Goal: Complete application form: Complete application form

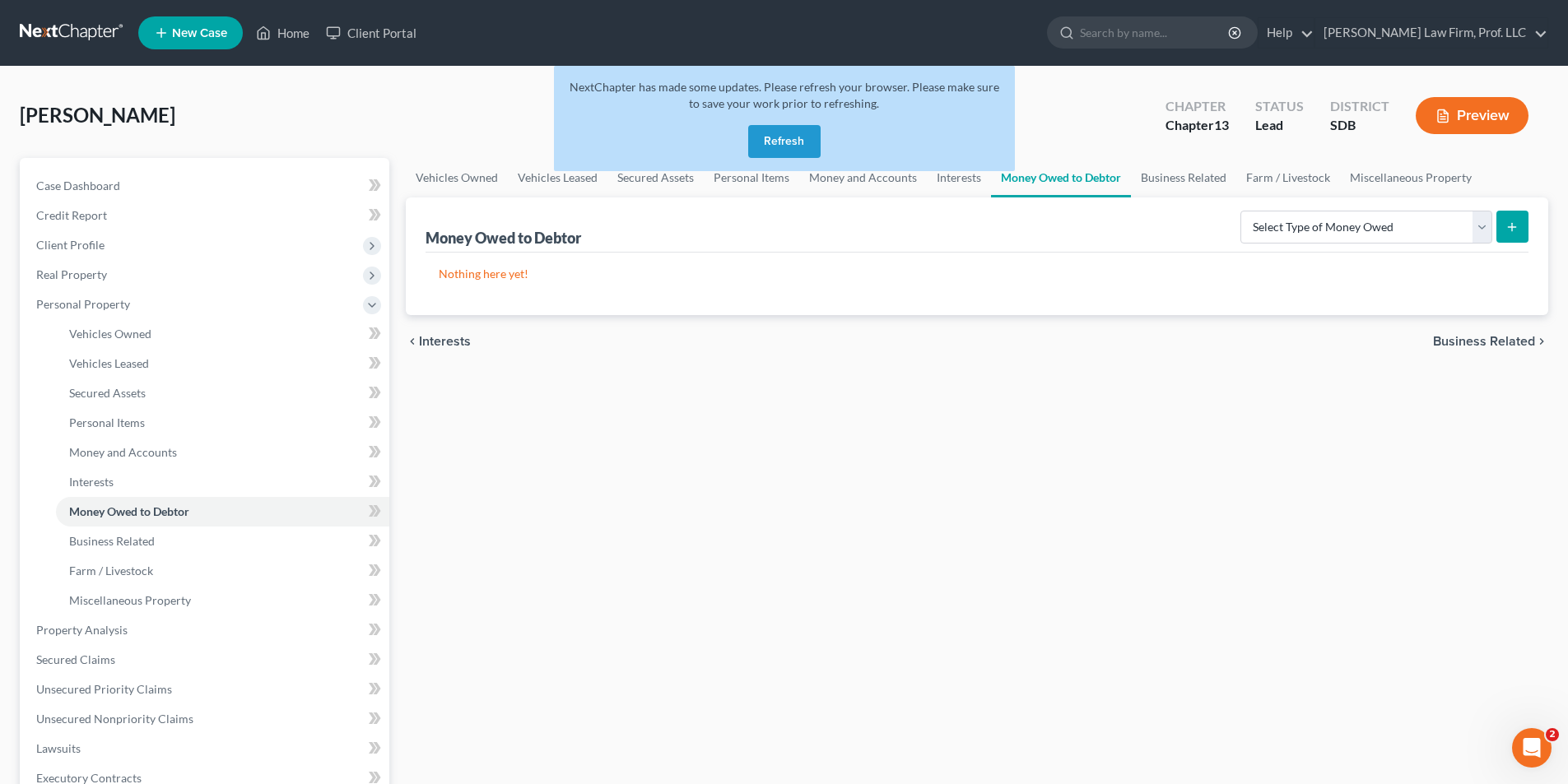
click at [765, 134] on button "Refresh" at bounding box center [784, 141] width 72 height 33
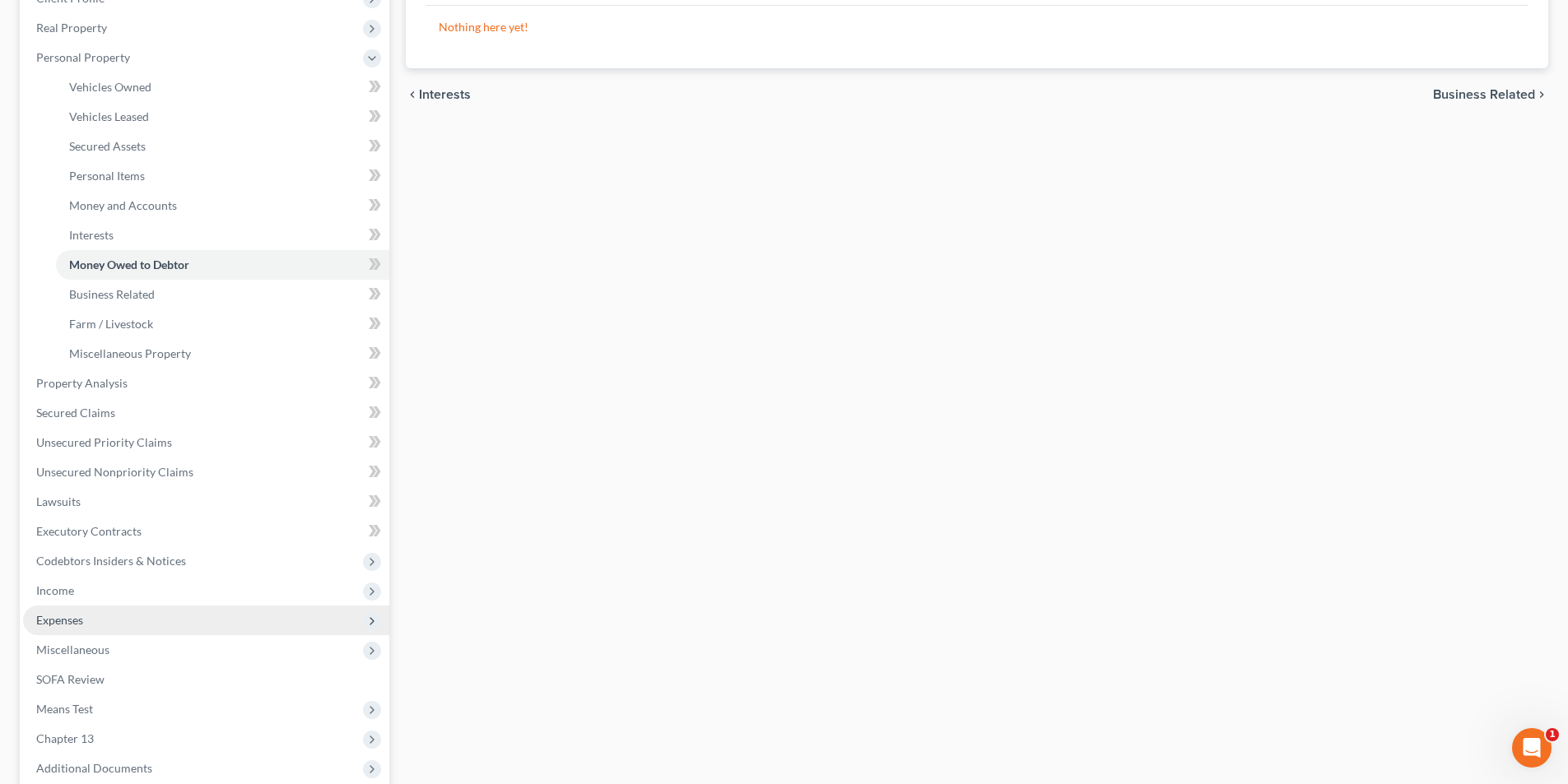
click at [71, 620] on span "Expenses" at bounding box center [59, 620] width 46 height 14
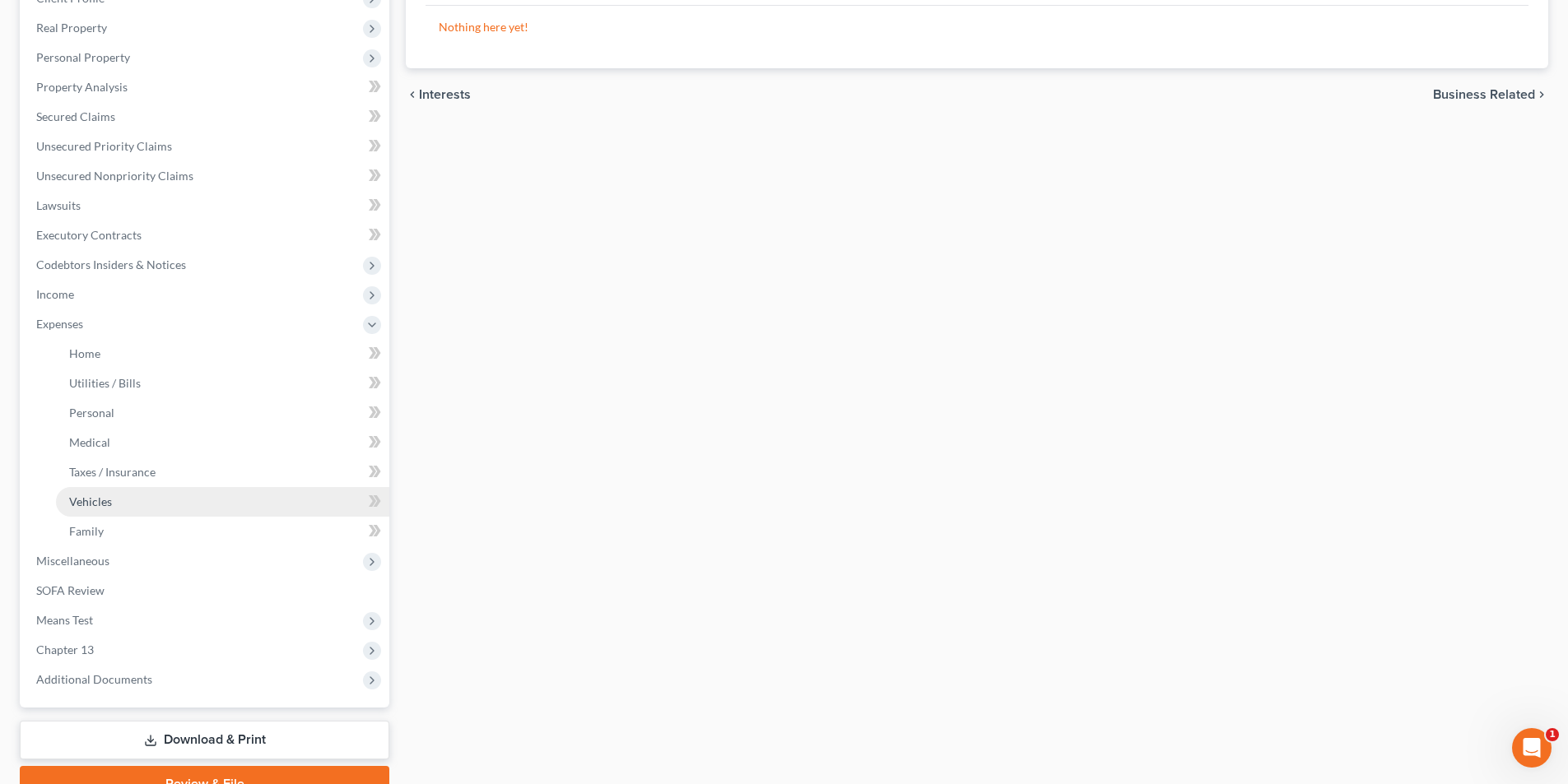
drag, startPoint x: 107, startPoint y: 501, endPoint x: 142, endPoint y: 494, distance: 35.7
click at [108, 500] on span "Vehicles" at bounding box center [90, 501] width 43 height 14
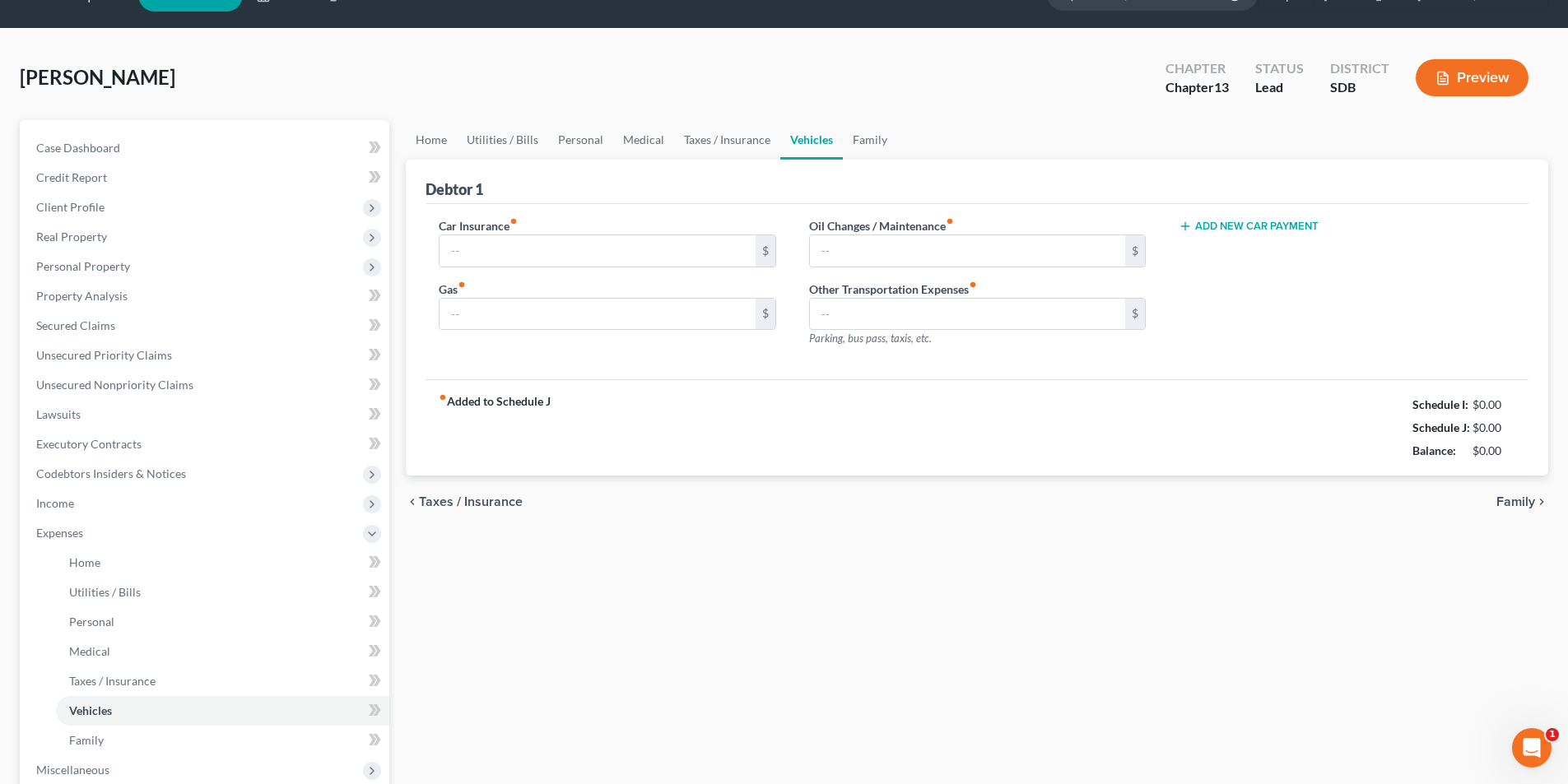
type input "210.00"
type input "400.00"
type input "75.00"
type input "0.00"
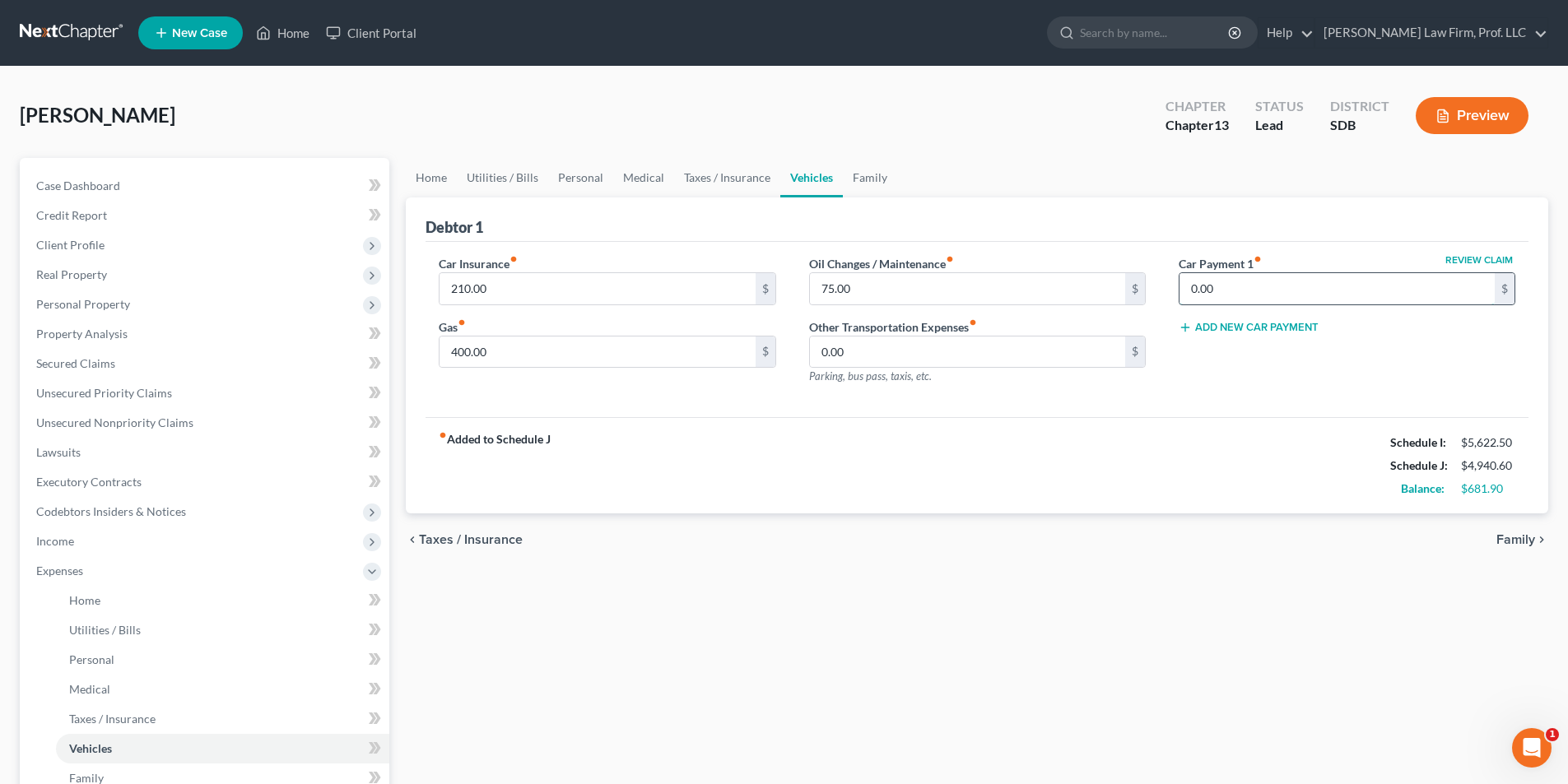
click at [1225, 292] on input "0.00" at bounding box center [1337, 288] width 315 height 31
click at [543, 651] on div "Home Utilities / Bills Personal Medical Taxes / Insurance Vehicles Family Debto…" at bounding box center [977, 603] width 1159 height 891
click at [1194, 293] on input "0.00" at bounding box center [1337, 288] width 315 height 31
type input "366.99"
click at [89, 311] on span "Personal Property" at bounding box center [206, 304] width 366 height 29
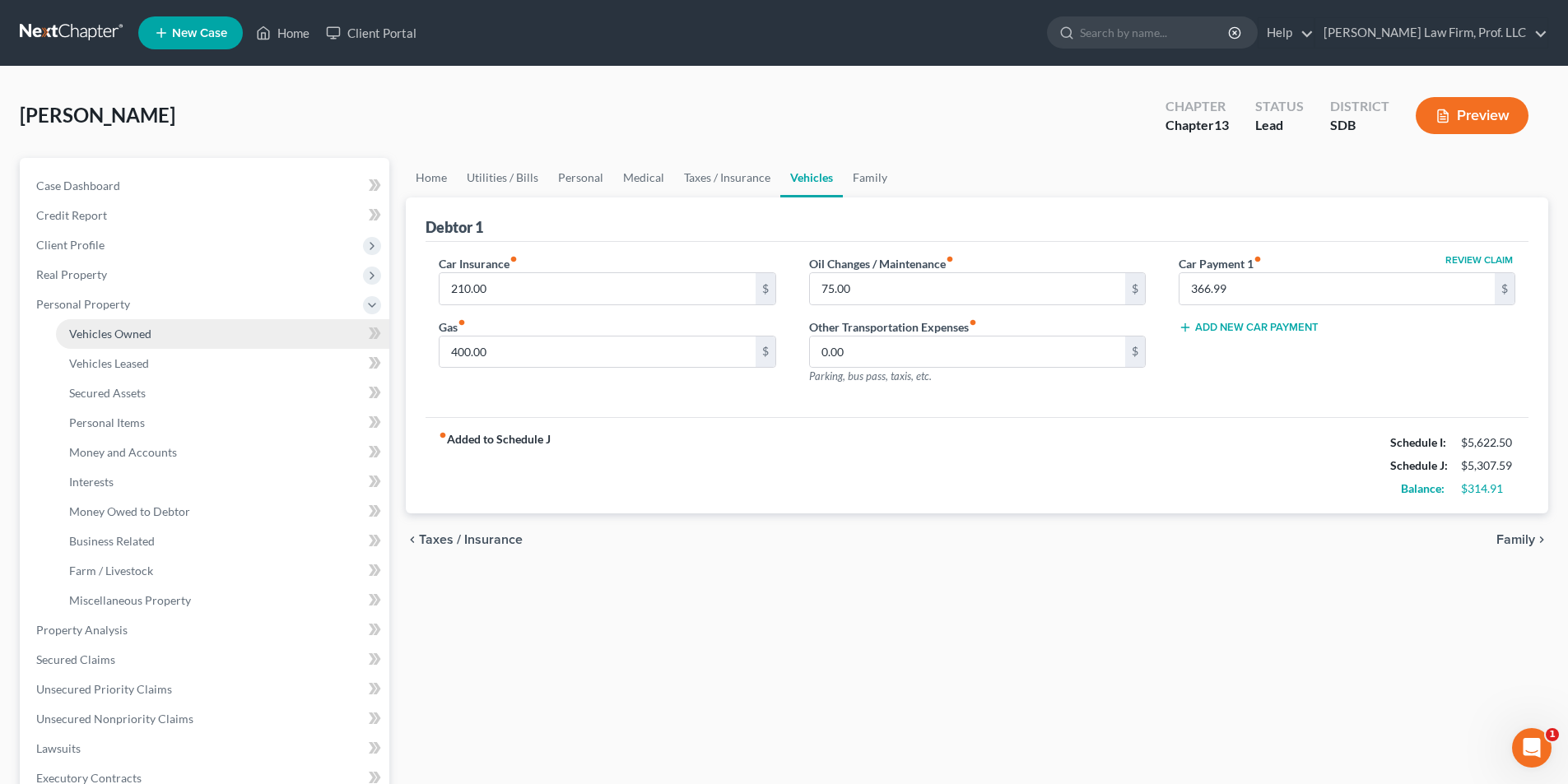
click at [141, 333] on span "Vehicles Owned" at bounding box center [110, 333] width 83 height 14
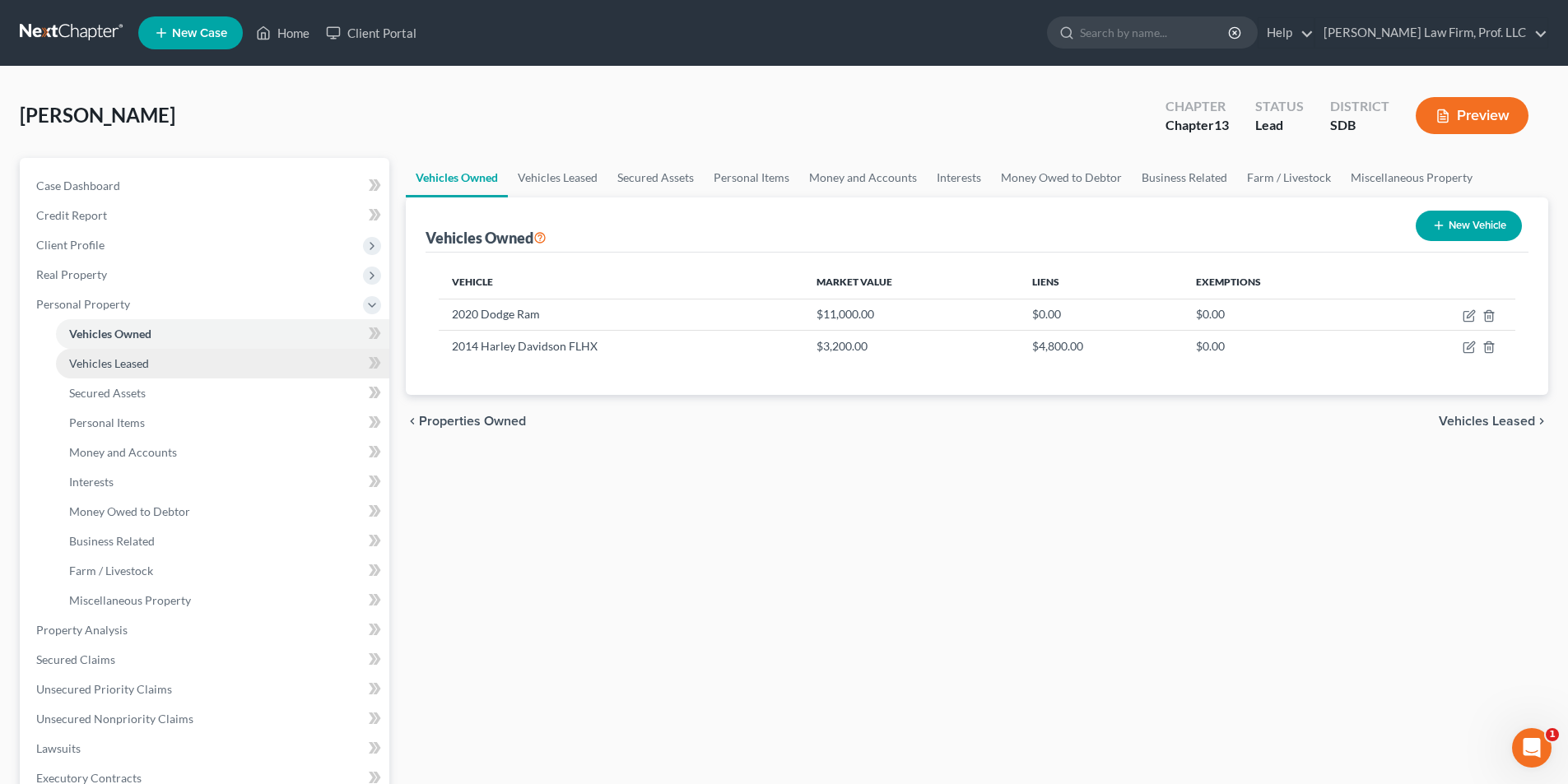
click at [128, 369] on span "Vehicles Leased" at bounding box center [108, 363] width 80 height 14
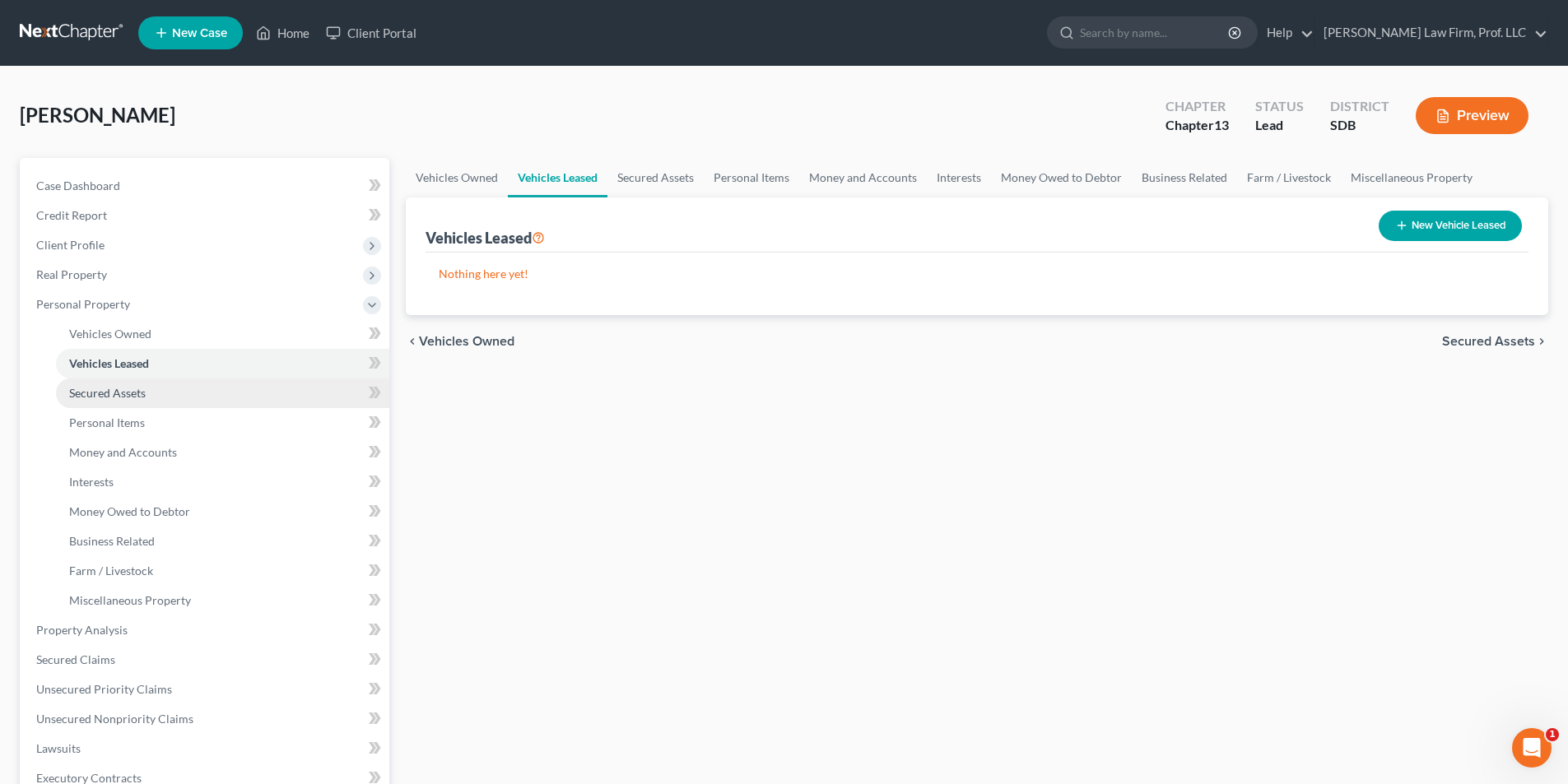
click at [127, 393] on span "Secured Assets" at bounding box center [107, 392] width 77 height 14
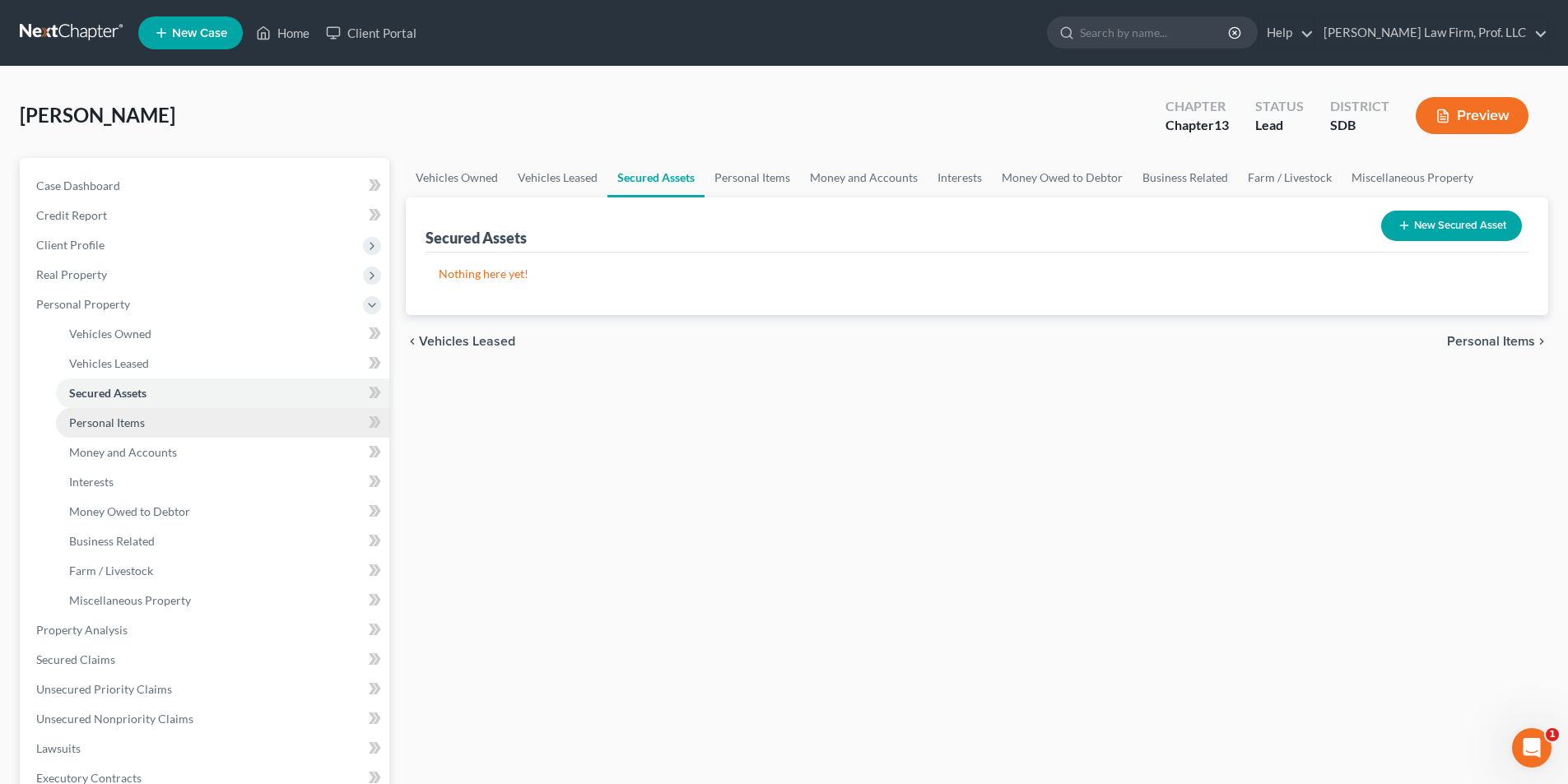
click at [127, 417] on span "Personal Items" at bounding box center [107, 423] width 76 height 14
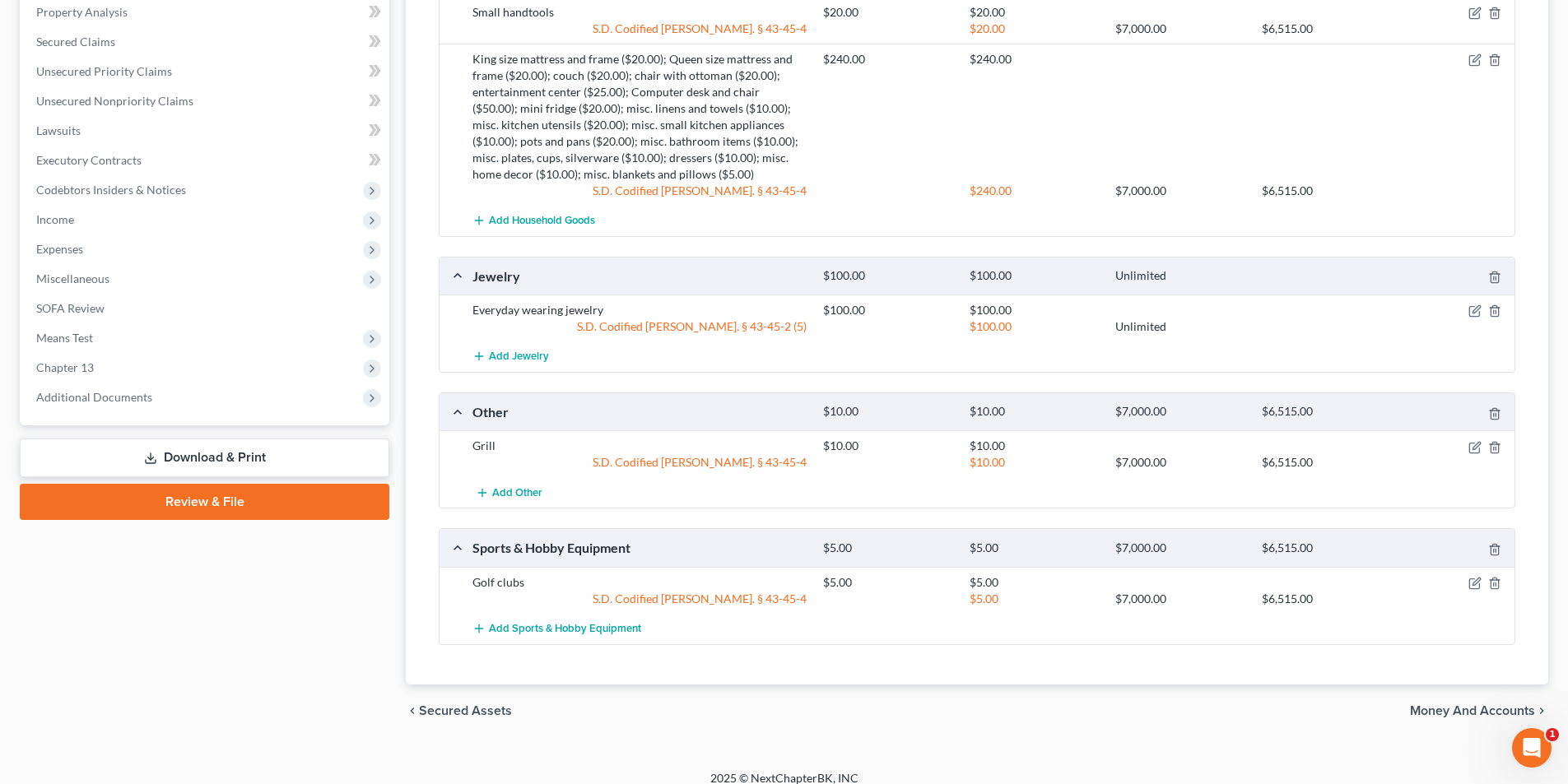
scroll to position [633, 0]
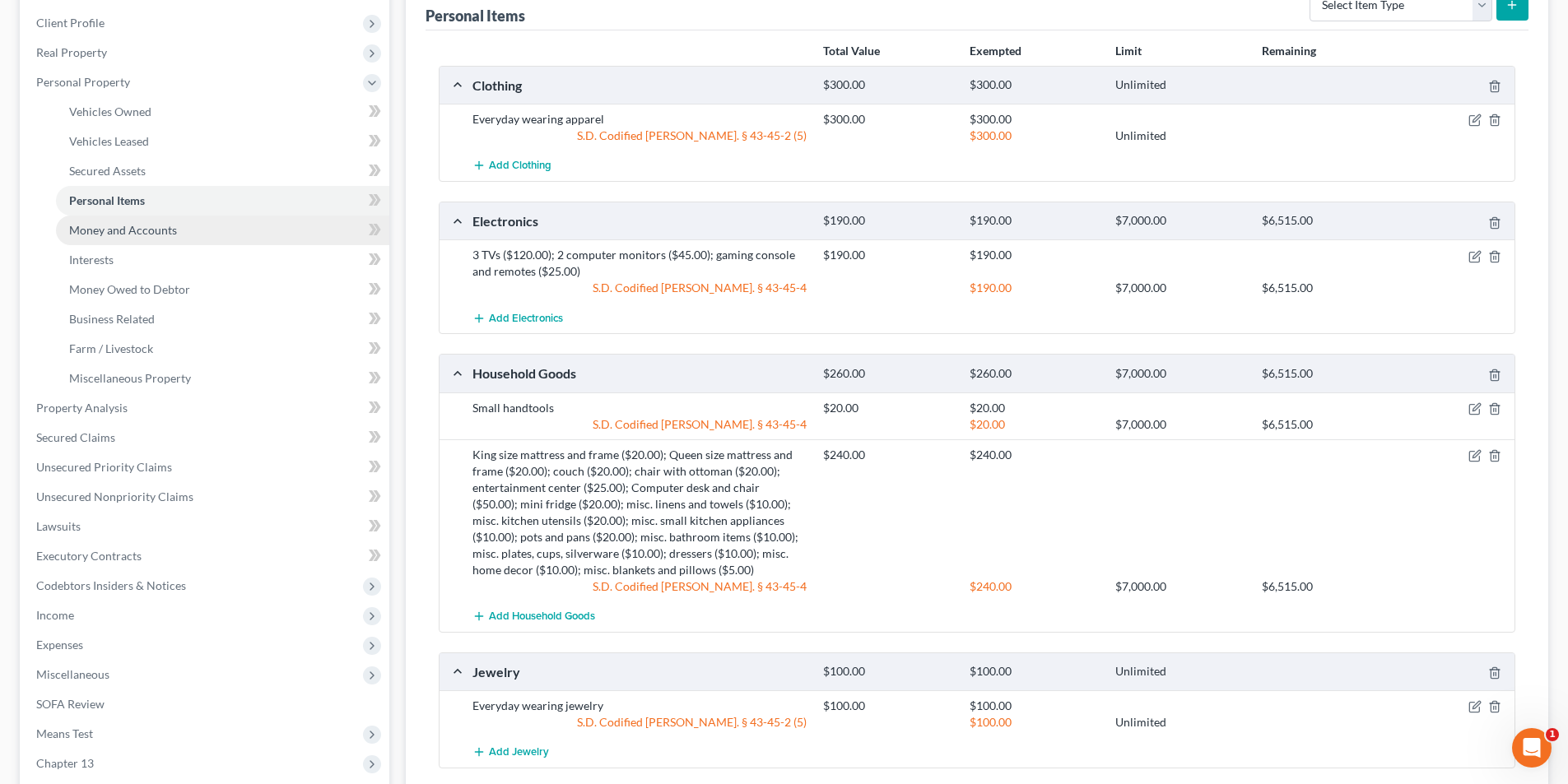
click at [114, 233] on span "Money and Accounts" at bounding box center [122, 230] width 108 height 14
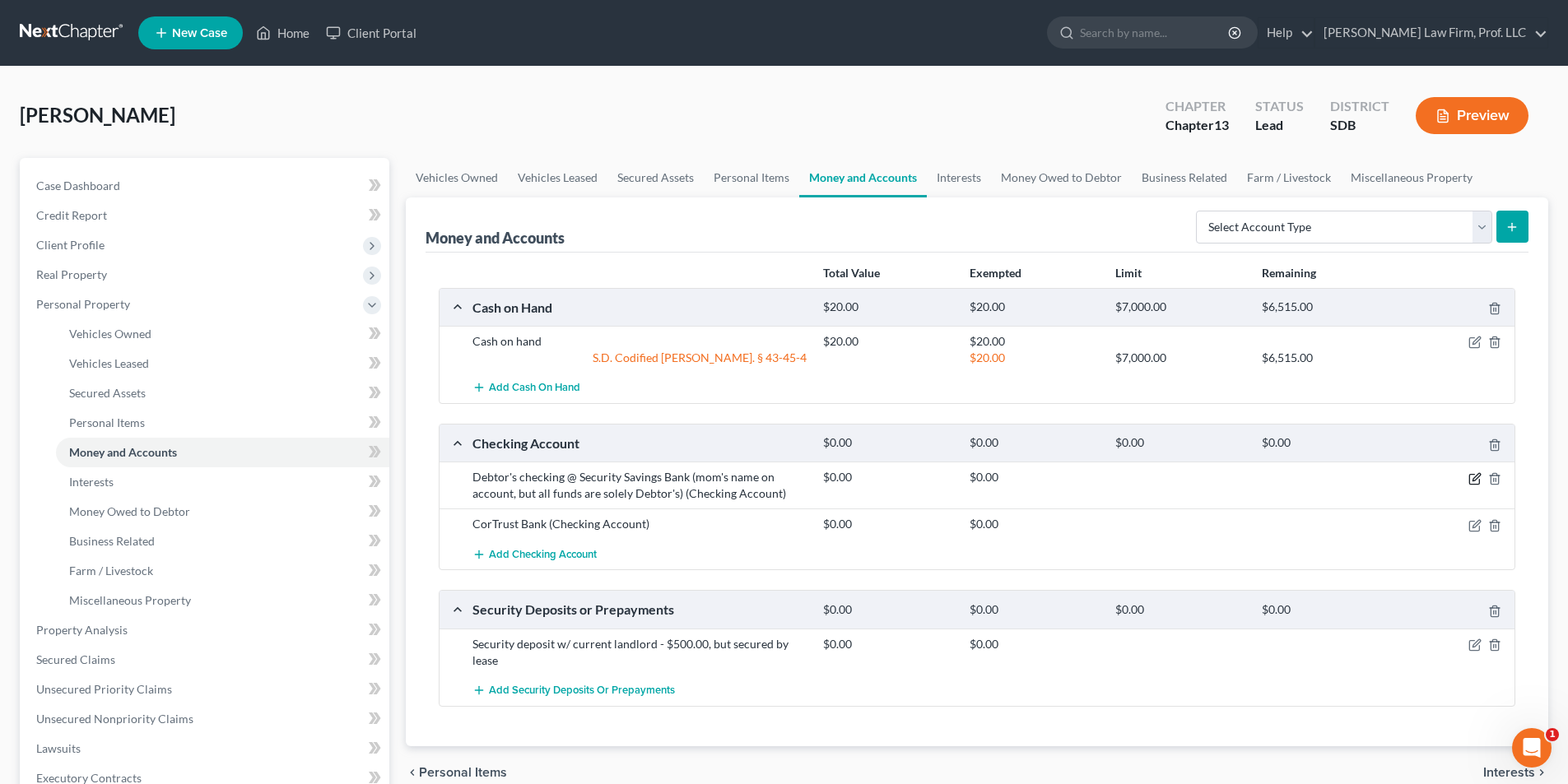
click at [1474, 481] on icon "button" at bounding box center [1474, 478] width 13 height 13
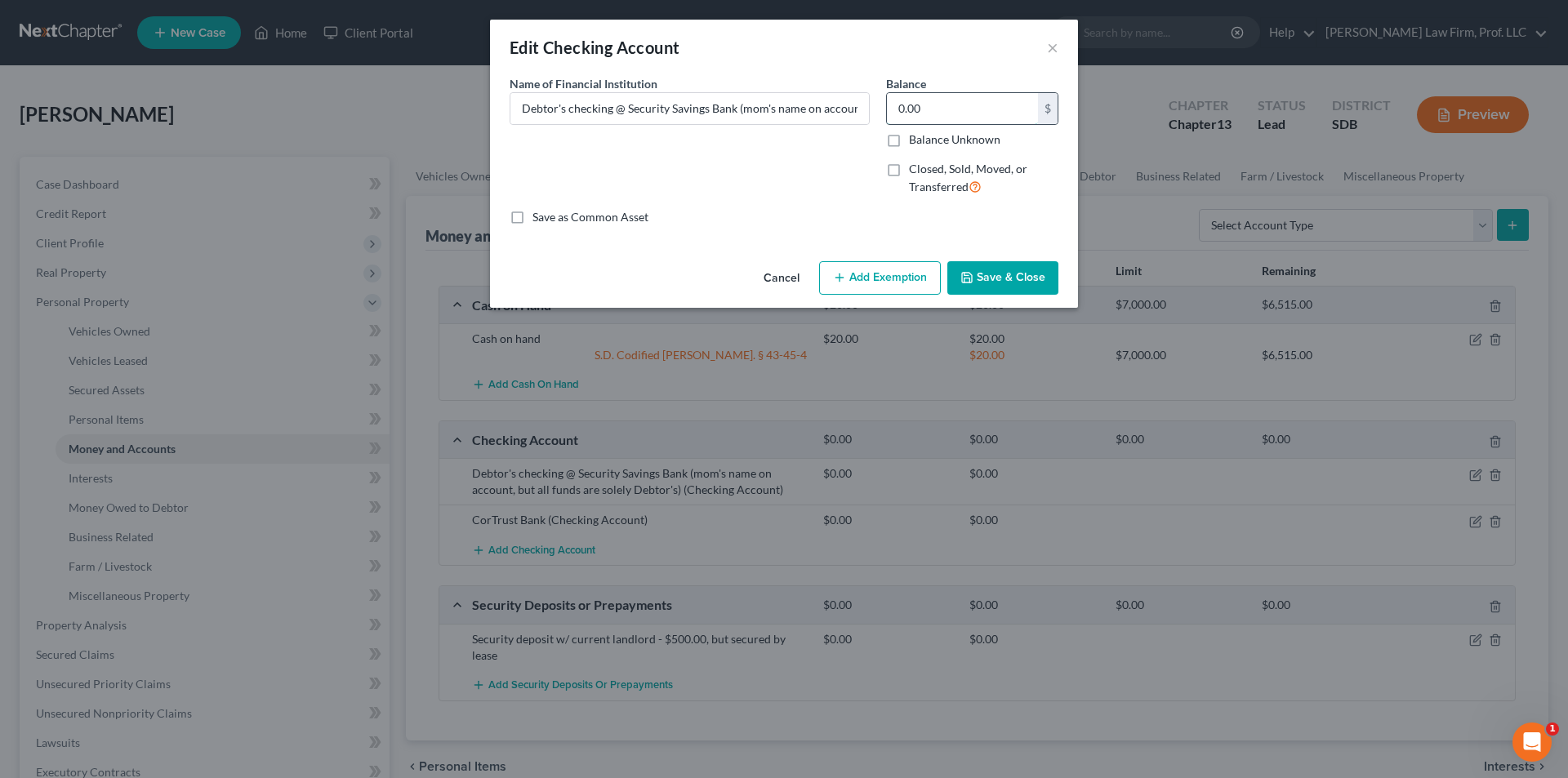
click at [912, 108] on input "0.00" at bounding box center [962, 108] width 151 height 31
type input "1,500.00"
click at [868, 285] on button "Add Exemption" at bounding box center [880, 278] width 121 height 34
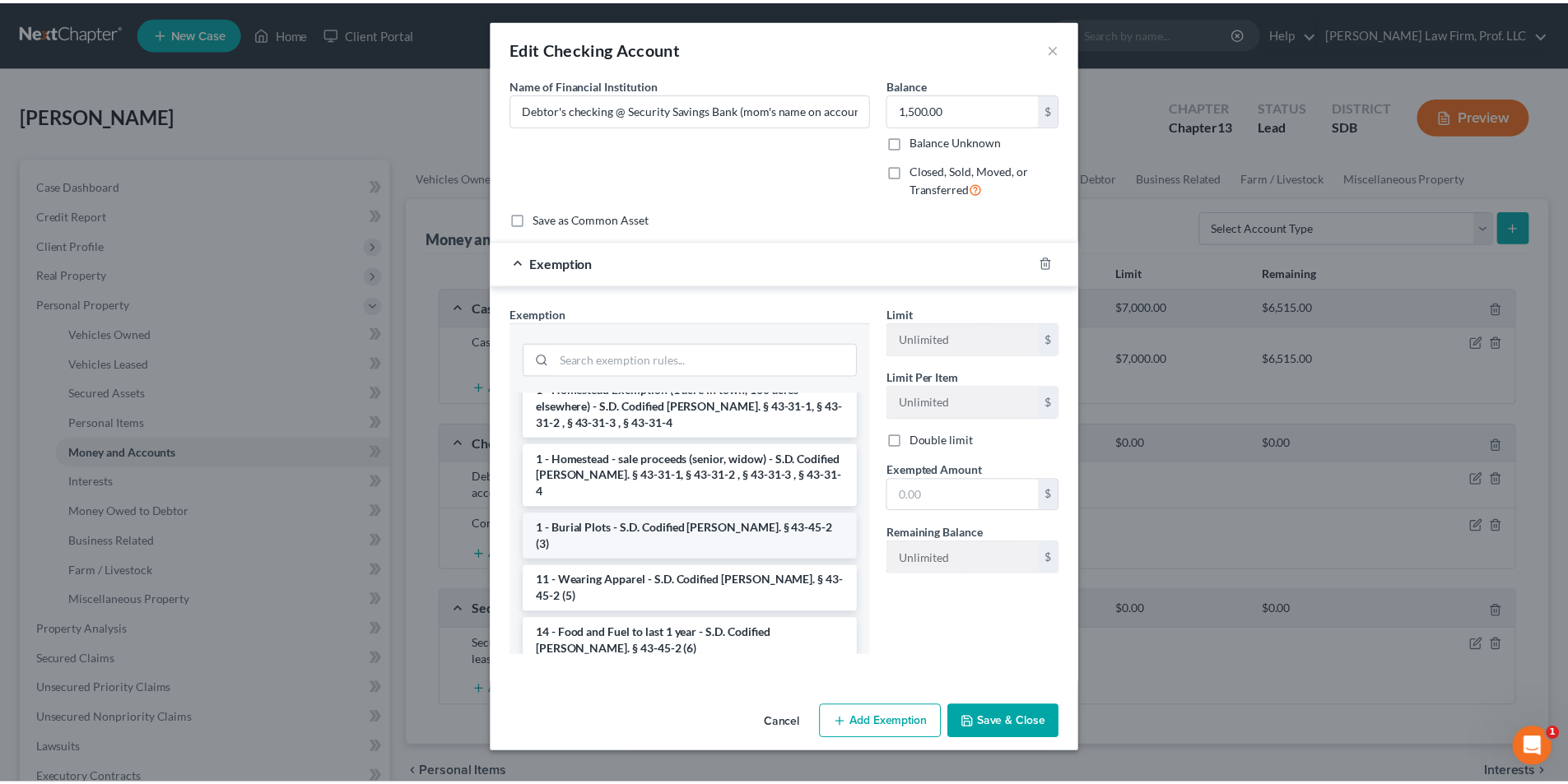
scroll to position [247, 0]
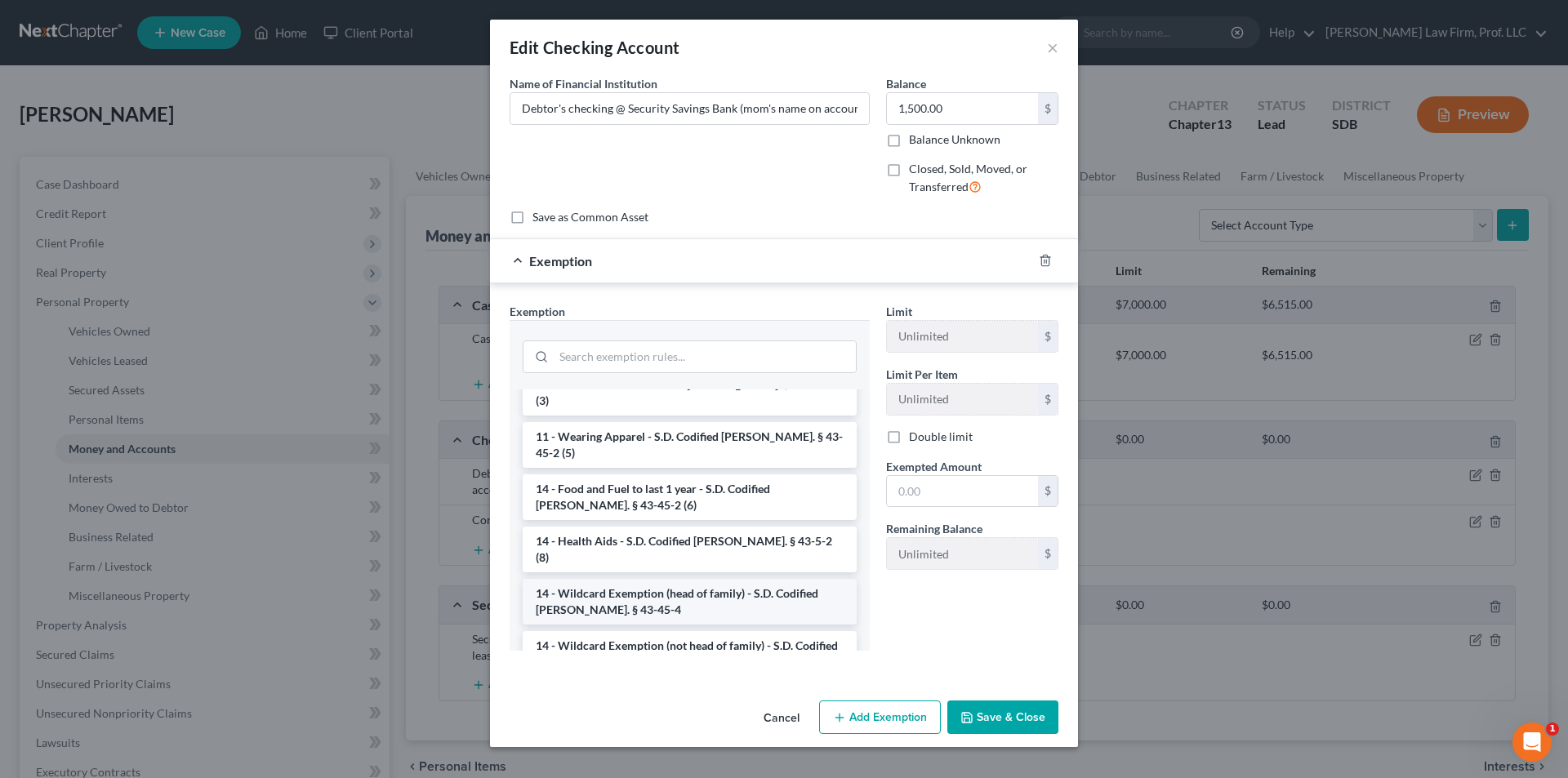
click at [687, 579] on li "14 - Wildcard Exemption (head of family) - S.D. Codified [PERSON_NAME]. § 43-45…" at bounding box center [690, 602] width 334 height 46
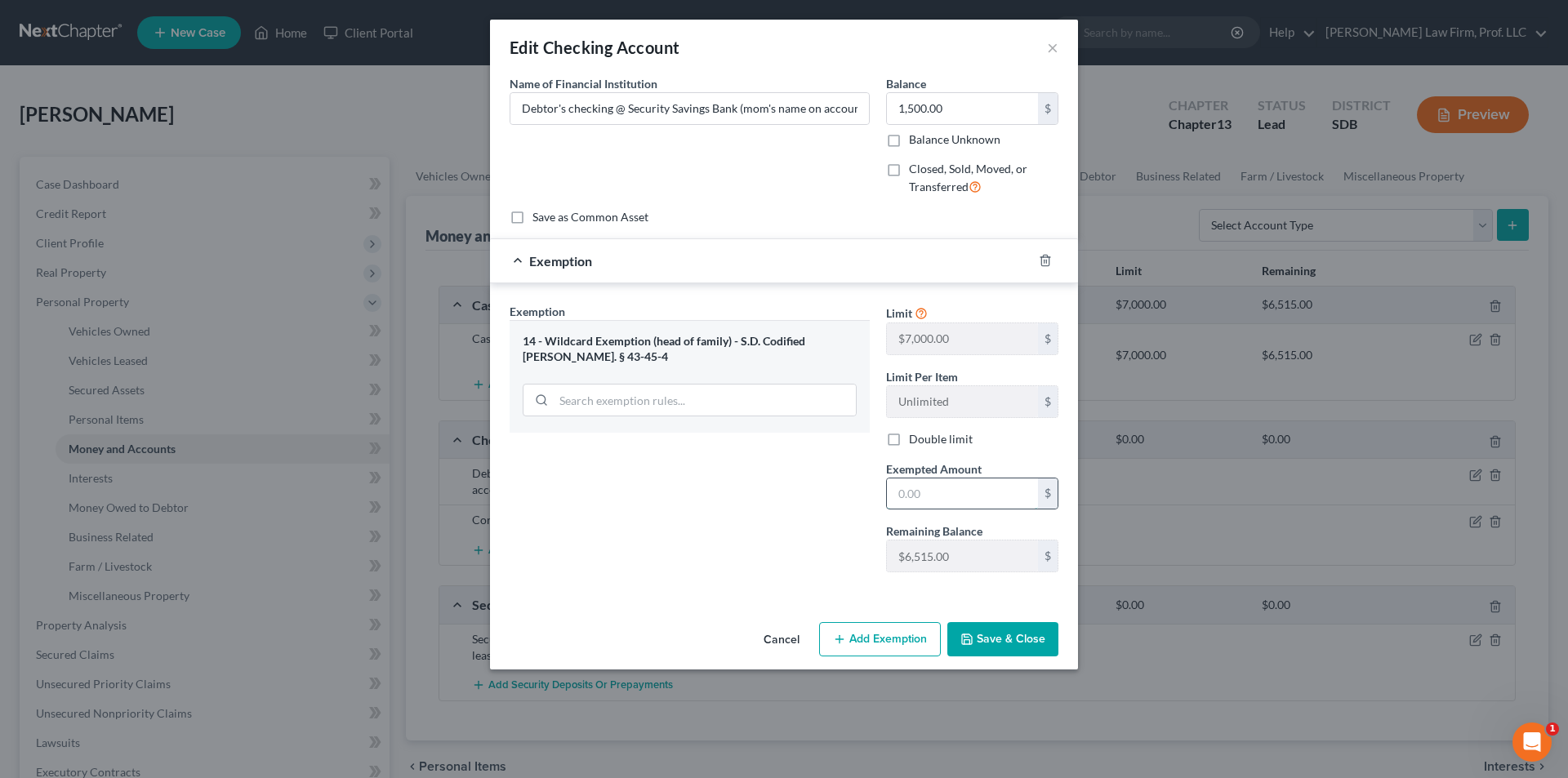
click at [997, 500] on input "text" at bounding box center [962, 494] width 151 height 31
type input "1,500.00"
click at [1010, 628] on button "Save & Close" at bounding box center [1003, 639] width 111 height 34
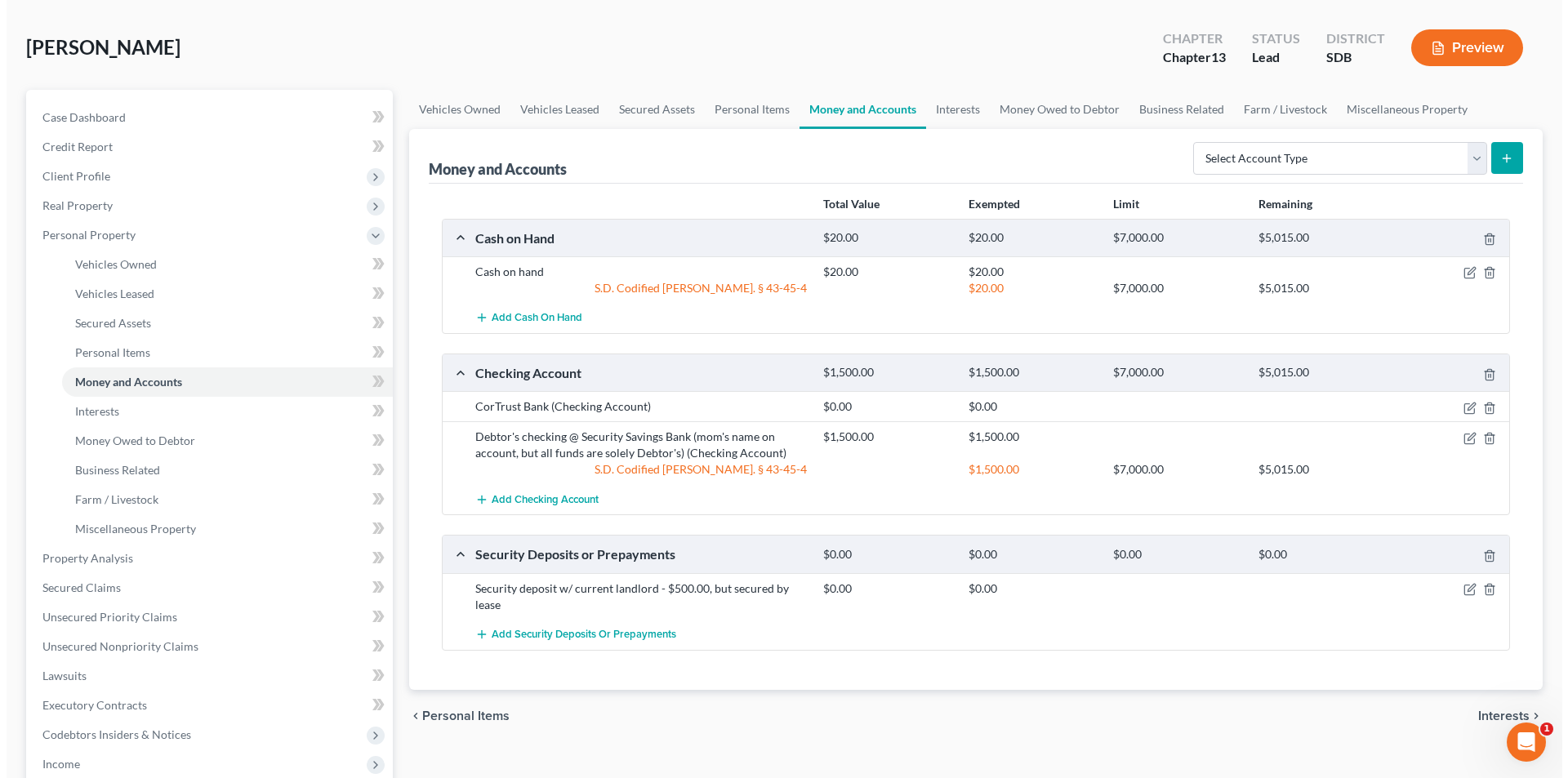
scroll to position [0, 0]
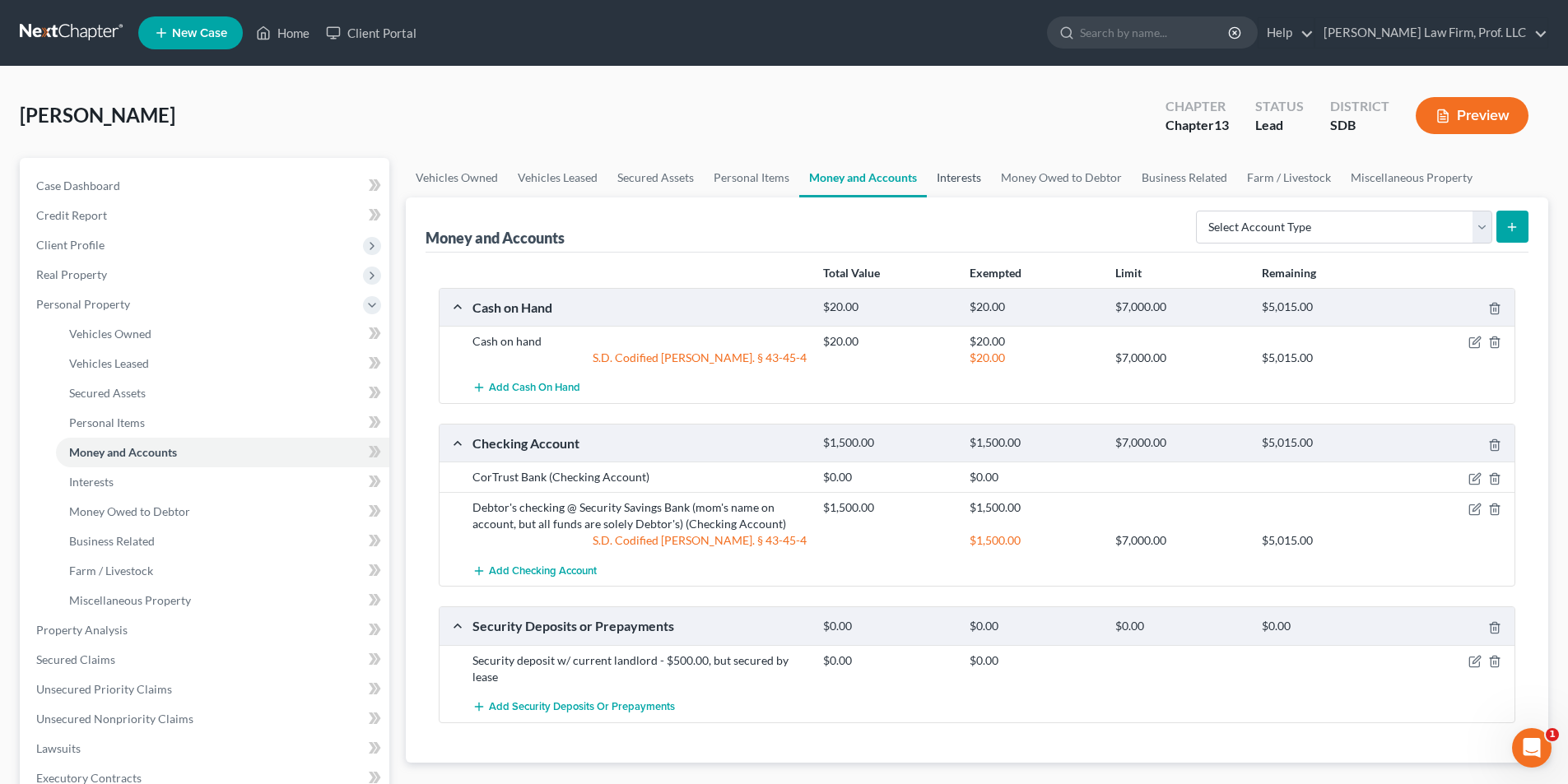
click at [964, 186] on link "Interests" at bounding box center [958, 178] width 65 height 40
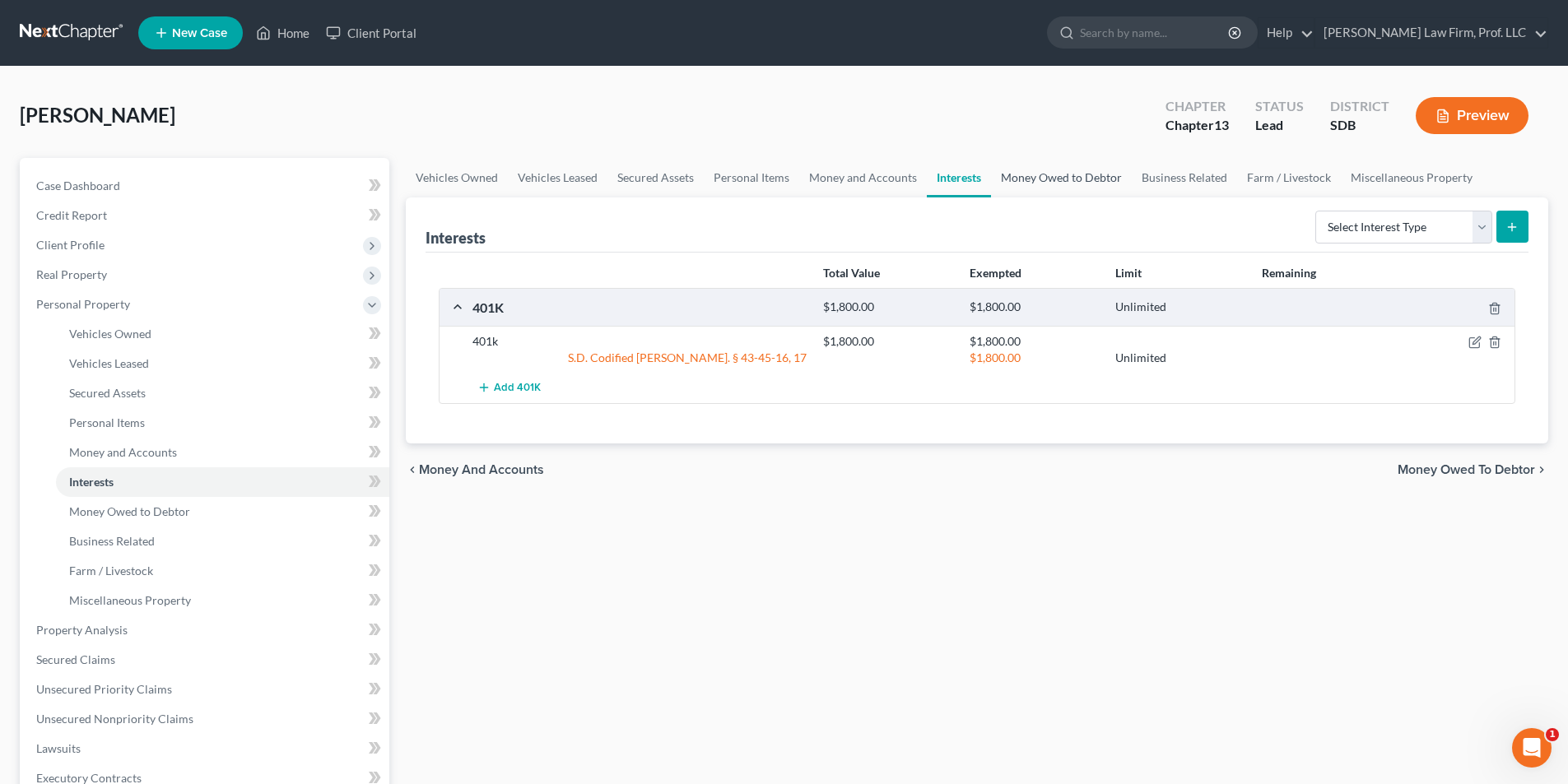
click at [1053, 174] on link "Money Owed to Debtor" at bounding box center [1061, 178] width 140 height 40
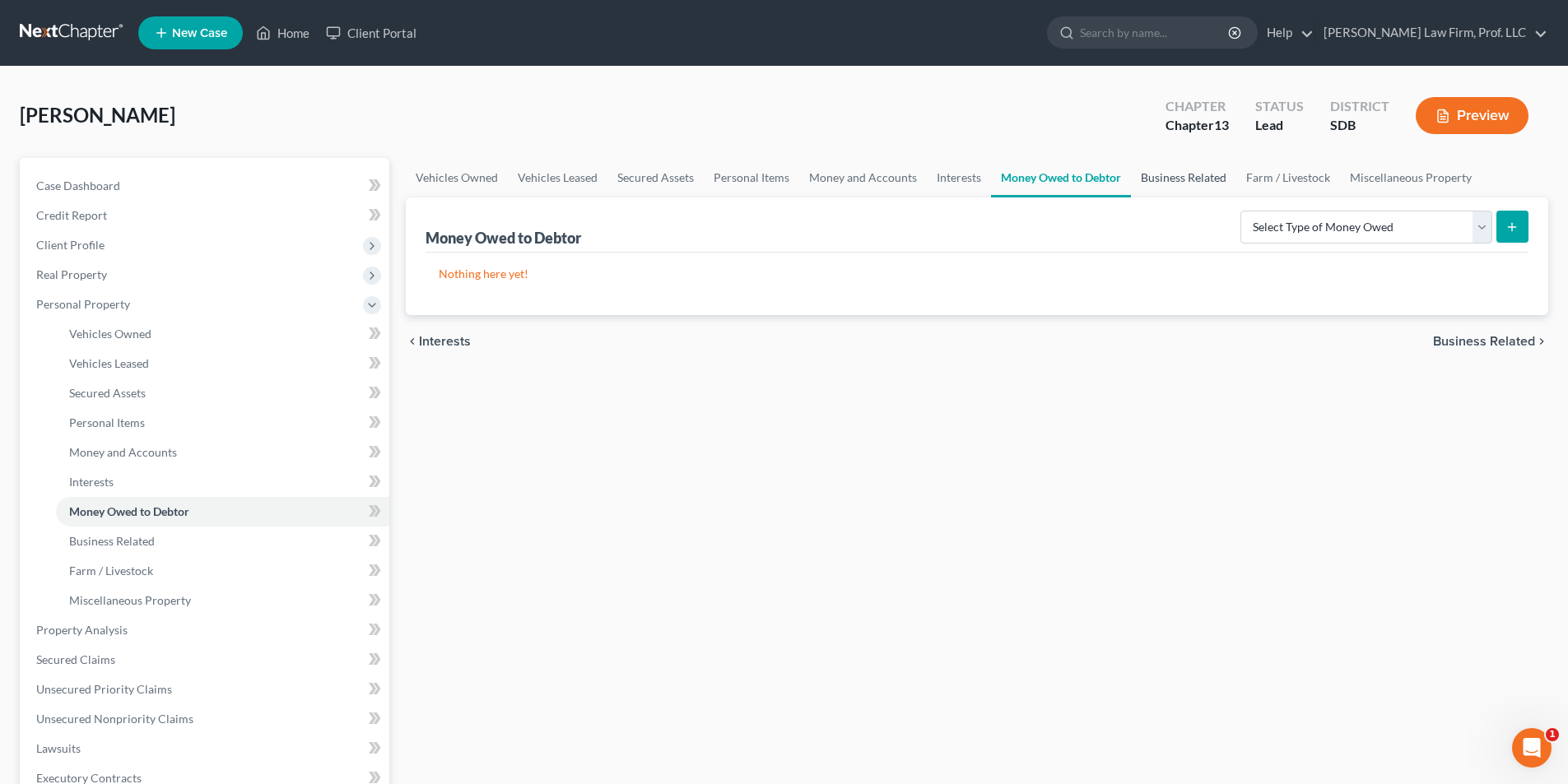
click at [1156, 177] on link "Business Related" at bounding box center [1183, 178] width 105 height 40
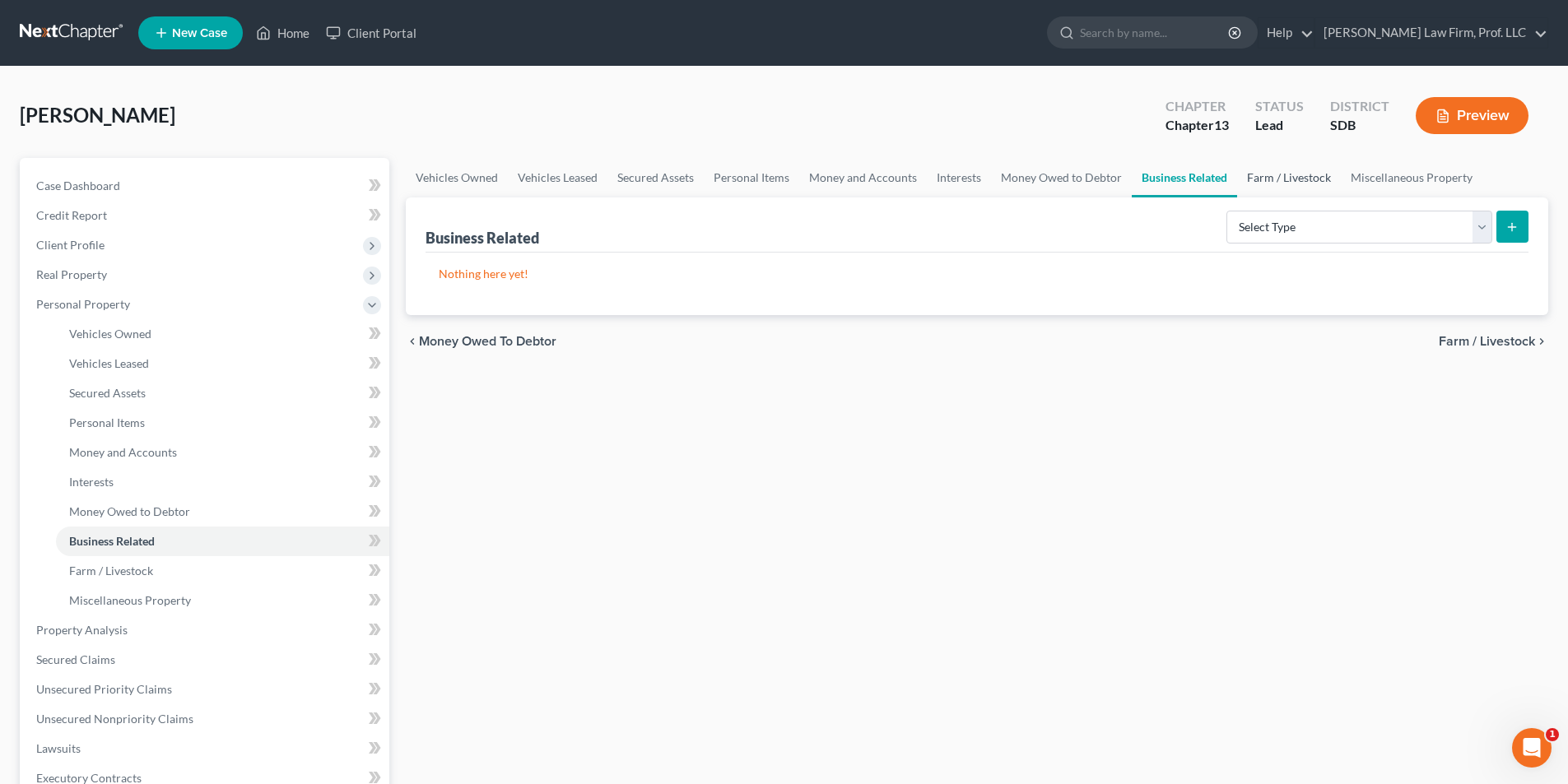
drag, startPoint x: 1265, startPoint y: 177, endPoint x: 1245, endPoint y: 175, distance: 20.1
click at [1266, 177] on link "Farm / Livestock" at bounding box center [1289, 178] width 103 height 40
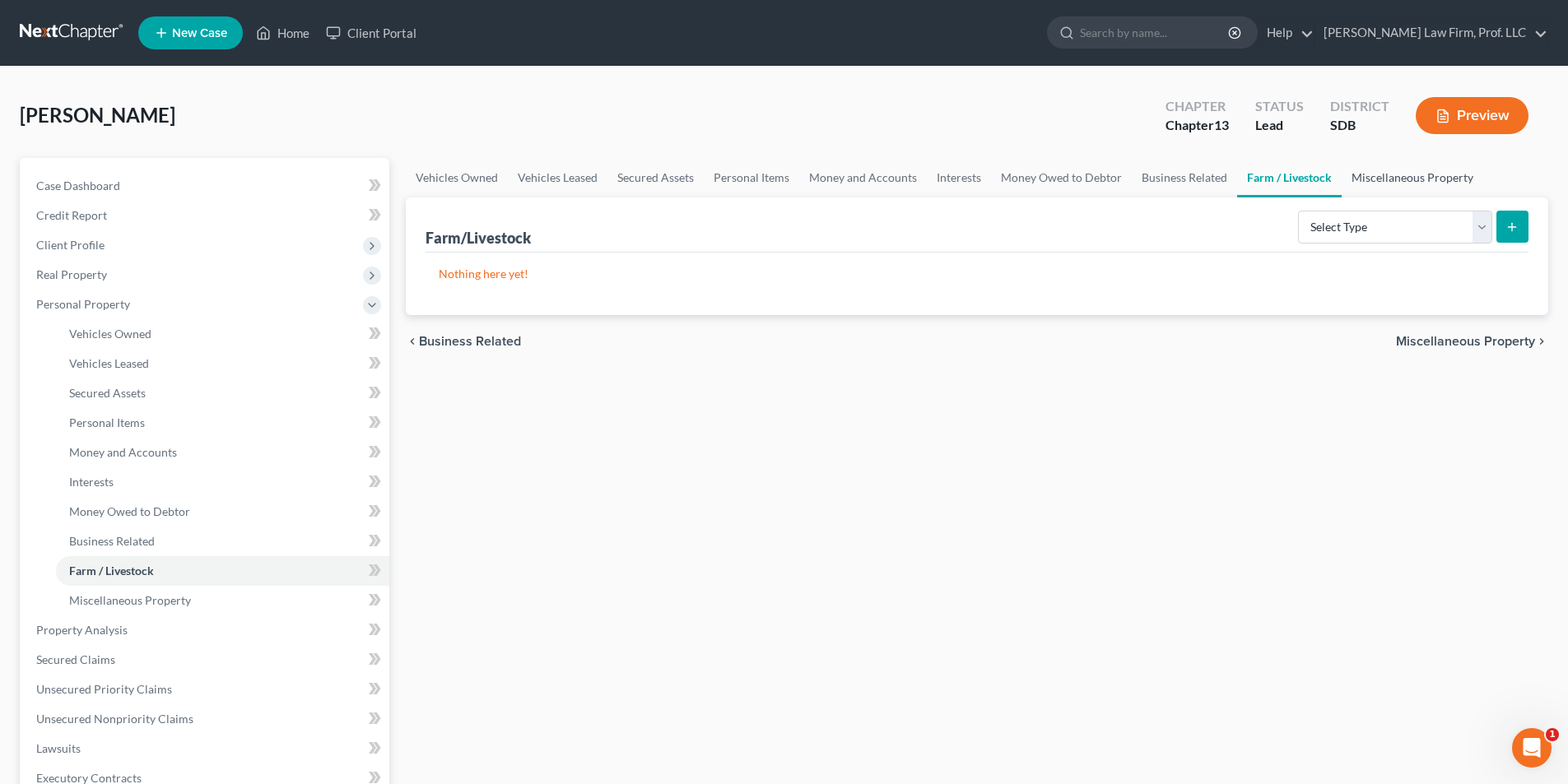
click at [1425, 182] on link "Miscellaneous Property" at bounding box center [1412, 178] width 141 height 40
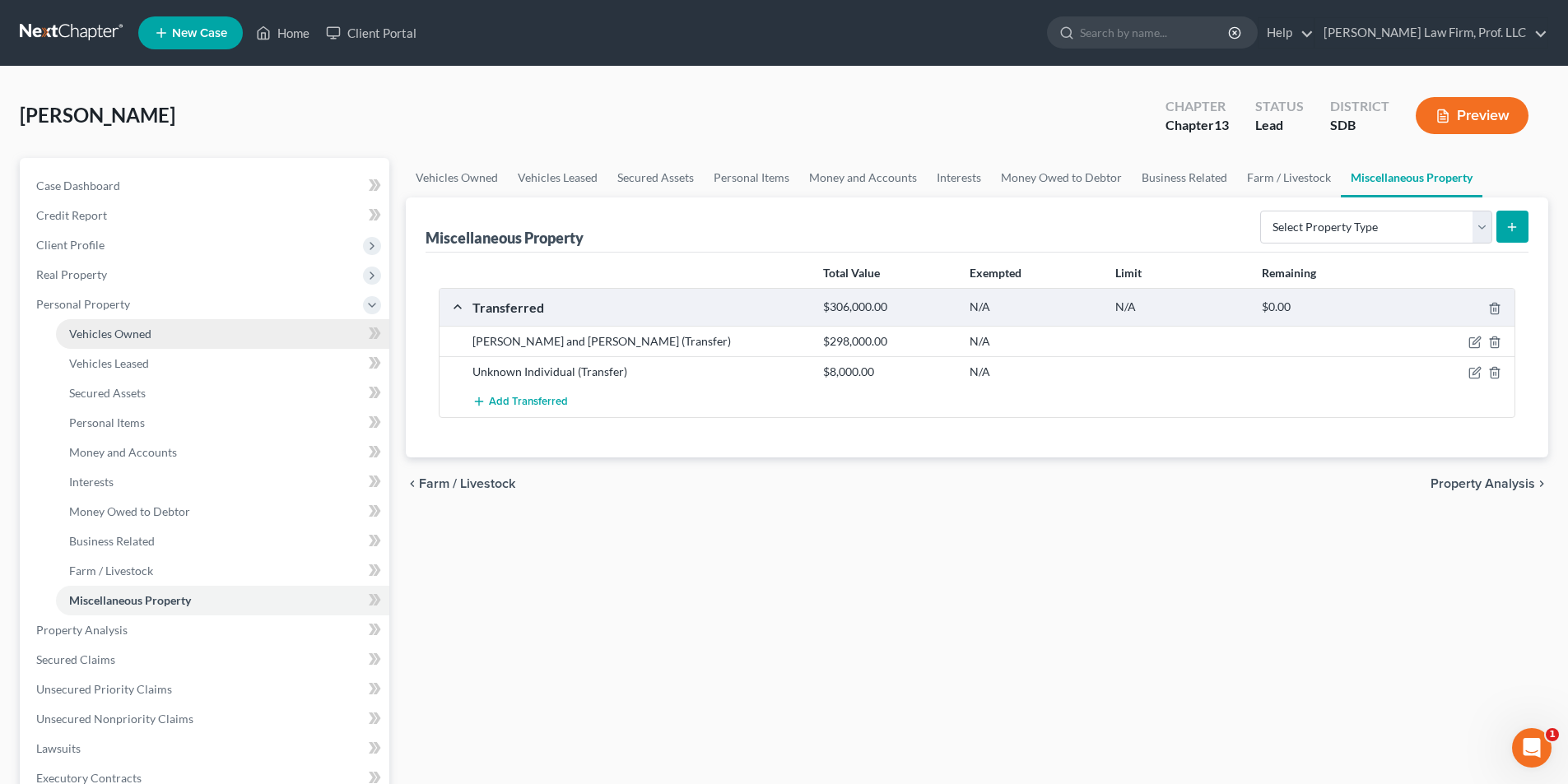
click at [131, 342] on link "Vehicles Owned" at bounding box center [222, 334] width 333 height 29
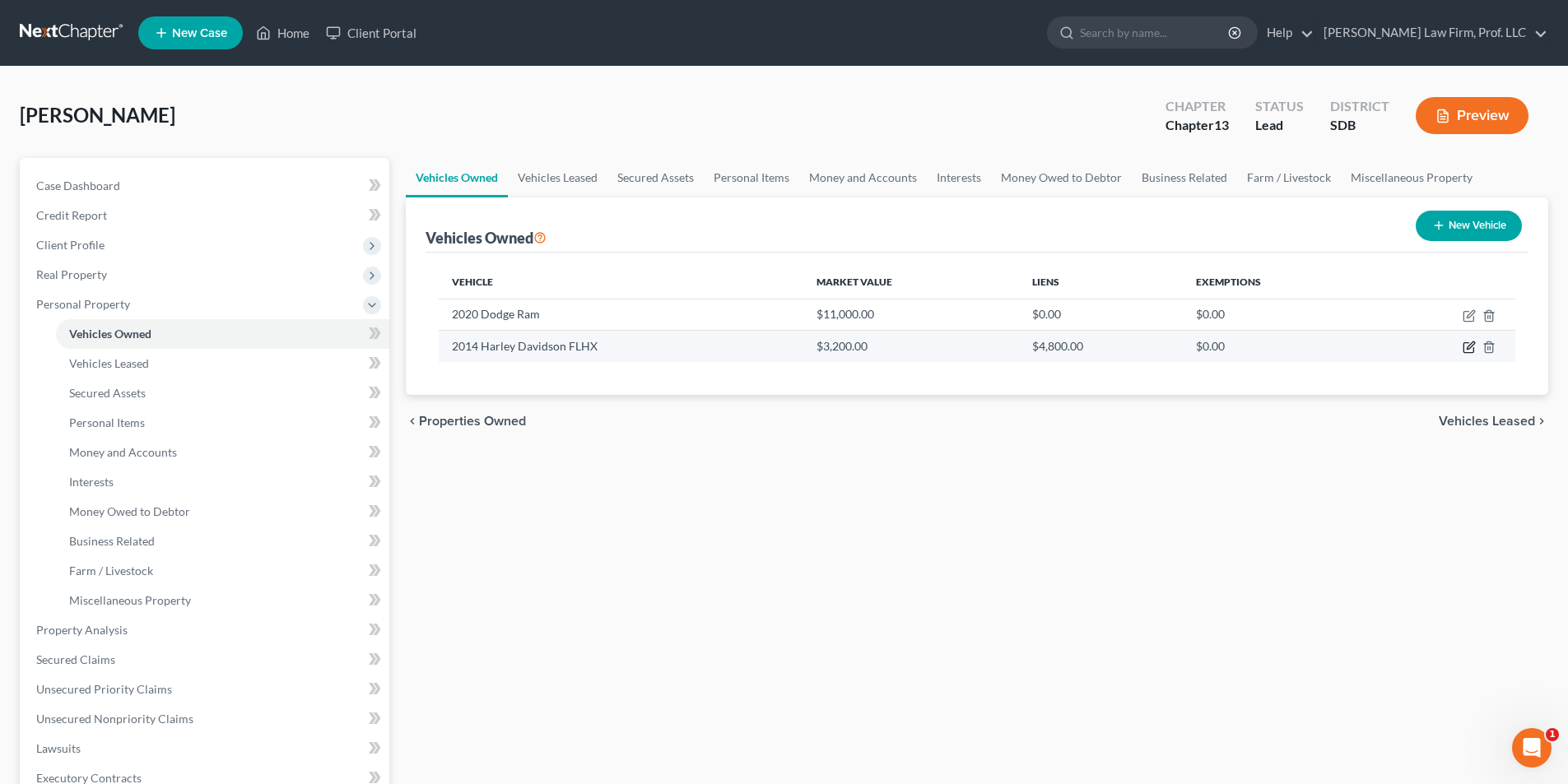
click at [1466, 349] on icon "button" at bounding box center [1470, 346] width 8 height 8
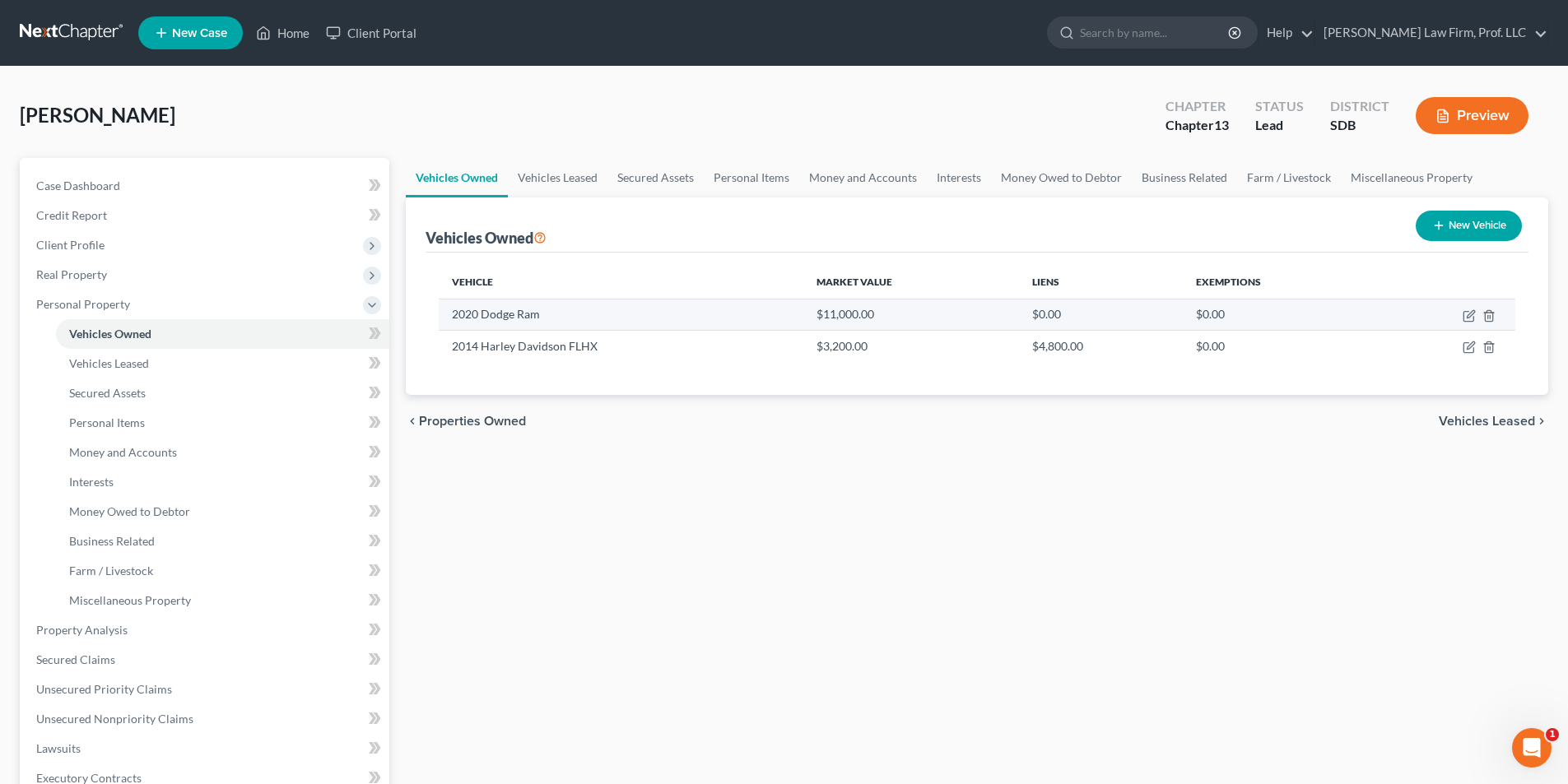
select select "7"
select select "12"
select select "0"
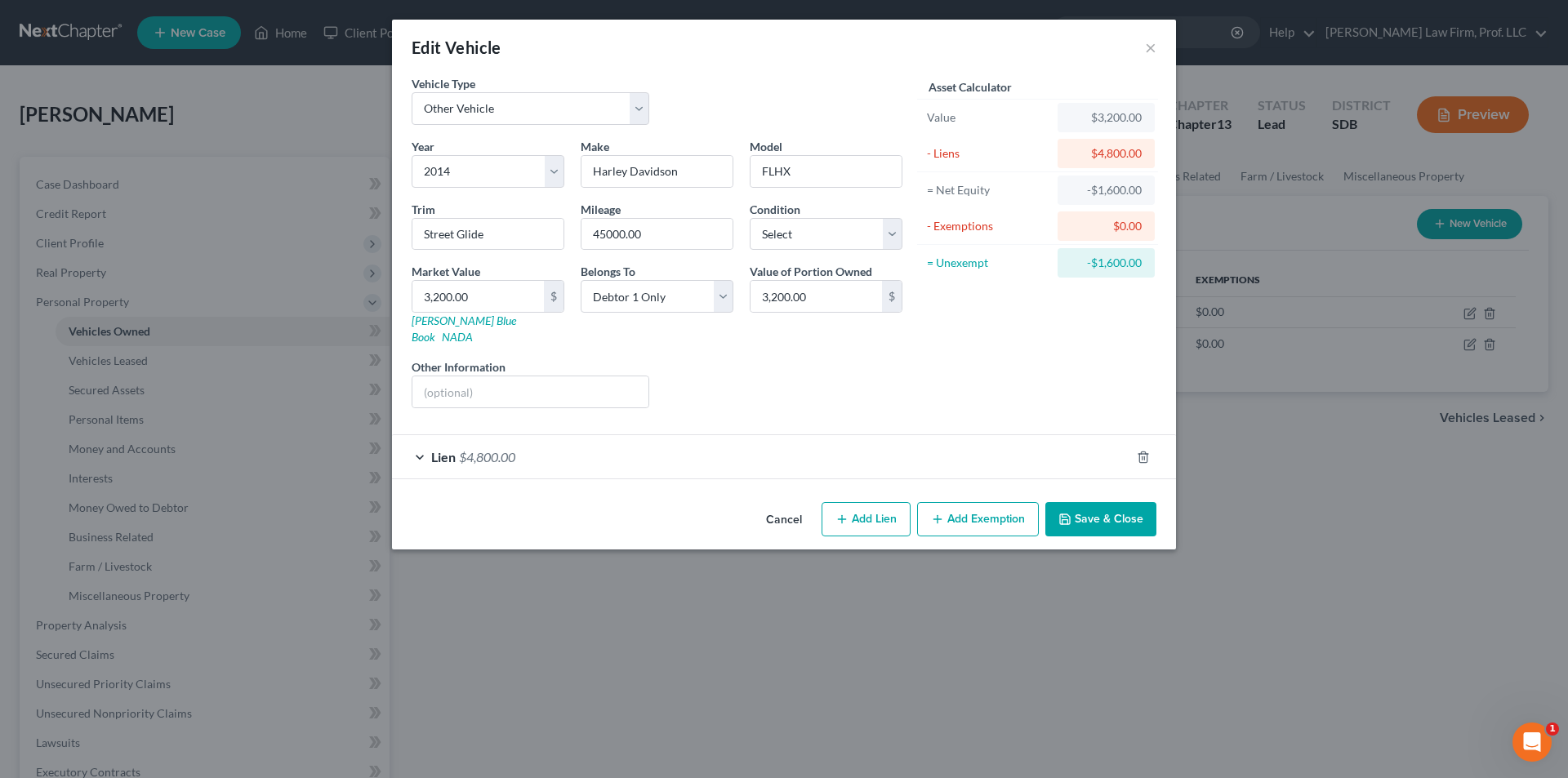
click at [966, 510] on button "Add Exemption" at bounding box center [978, 519] width 121 height 34
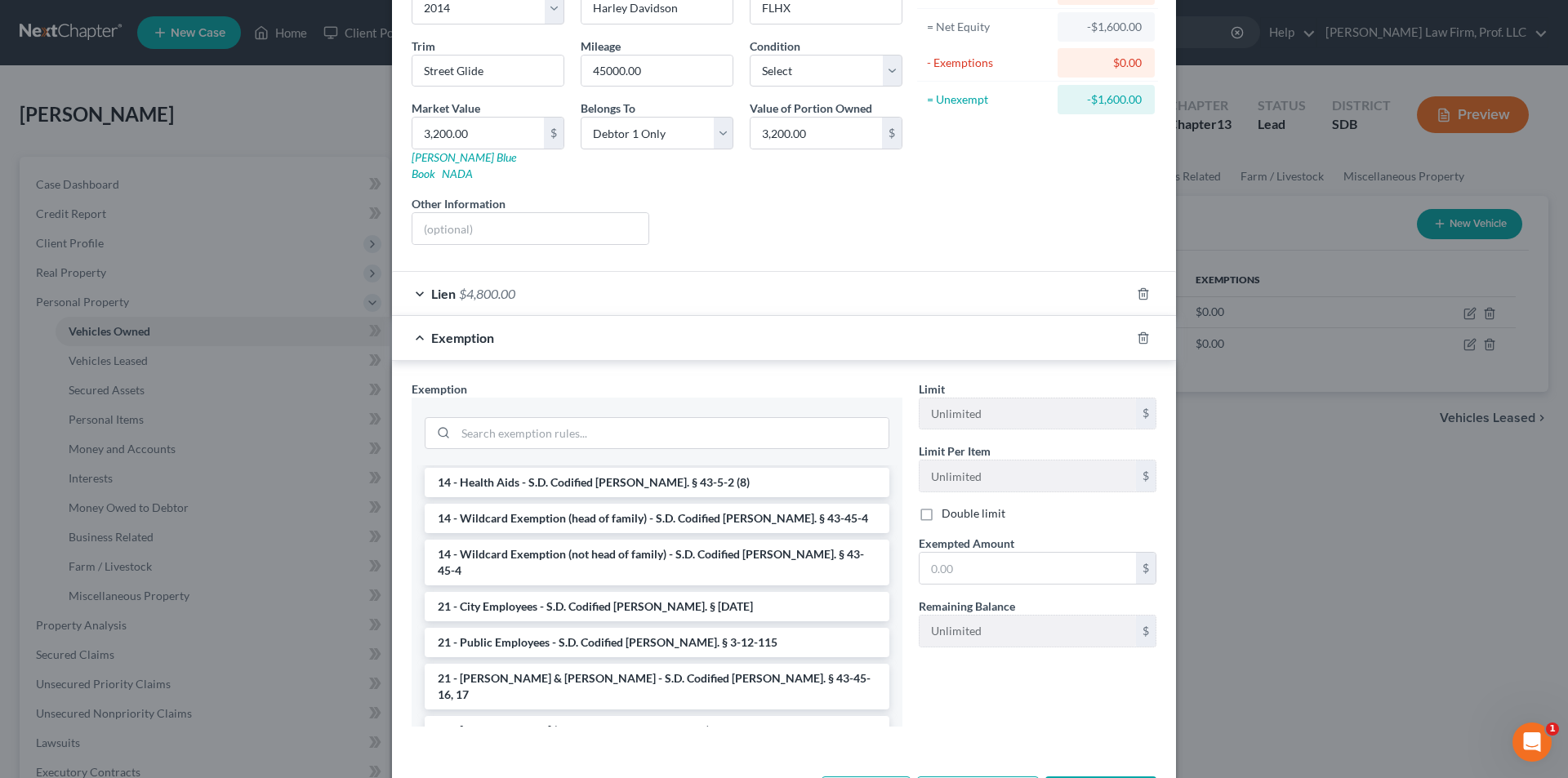
scroll to position [326, 0]
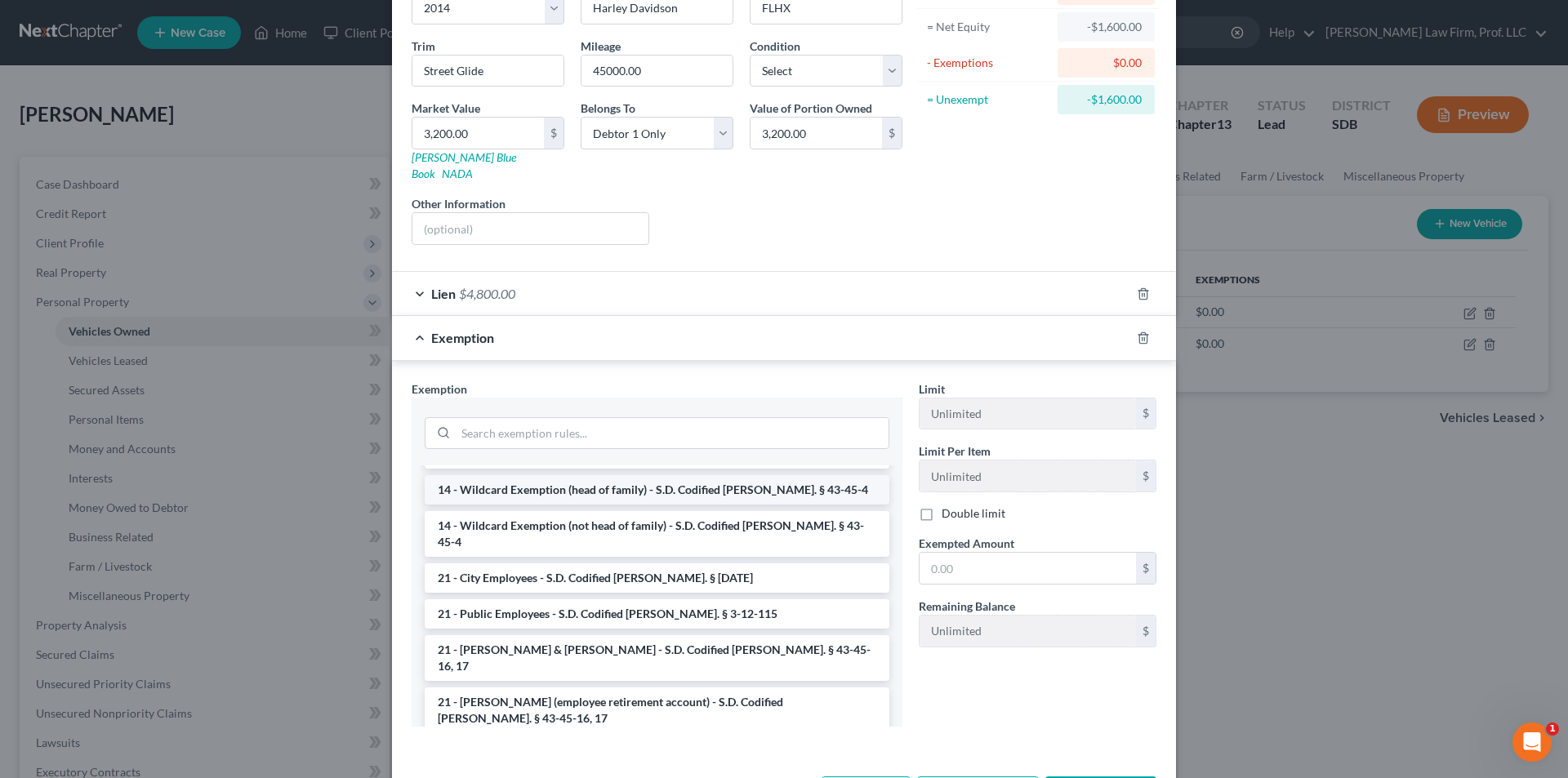
click at [657, 475] on li "14 - Wildcard Exemption (head of family) - S.D. Codified [PERSON_NAME]. § 43-45…" at bounding box center [657, 489] width 465 height 29
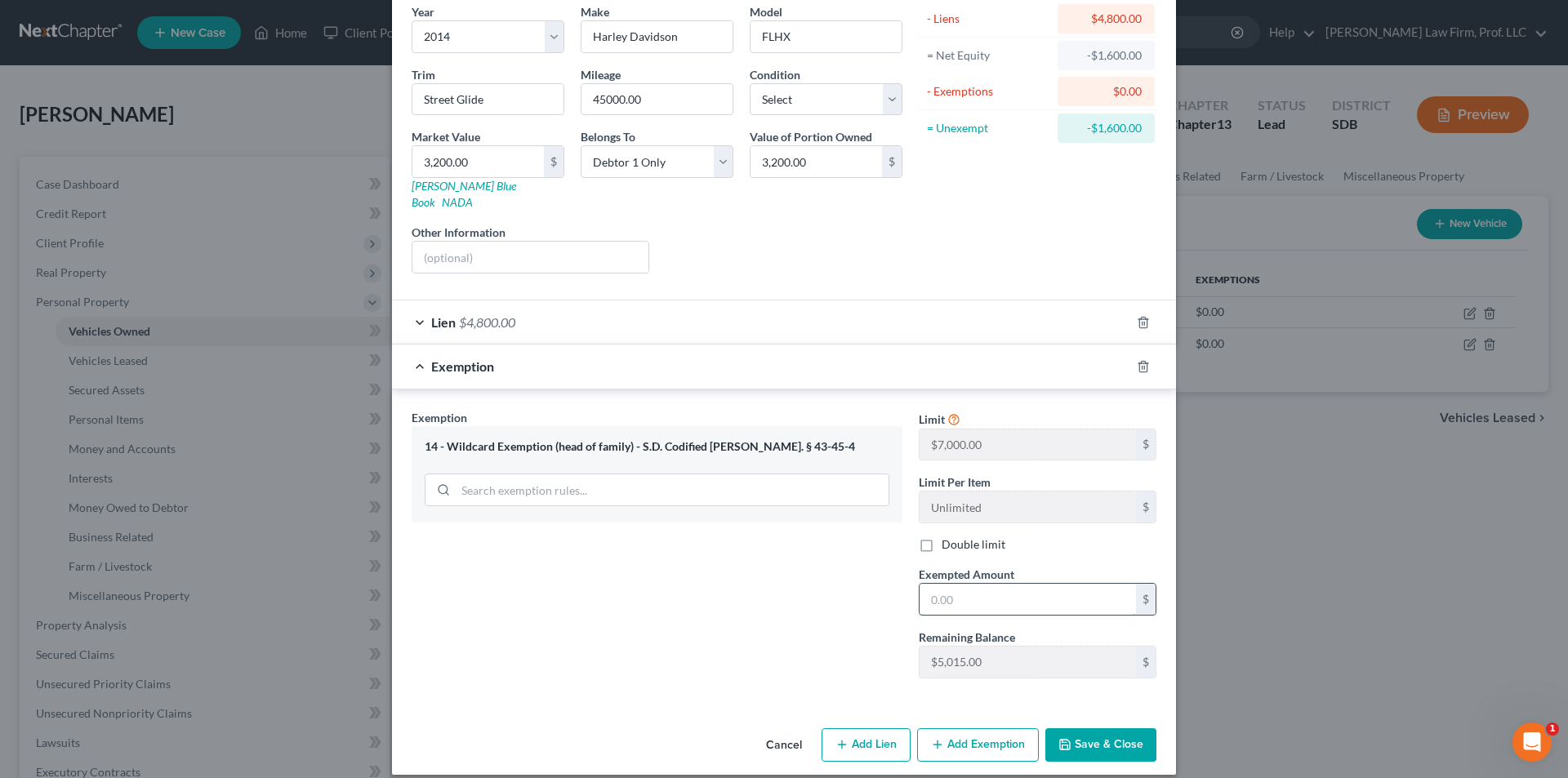
click at [966, 583] on input "text" at bounding box center [1027, 599] width 216 height 31
type input "1.00"
click at [1097, 728] on button "Save & Close" at bounding box center [1101, 746] width 111 height 34
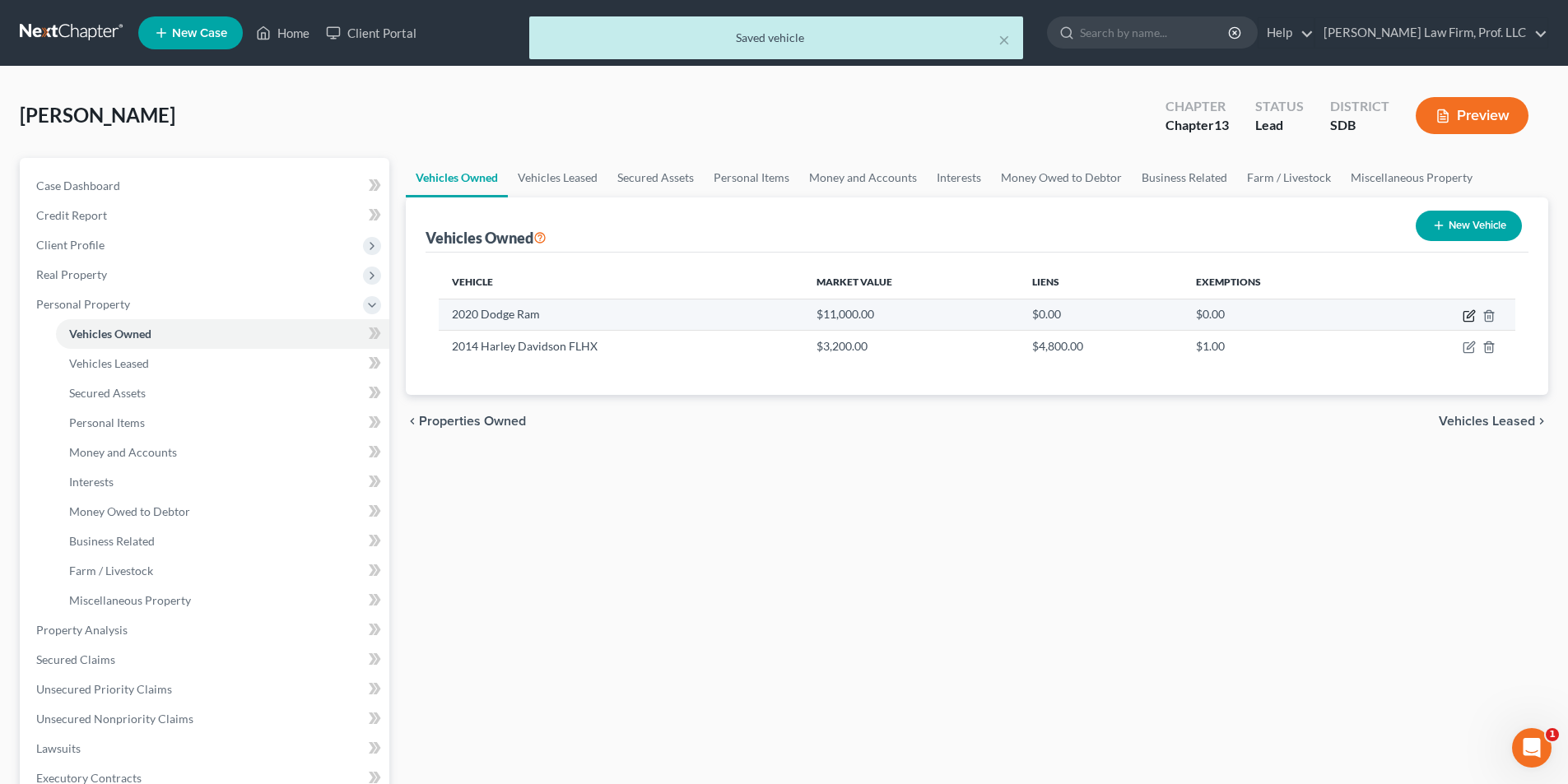
click at [1466, 318] on icon "button" at bounding box center [1470, 313] width 8 height 8
select select "0"
select select "6"
select select "4"
select select "0"
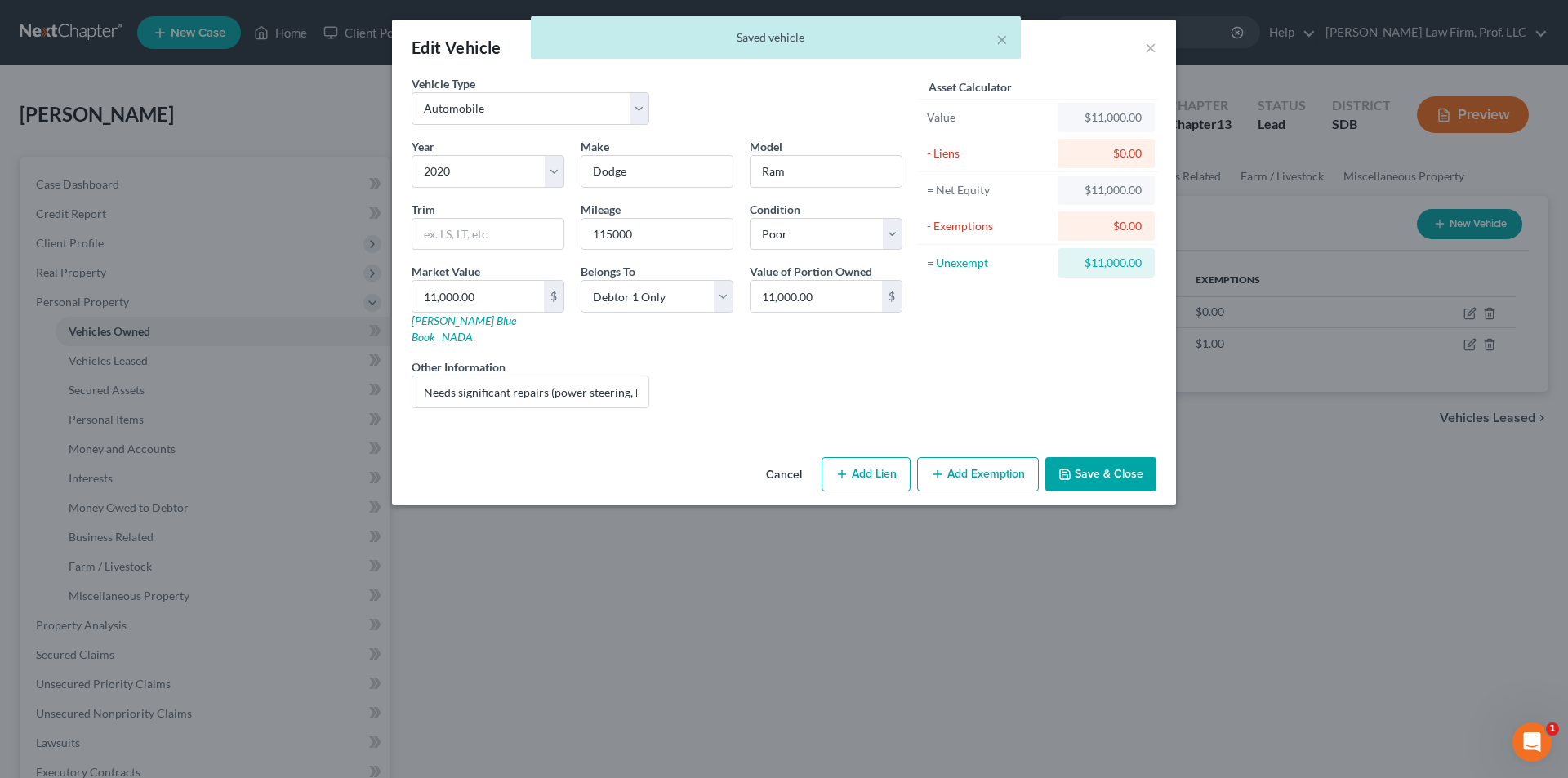
click at [961, 460] on button "Add Exemption" at bounding box center [978, 474] width 121 height 34
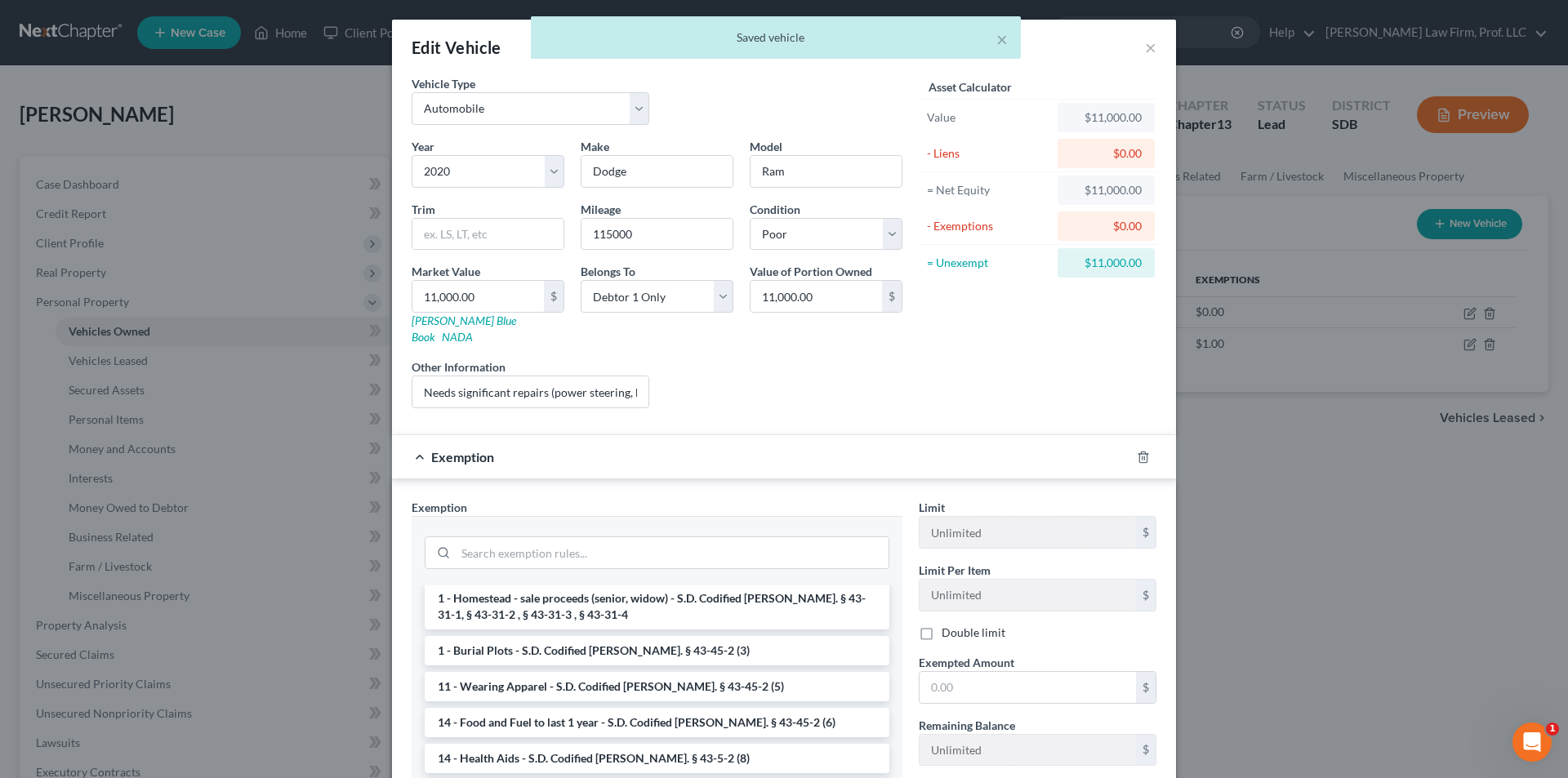
scroll to position [163, 0]
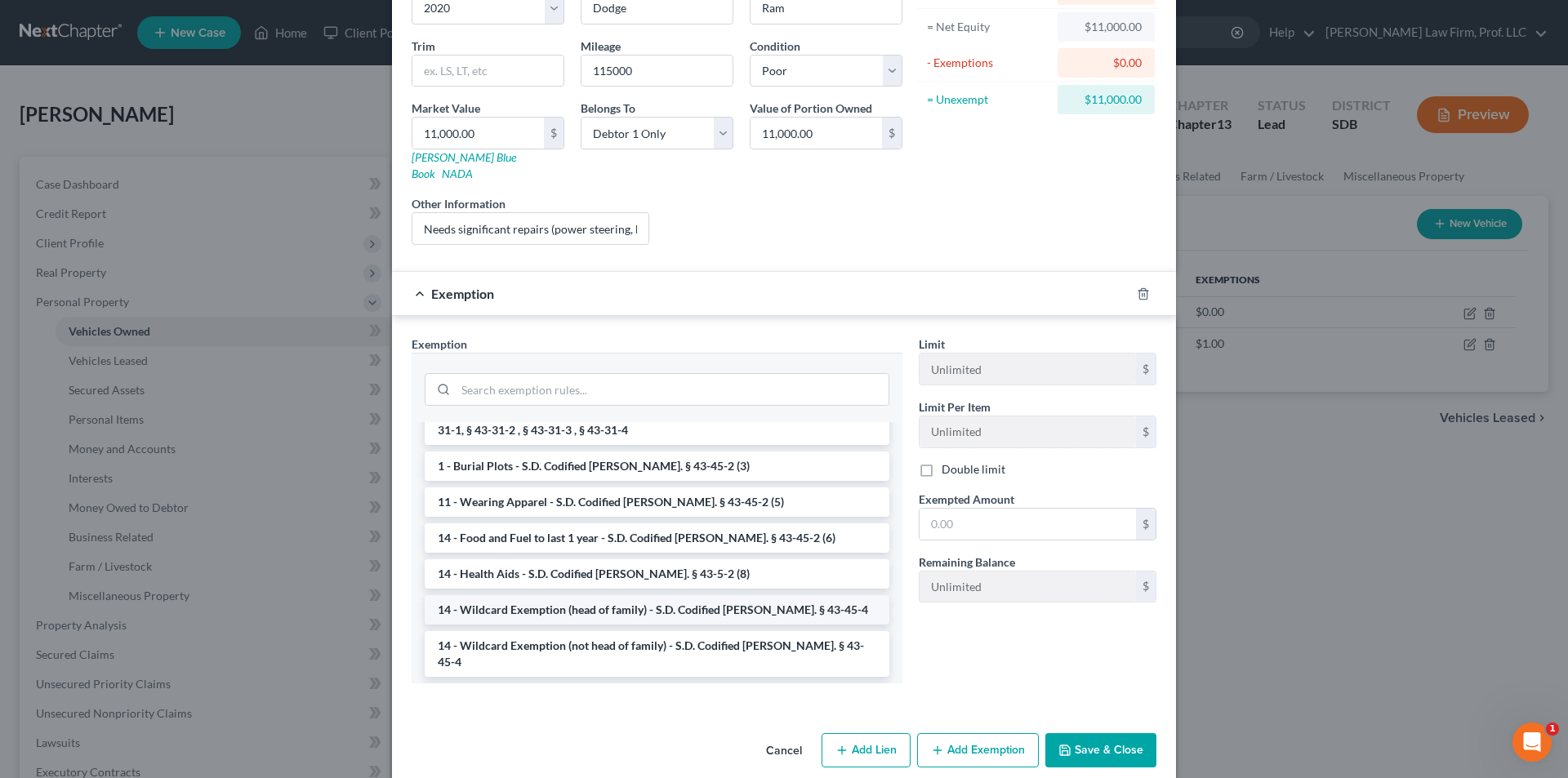
click at [619, 596] on li "14 - Wildcard Exemption (head of family) - S.D. Codified [PERSON_NAME]. § 43-45…" at bounding box center [657, 610] width 465 height 29
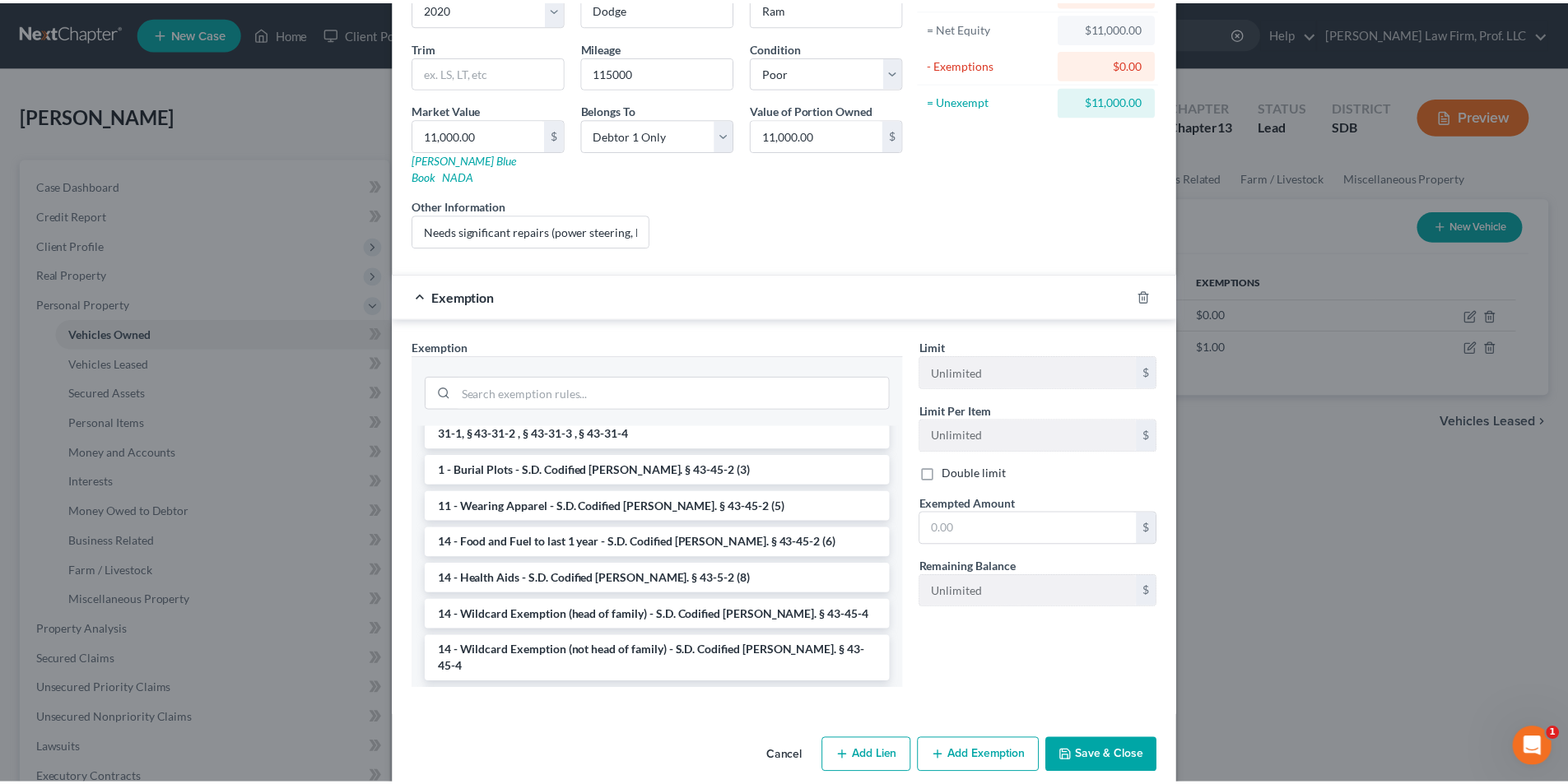
scroll to position [91, 0]
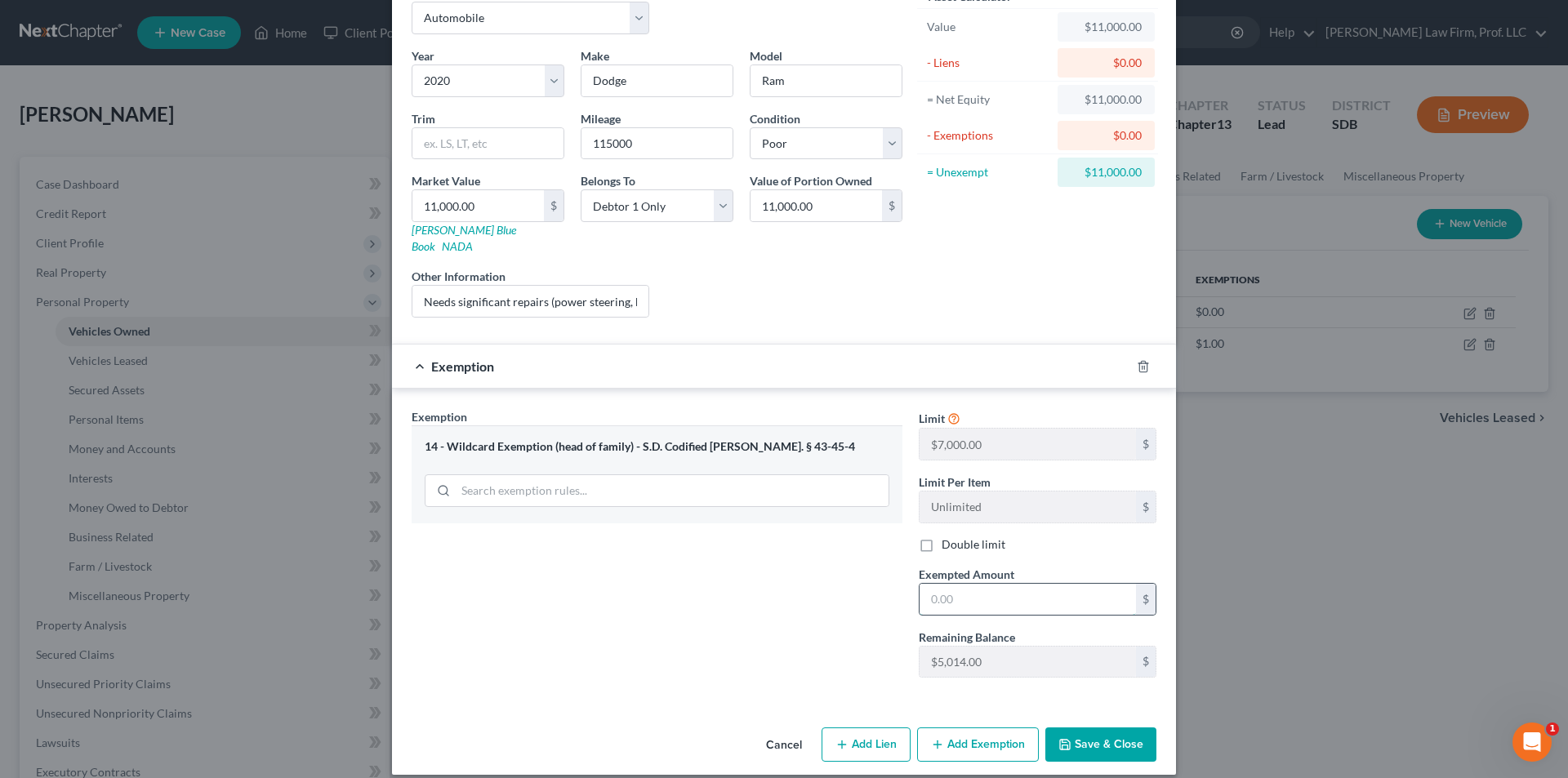
drag, startPoint x: 975, startPoint y: 580, endPoint x: 964, endPoint y: 580, distance: 11.0
click at [975, 583] on input "text" at bounding box center [1027, 599] width 216 height 31
type input "5,014.00"
click at [1092, 728] on button "Save & Close" at bounding box center [1101, 745] width 111 height 34
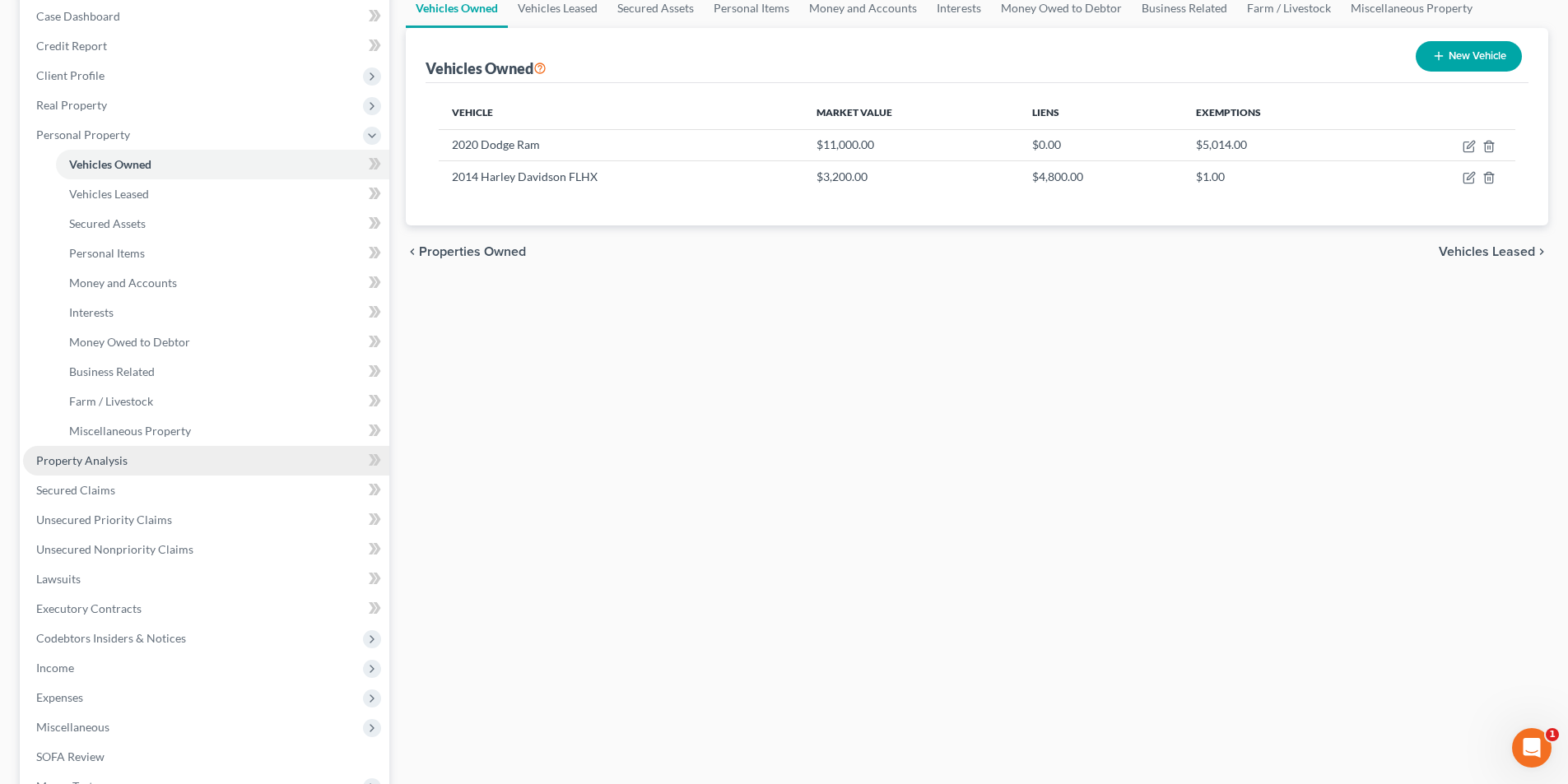
click at [82, 456] on span "Property Analysis" at bounding box center [82, 460] width 91 height 14
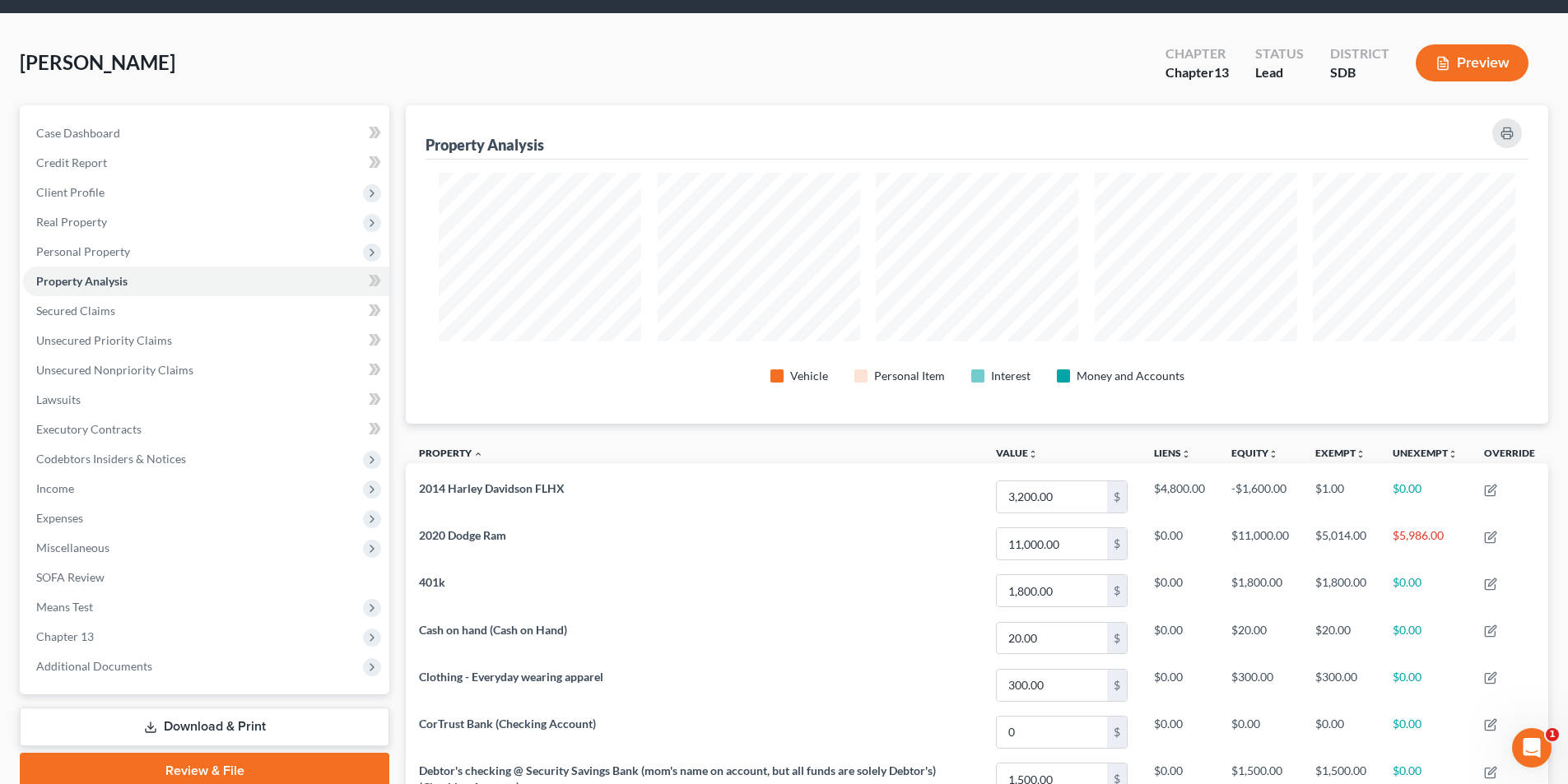
scroll to position [411, 0]
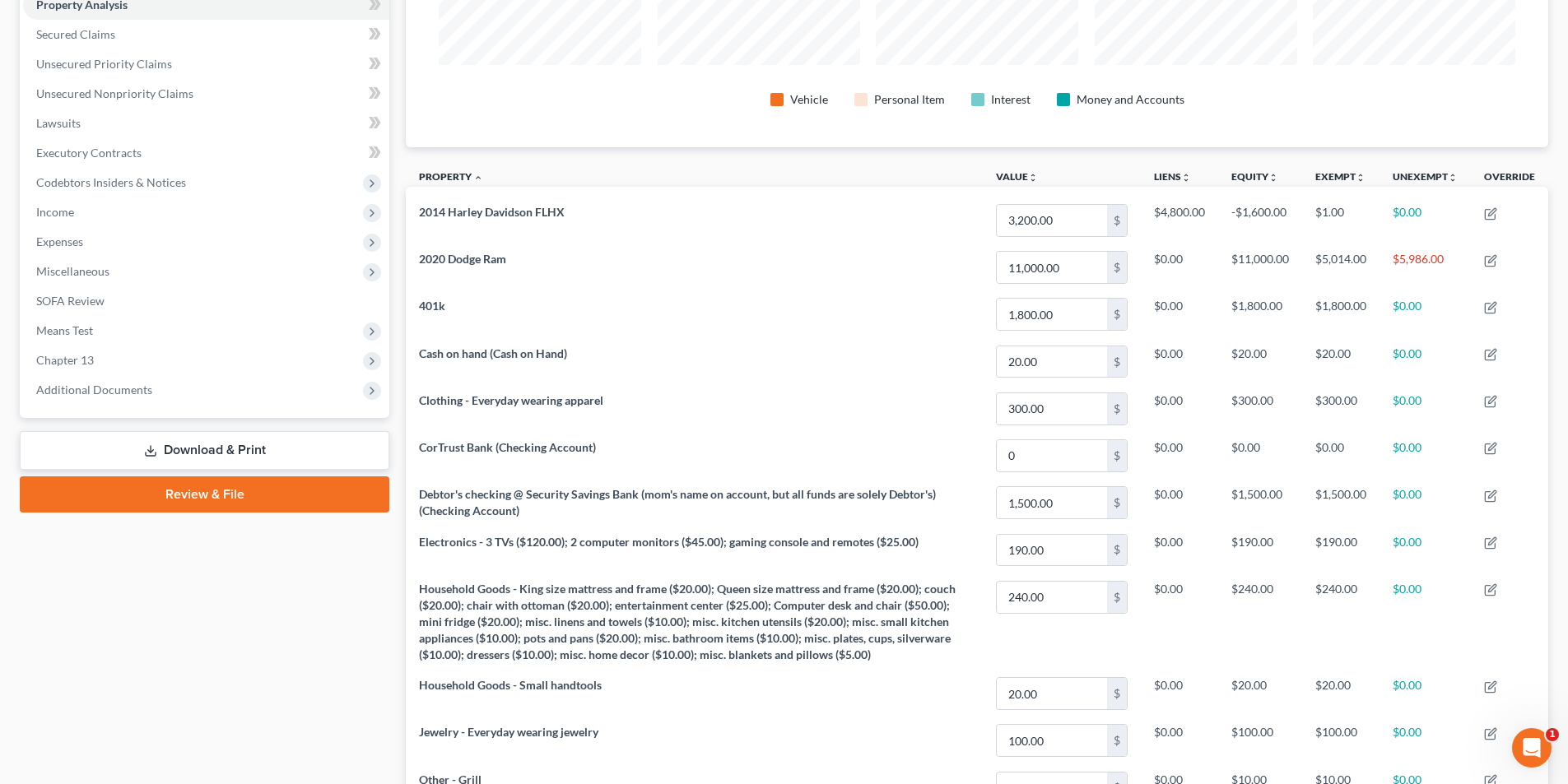
click at [149, 445] on icon at bounding box center [150, 450] width 13 height 13
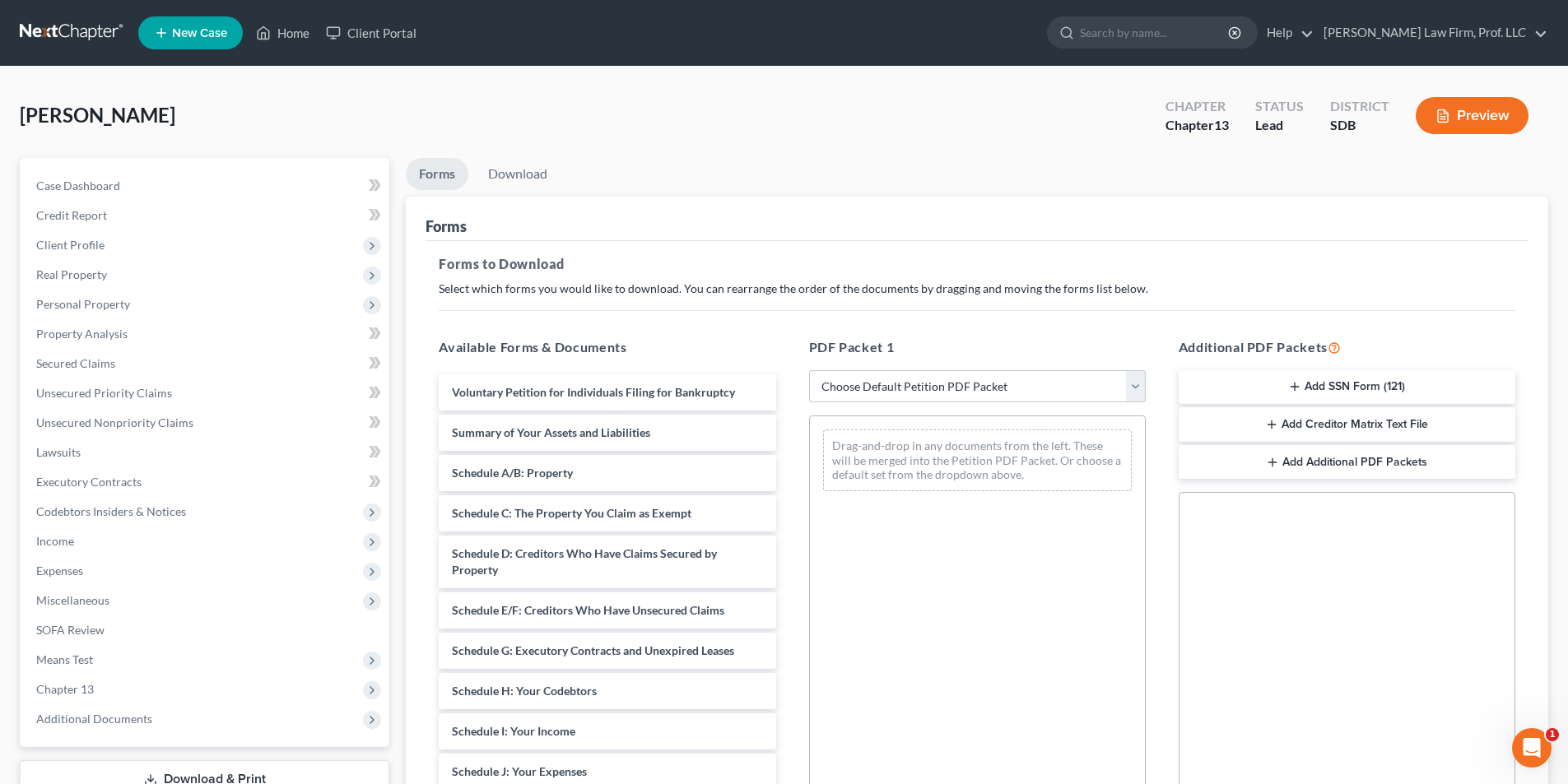
click at [908, 379] on select "Choose Default Petition PDF Packet Complete Bankruptcy Petition (all forms and …" at bounding box center [977, 386] width 337 height 33
select select "0"
click at [809, 370] on select "Choose Default Petition PDF Packet Complete Bankruptcy Petition (all forms and …" at bounding box center [977, 386] width 337 height 33
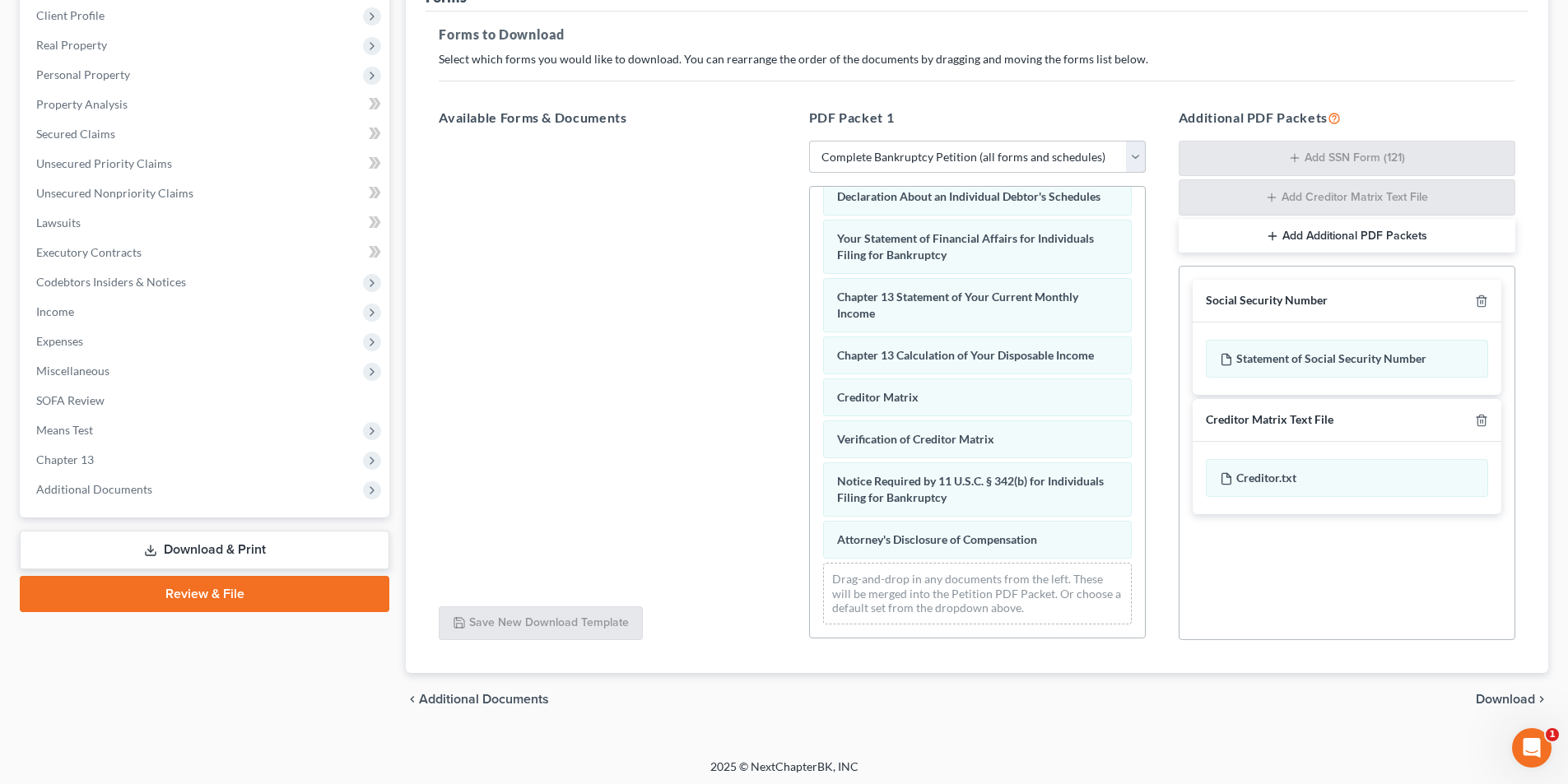
scroll to position [233, 0]
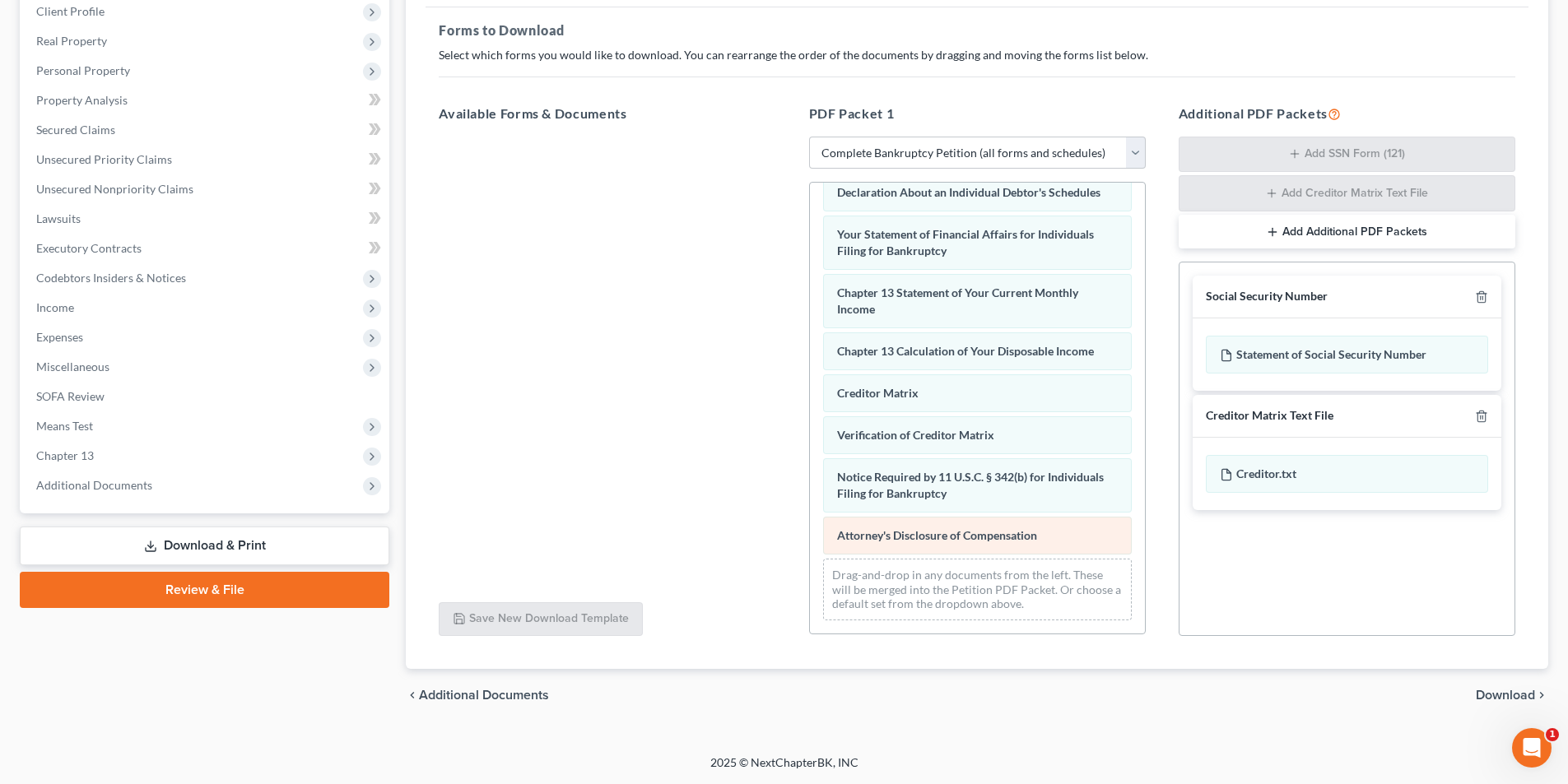
click at [809, 426] on div "Voluntary Petition for Individuals Filing for Bankruptcy Summary of Your Assets…" at bounding box center [976, 163] width 335 height 941
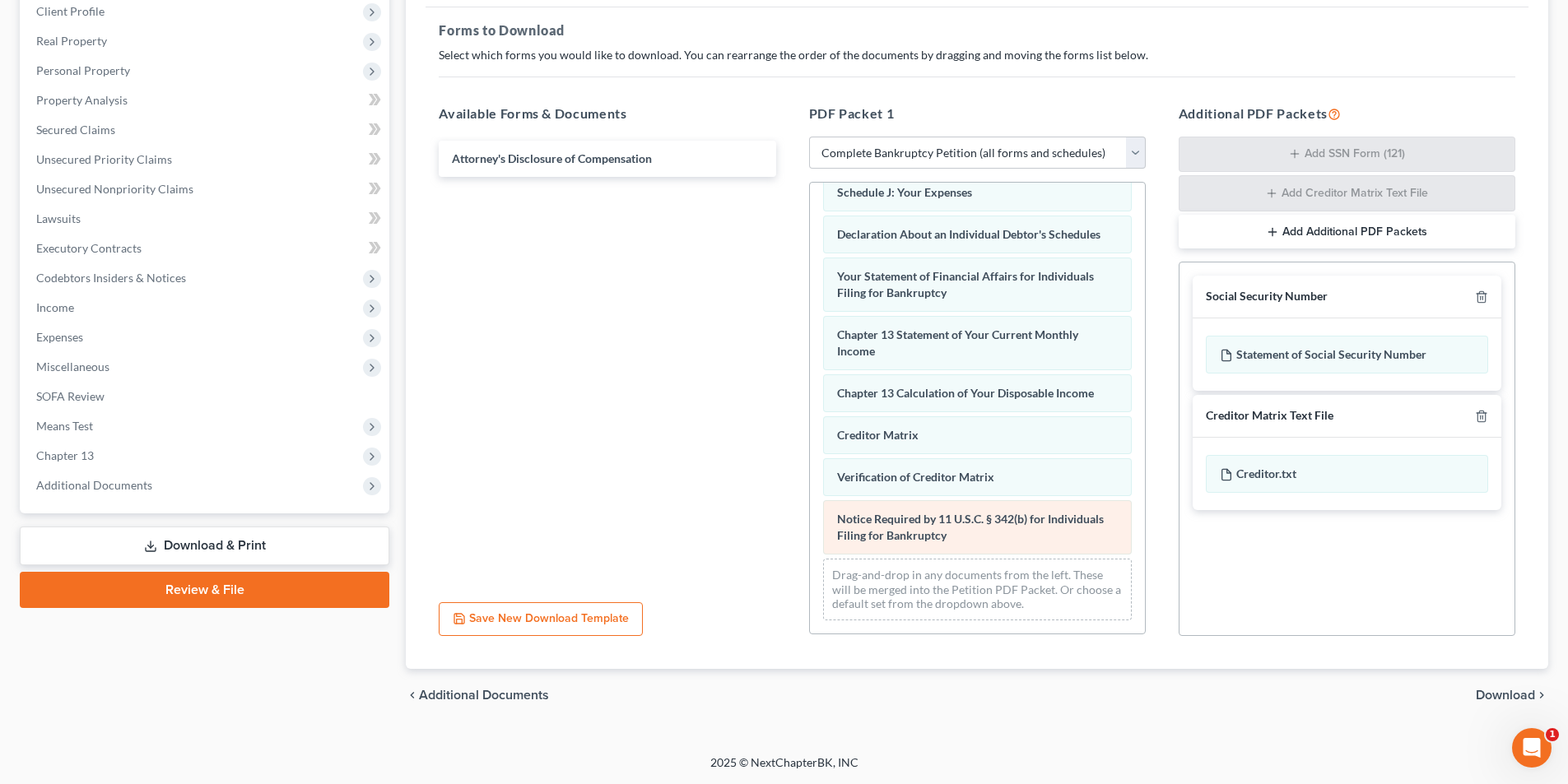
click at [809, 453] on div "Voluntary Petition for Individuals Filing for Bankruptcy Summary of Your Assets…" at bounding box center [976, 183] width 335 height 900
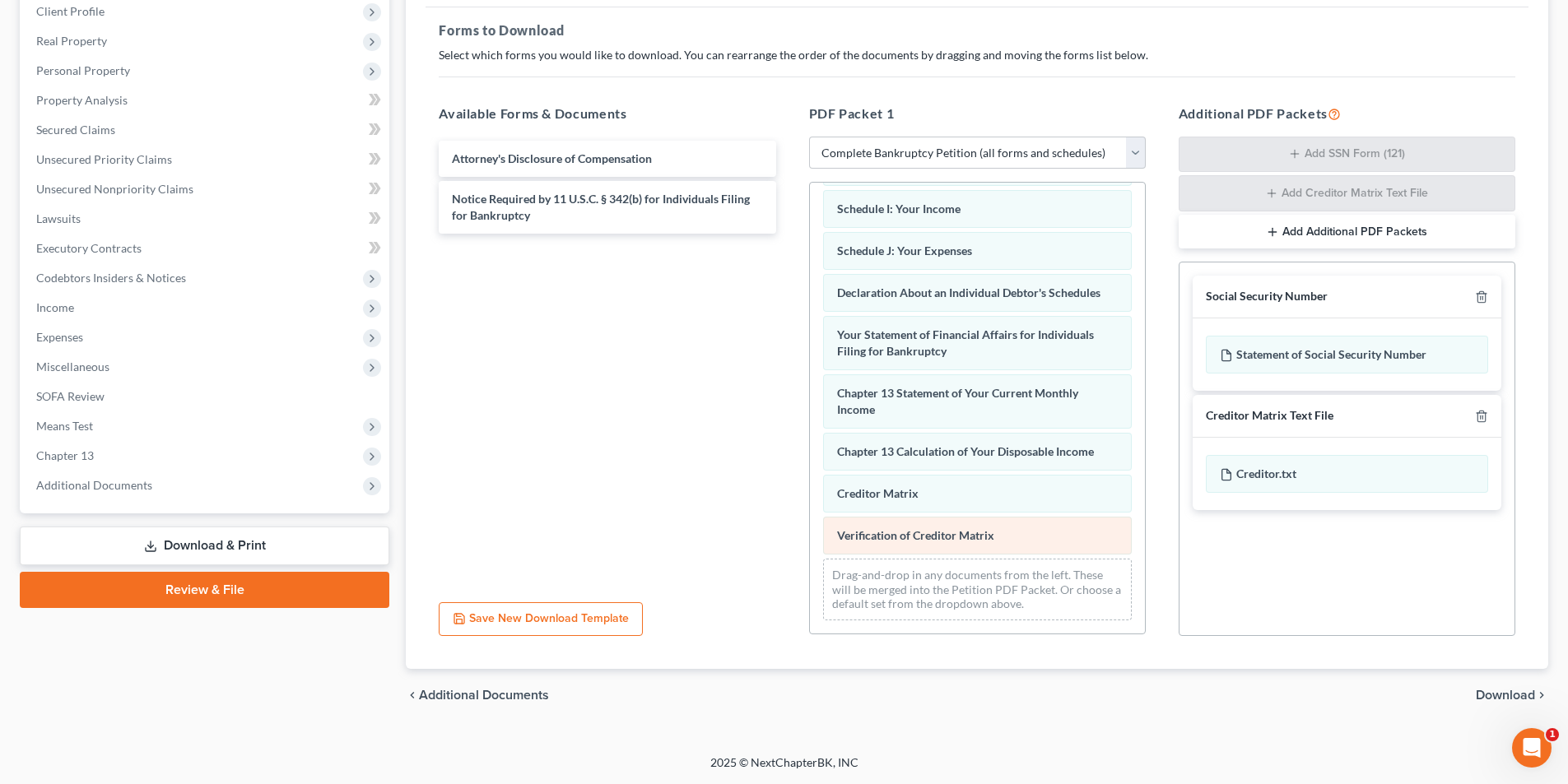
click at [809, 472] on div "Voluntary Petition for Individuals Filing for Bankruptcy Summary of Your Assets…" at bounding box center [976, 213] width 335 height 842
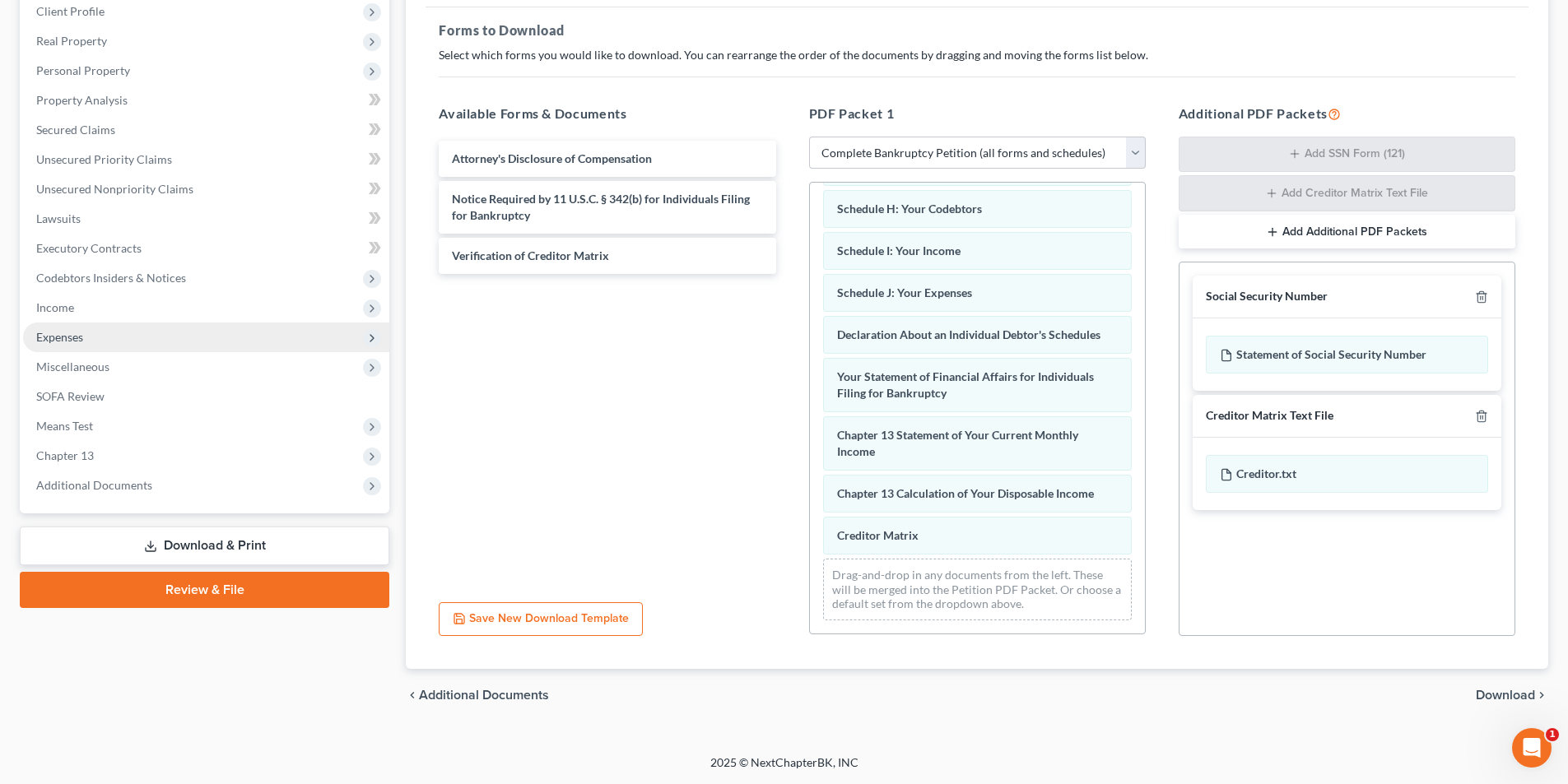
click at [809, 386] on div "Voluntary Petition for Individuals Filing for Bankruptcy Summary of Your Assets…" at bounding box center [976, 233] width 335 height 799
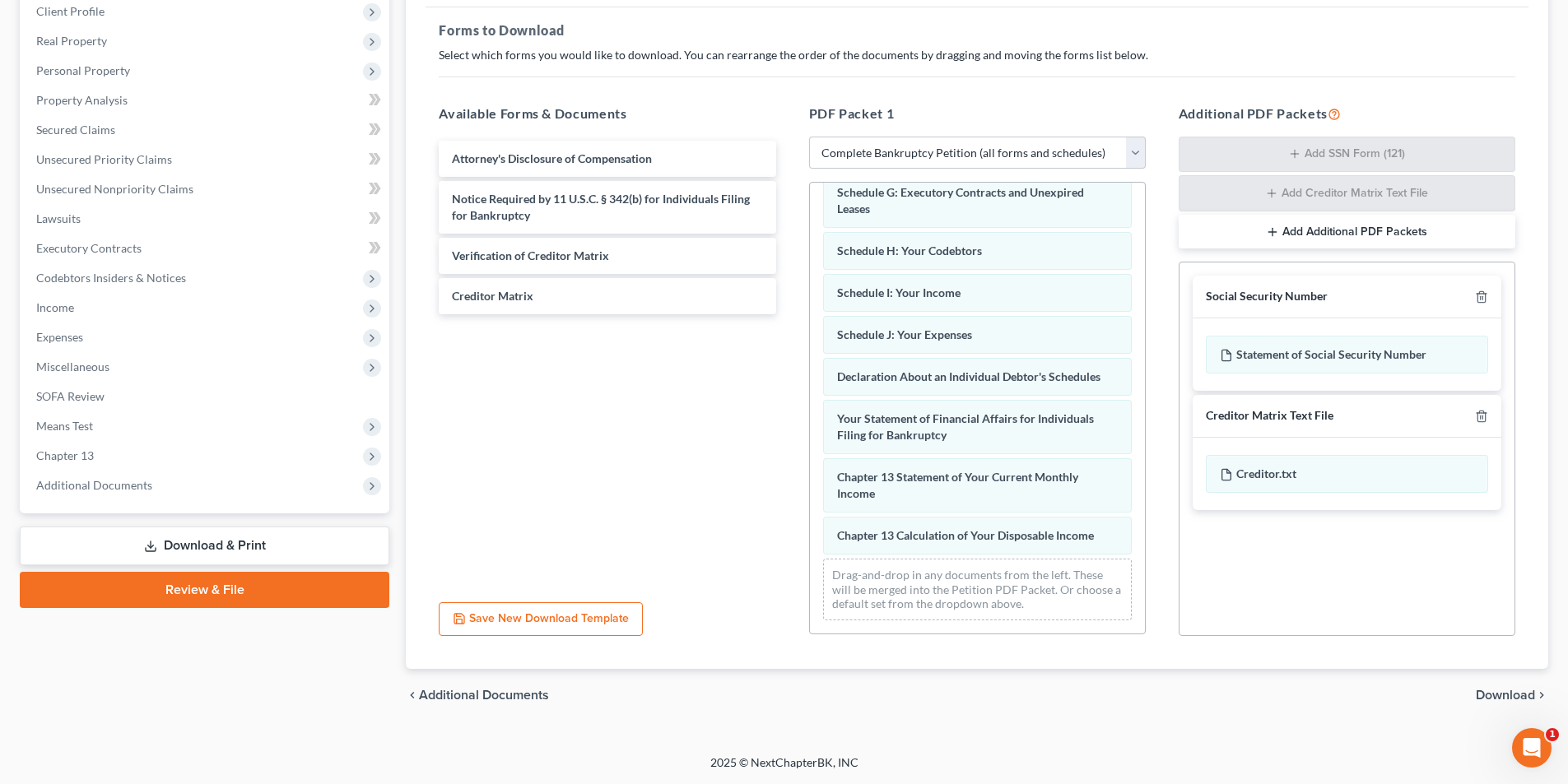
click at [1504, 697] on span "Download" at bounding box center [1505, 694] width 59 height 13
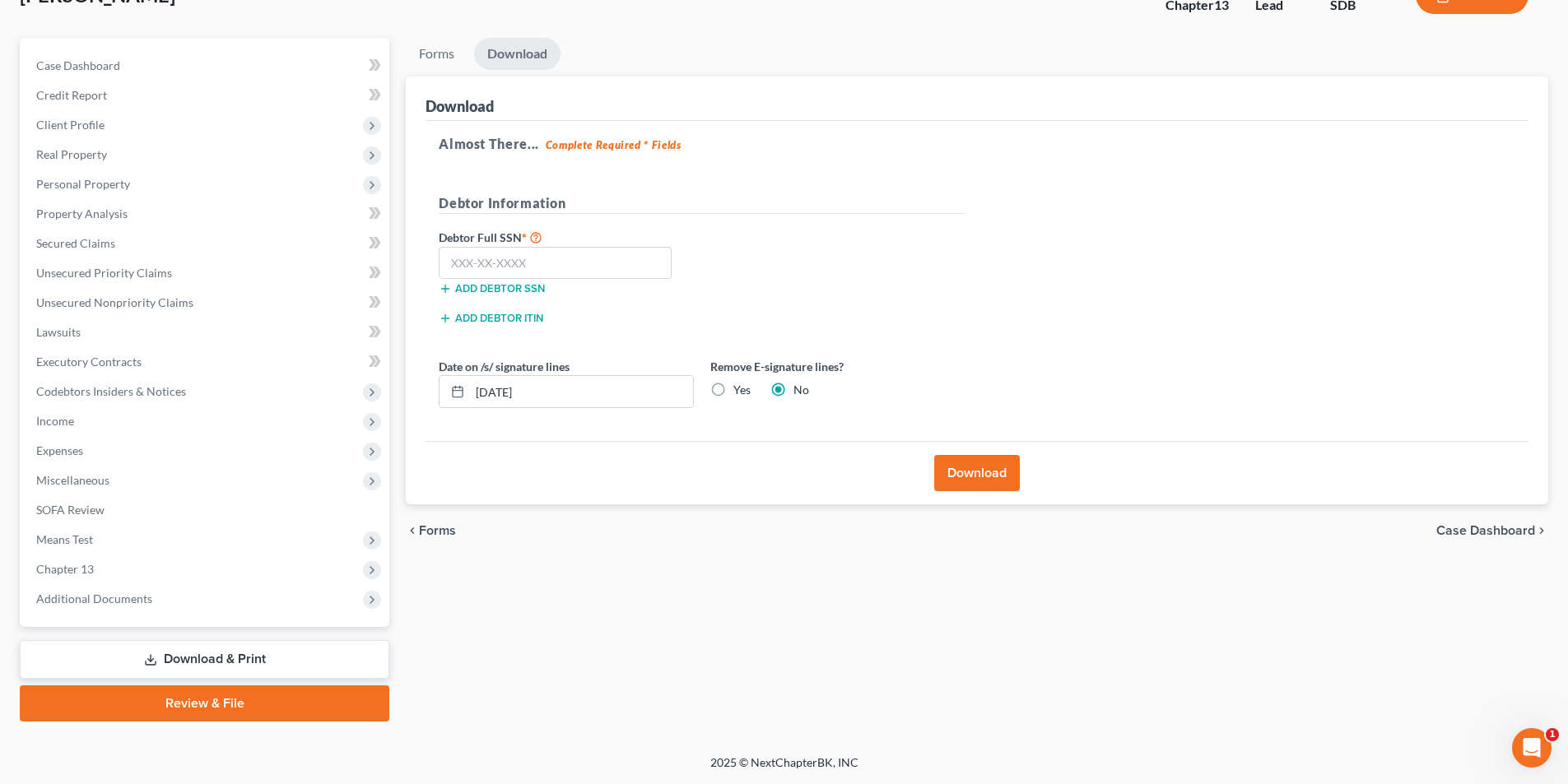
scroll to position [120, 0]
click at [977, 474] on button "Download" at bounding box center [976, 473] width 85 height 36
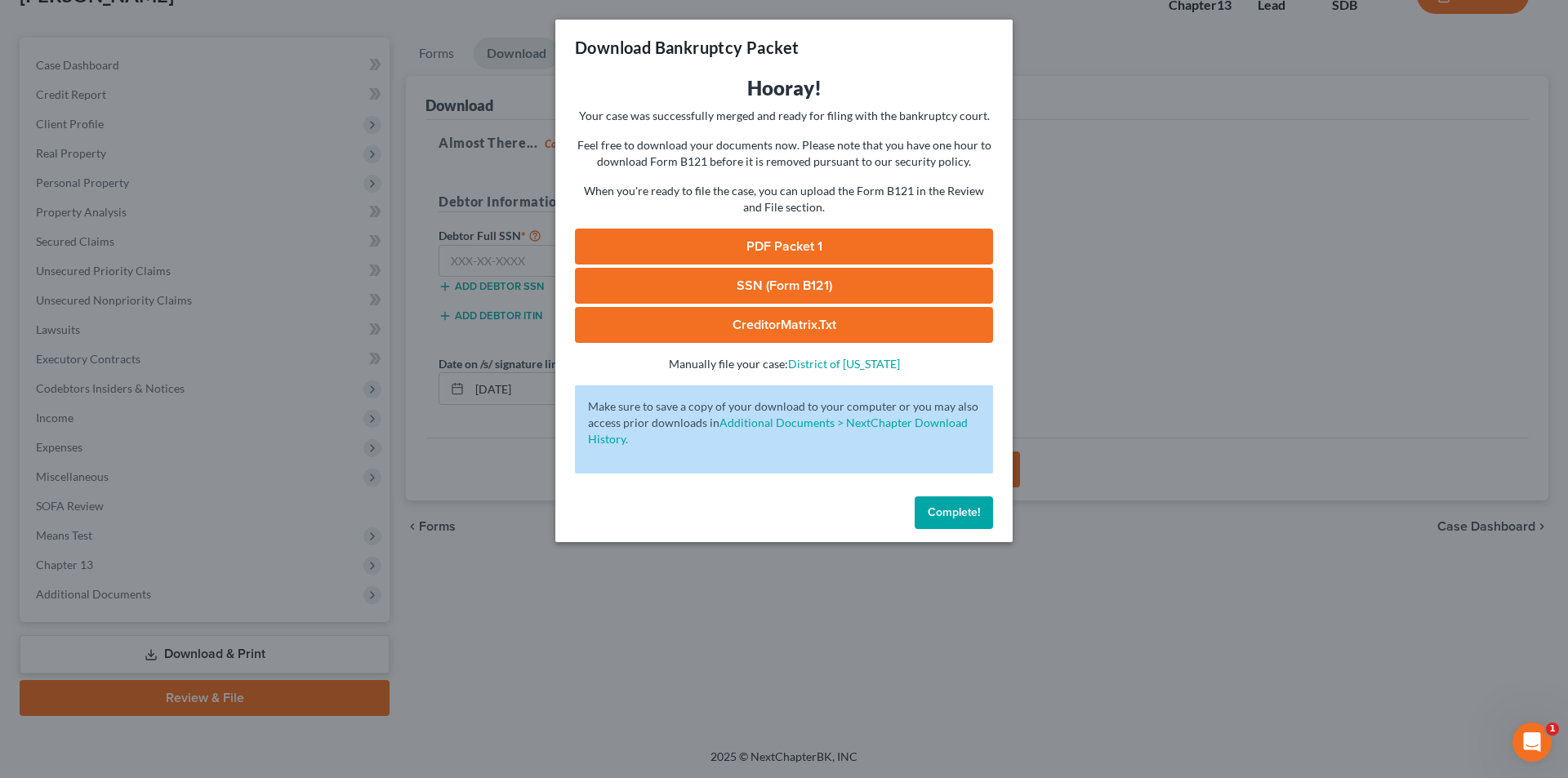
click at [766, 237] on link "PDF Packet 1" at bounding box center [784, 247] width 418 height 36
drag, startPoint x: 968, startPoint y: 514, endPoint x: 954, endPoint y: 509, distance: 14.9
click at [968, 514] on span "Complete!" at bounding box center [954, 512] width 52 height 14
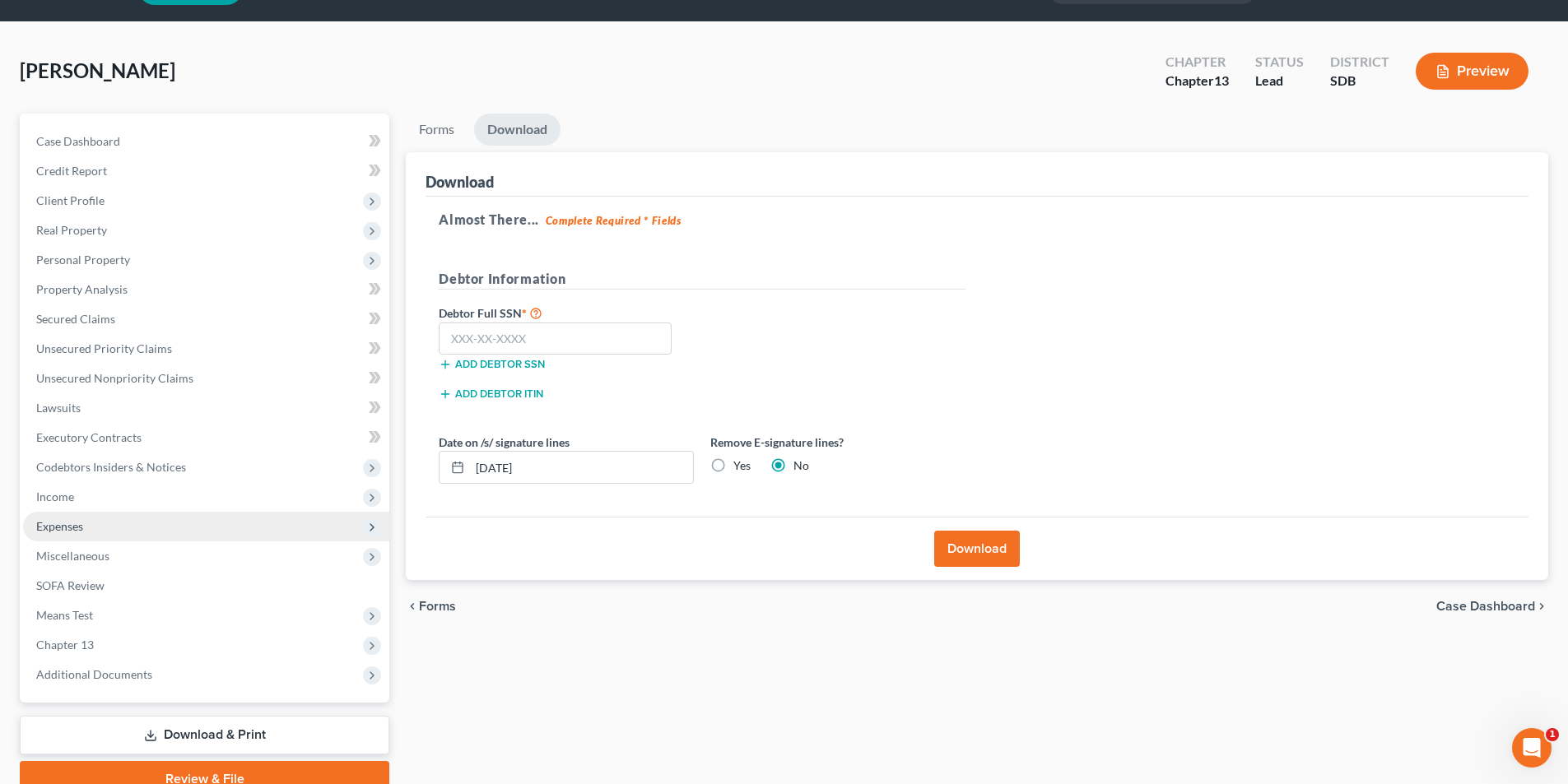
scroll to position [38, 0]
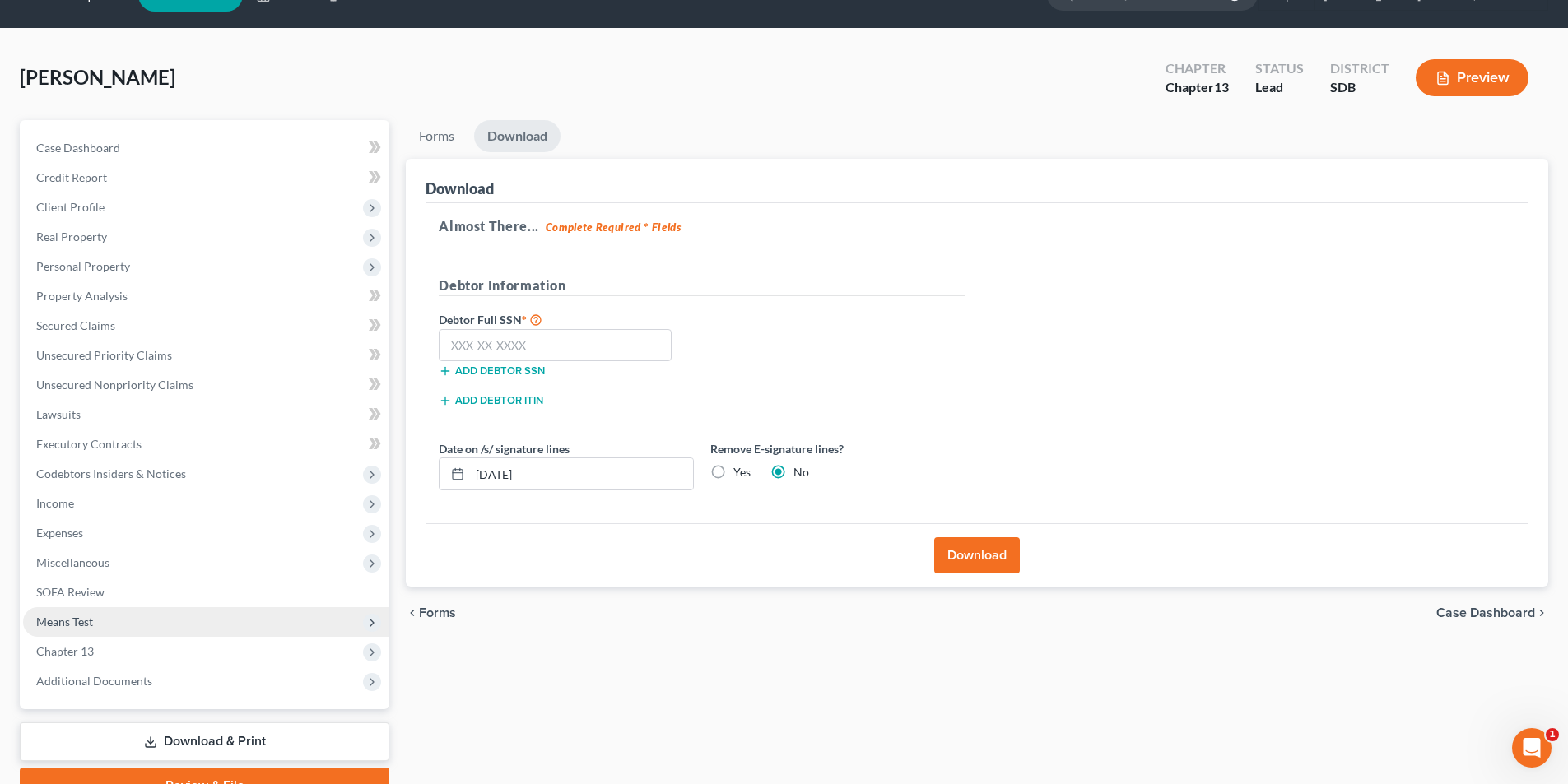
click at [100, 625] on span "Means Test" at bounding box center [206, 621] width 366 height 29
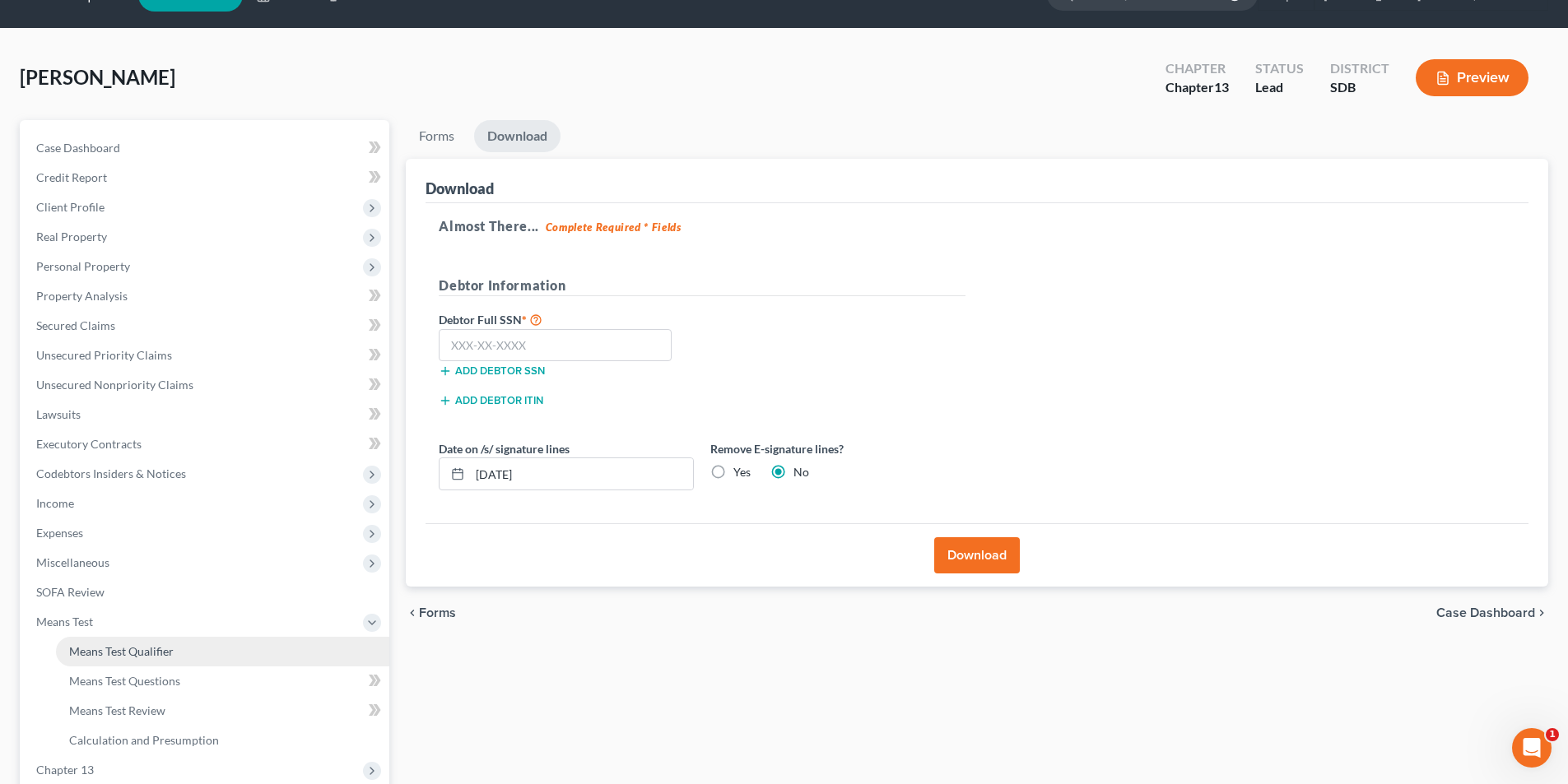
click at [139, 647] on span "Means Test Qualifier" at bounding box center [121, 651] width 104 height 14
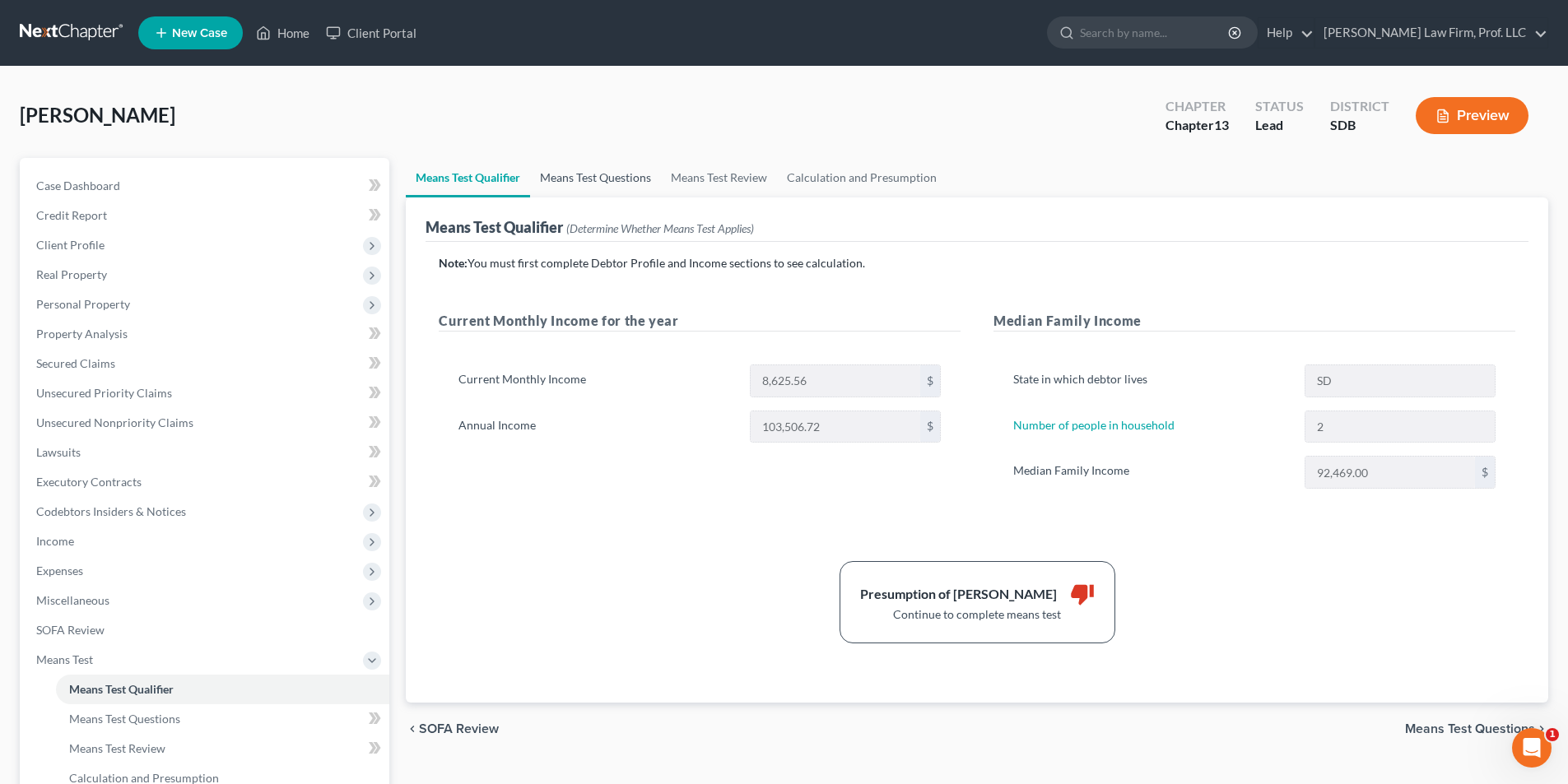
click at [599, 176] on link "Means Test Questions" at bounding box center [596, 178] width 131 height 40
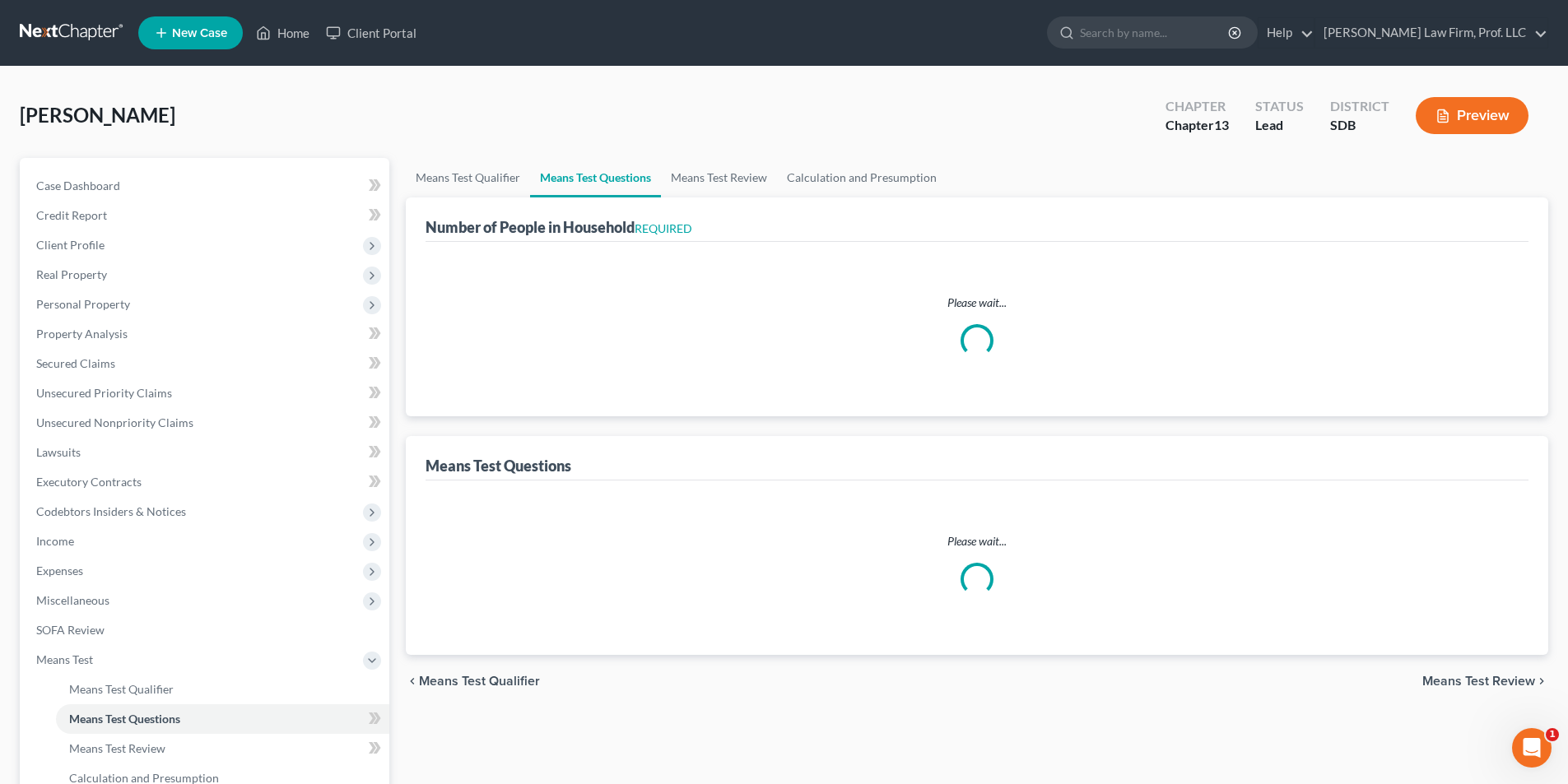
select select "1"
select select "60"
select select "2"
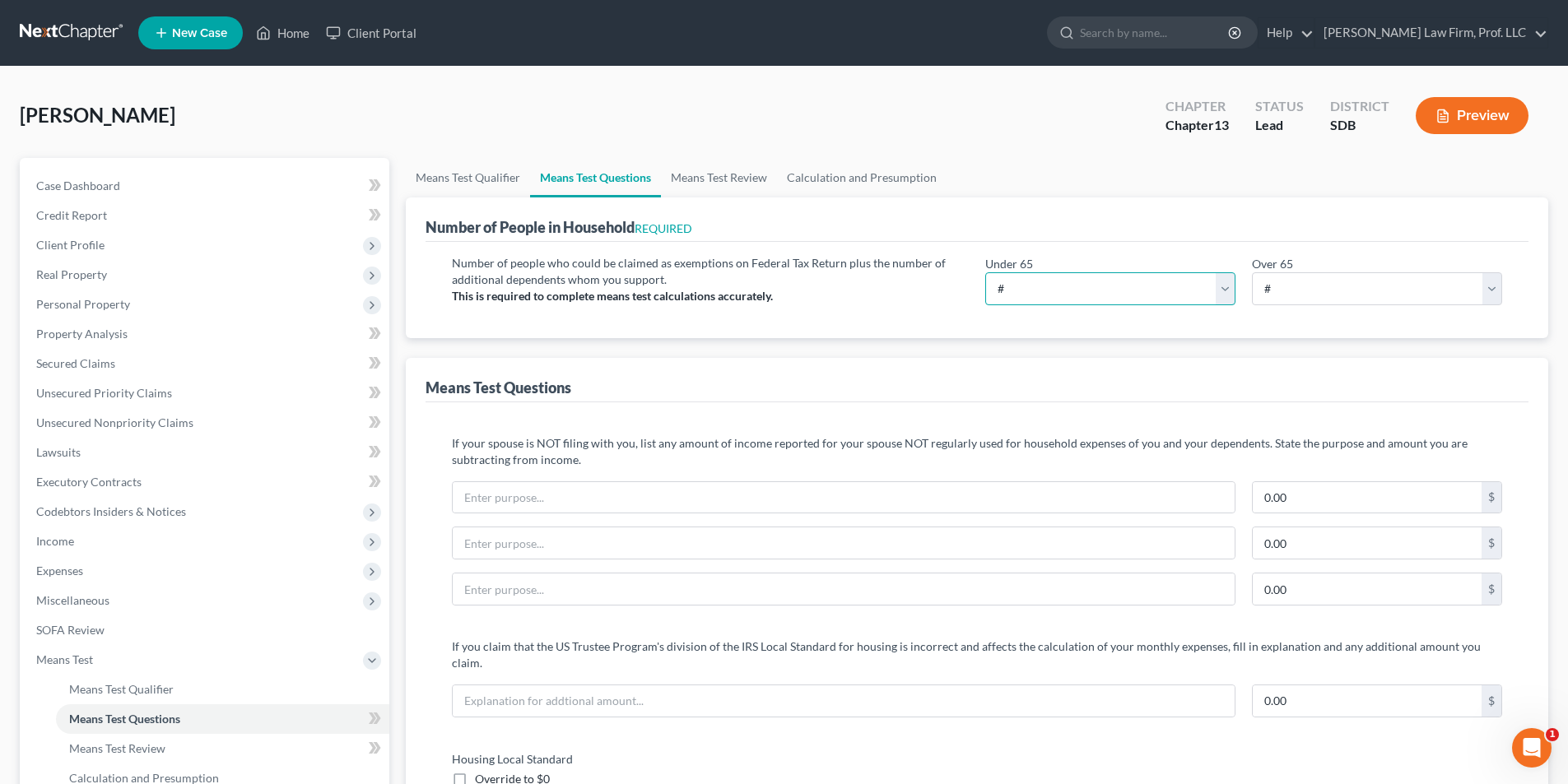
click at [1137, 295] on select "# 0 1 2 3 4 5 6 7 8 9 10" at bounding box center [1110, 288] width 251 height 33
select select "2"
click at [985, 272] on select "# 0 1 2 3 4 5 6 7 8 9 10" at bounding box center [1110, 288] width 251 height 33
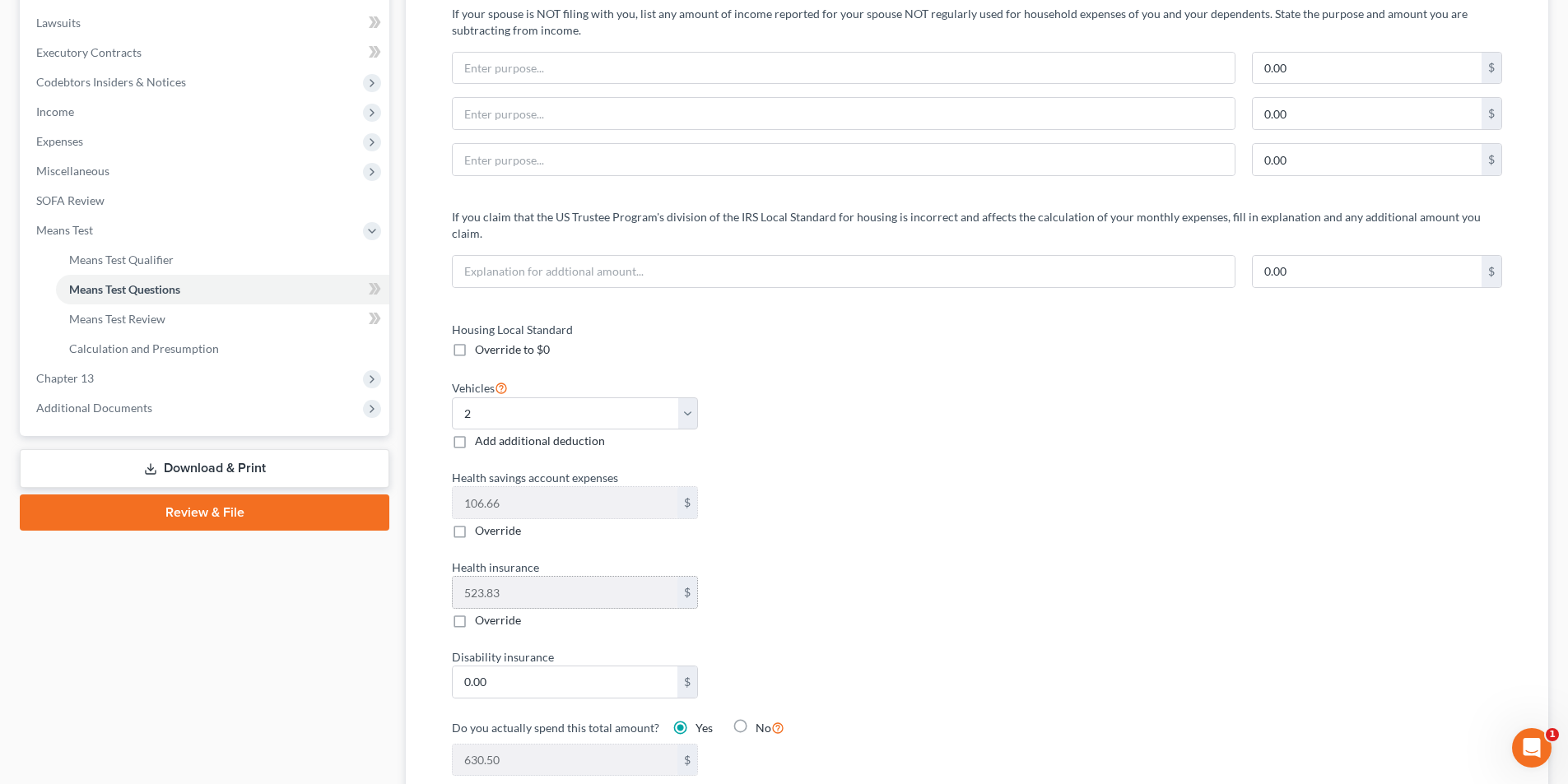
scroll to position [576, 0]
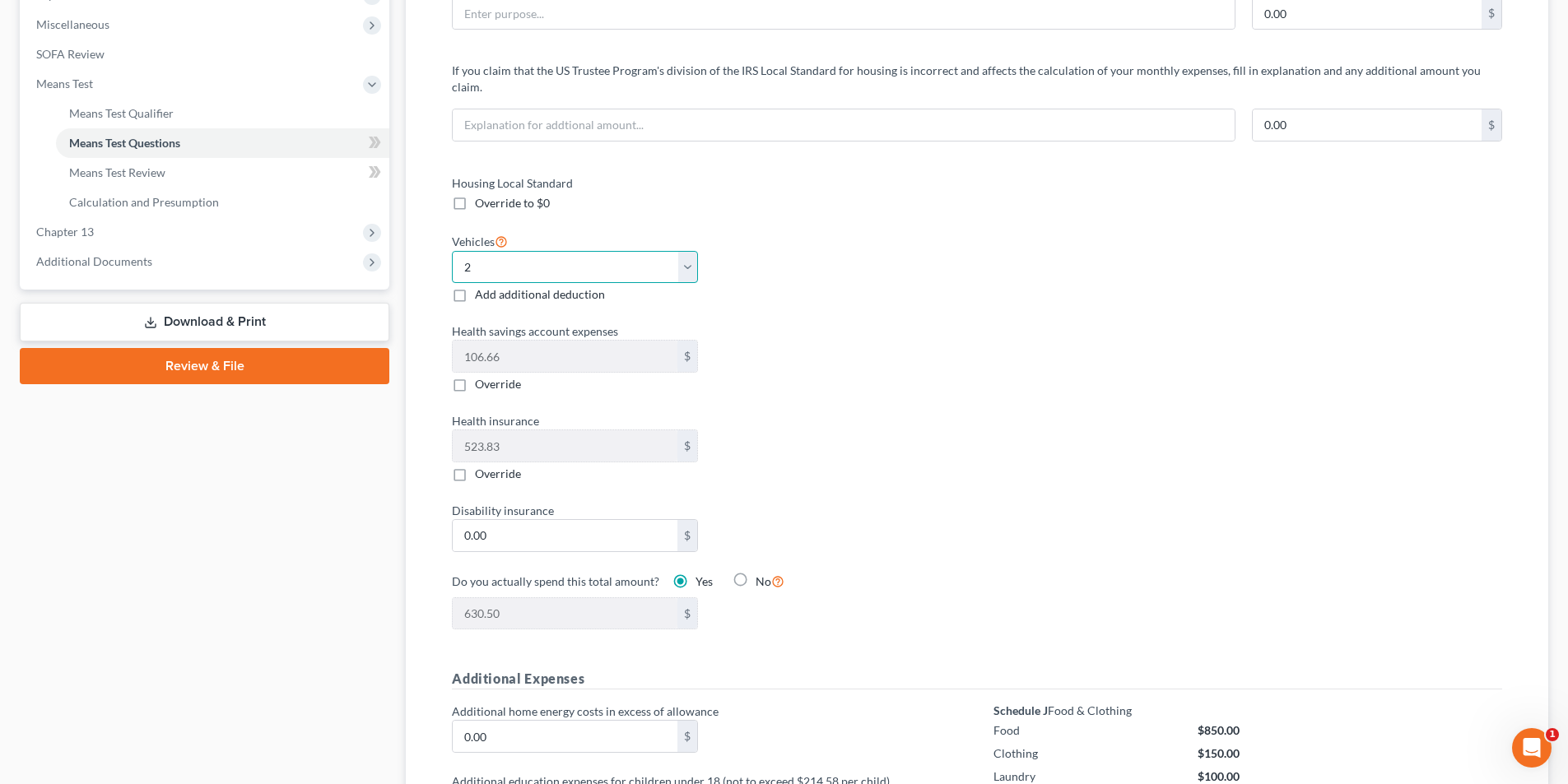
click at [498, 251] on select "Select 0 1 2 3 4 5" at bounding box center [575, 268] width 246 height 33
click at [497, 251] on select "Select 0 1 2 3 4 5" at bounding box center [575, 268] width 246 height 33
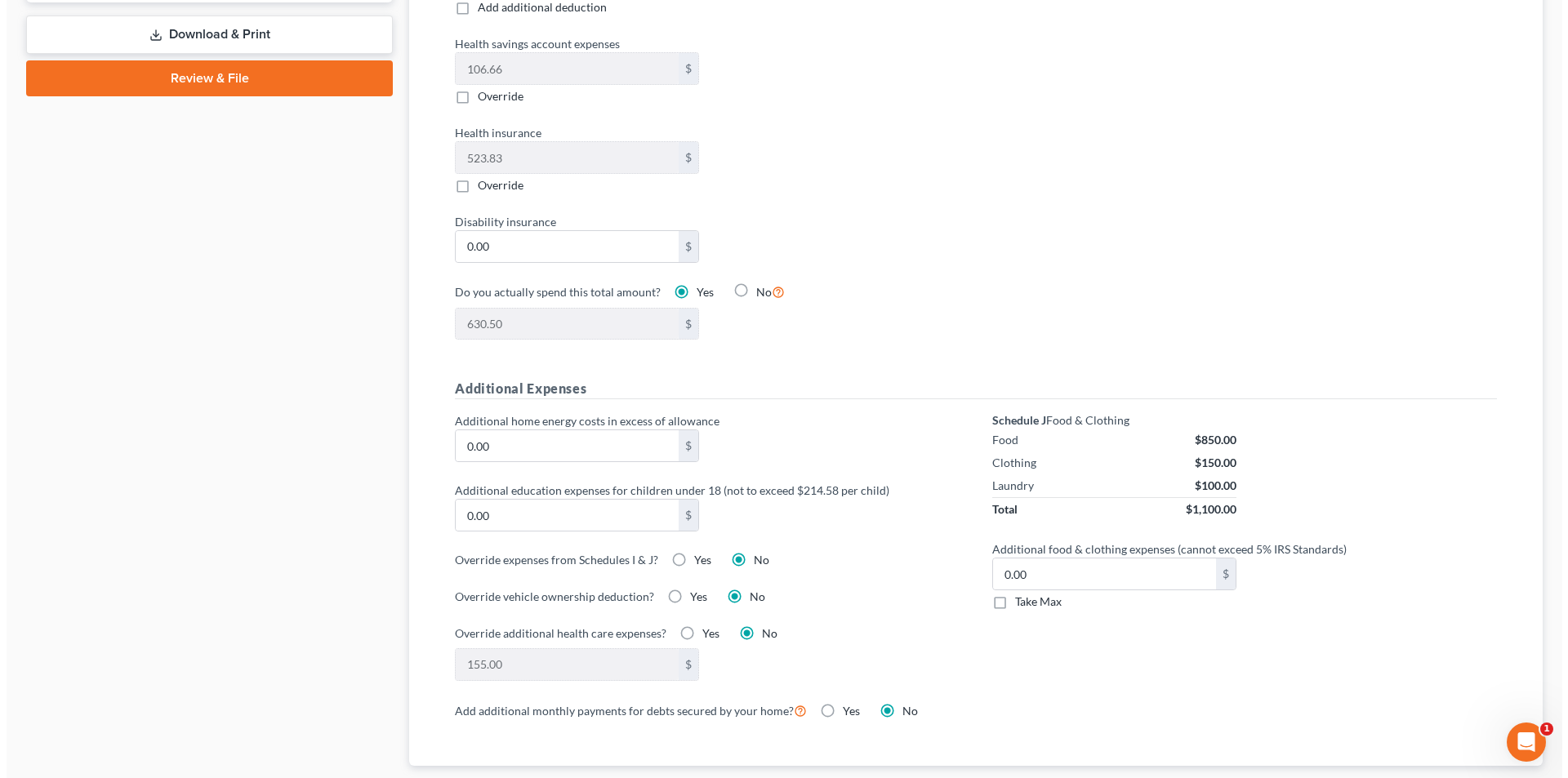
scroll to position [898, 0]
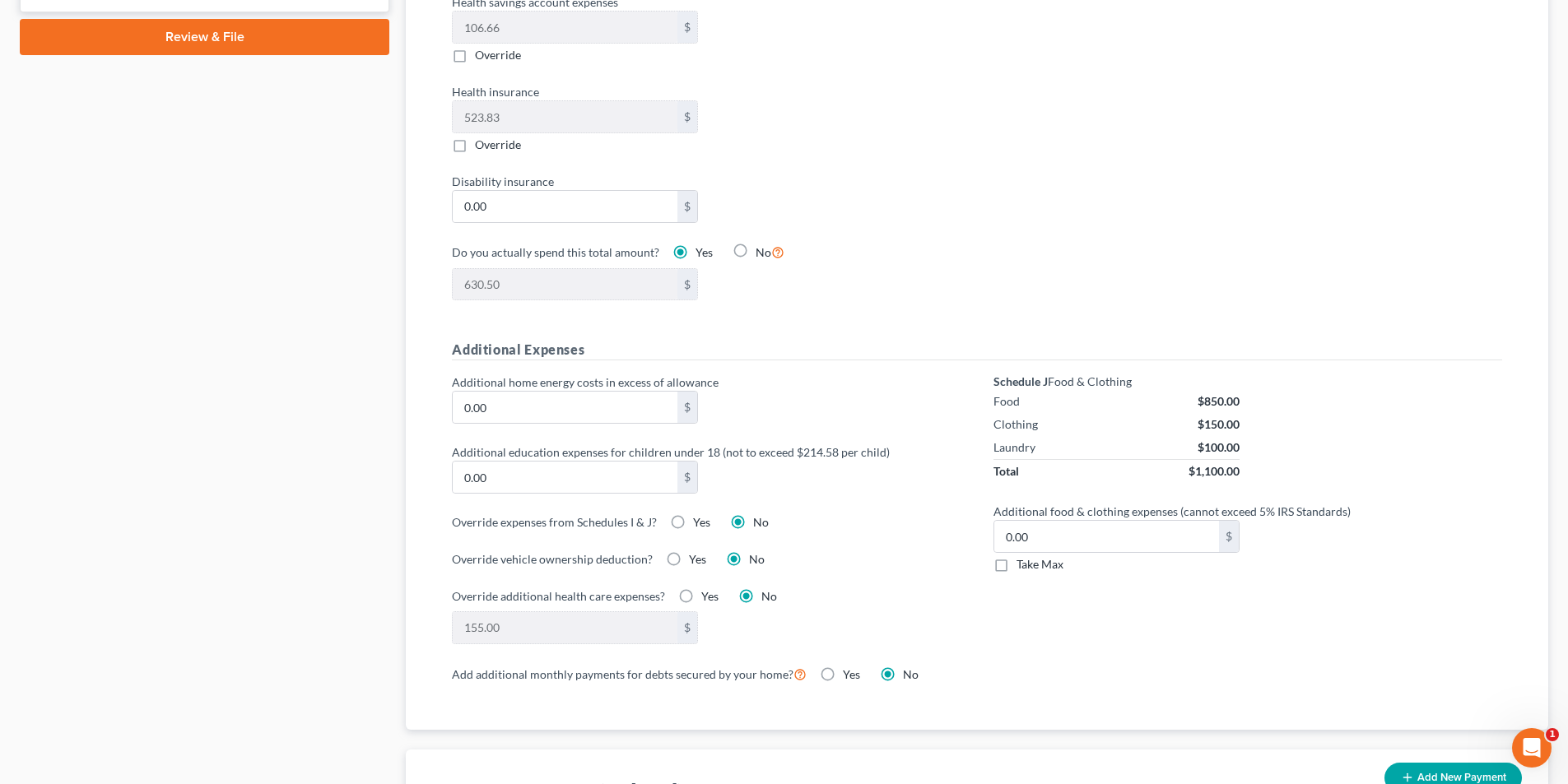
click at [693, 514] on label "Yes" at bounding box center [702, 522] width 17 height 16
click at [699, 514] on input "Yes" at bounding box center [704, 519] width 10 height 10
radio input "true"
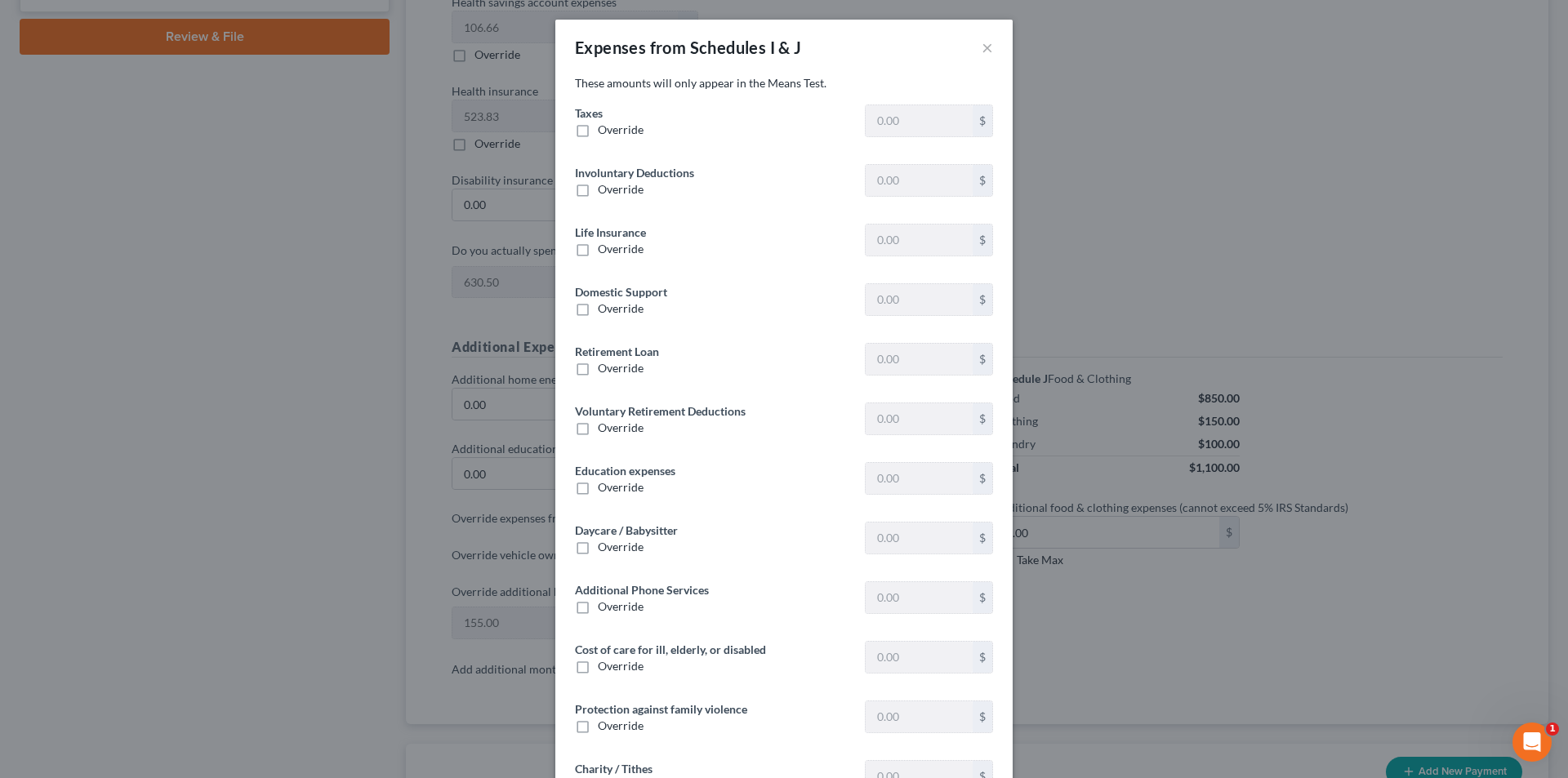
type input "1,615.05"
type input "257.50"
type input "0"
type input "500.00"
type input "0"
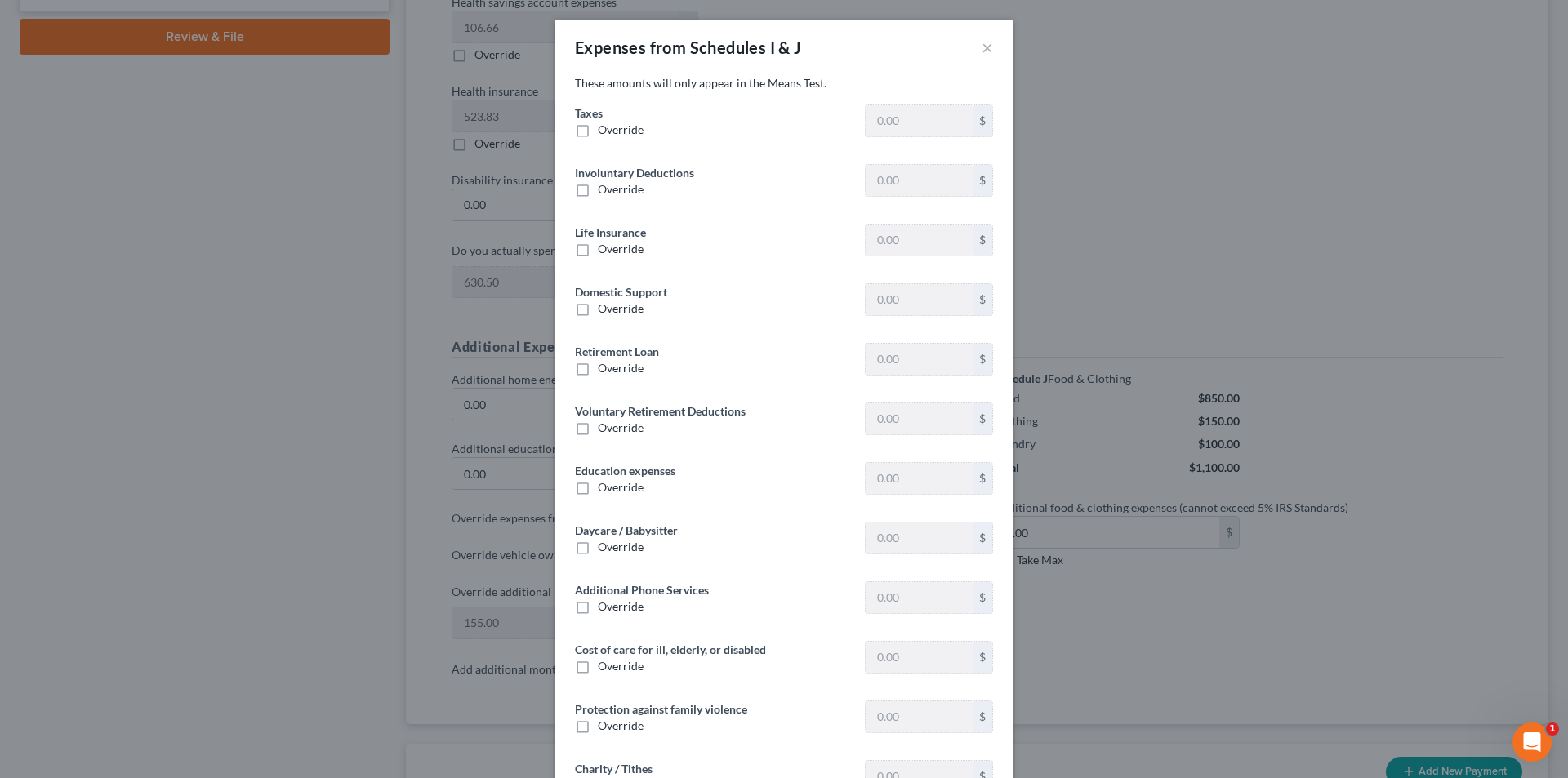
type input "0"
type input "459.60"
type input "0"
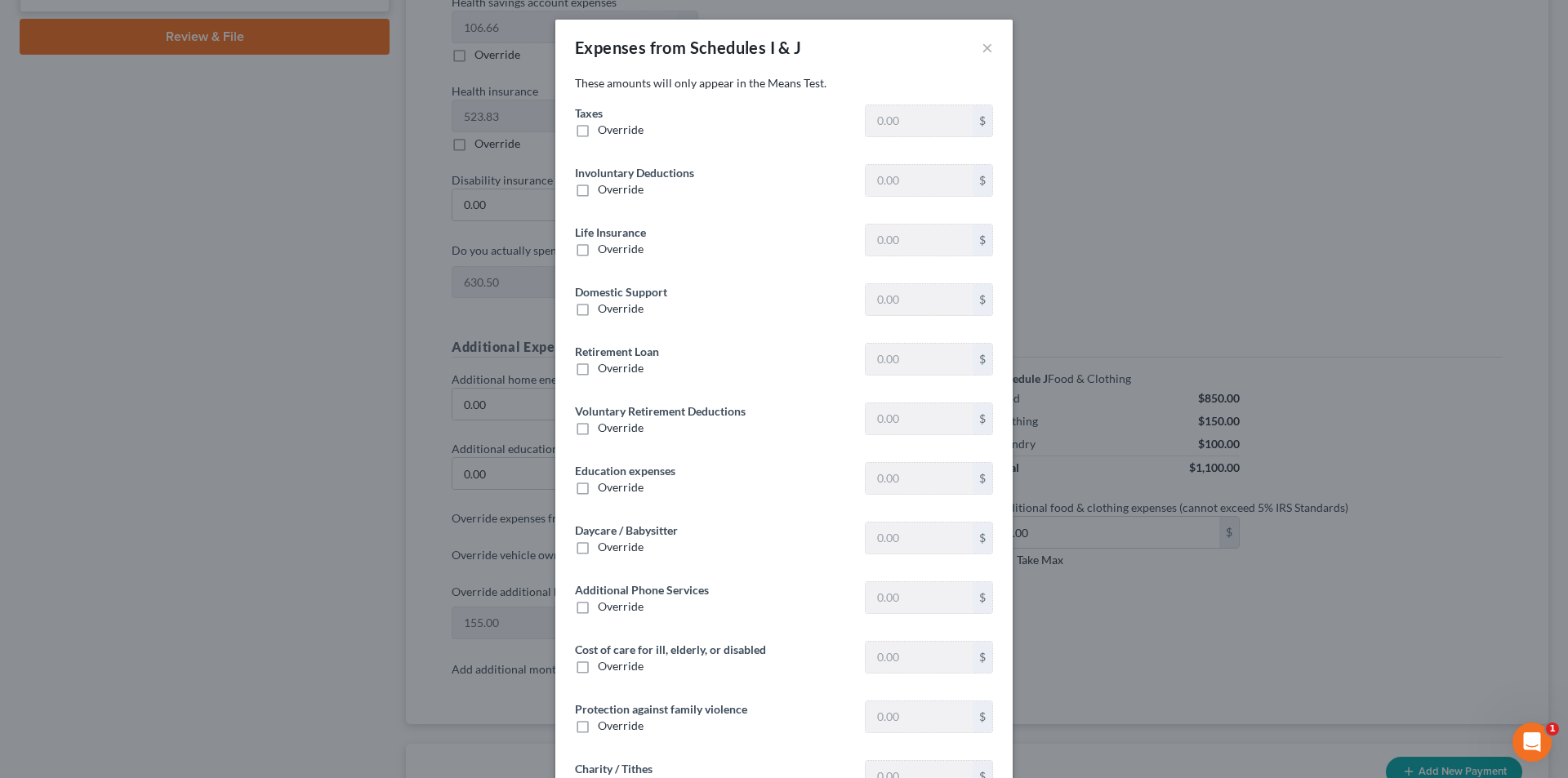
type input "0"
type input "40.00"
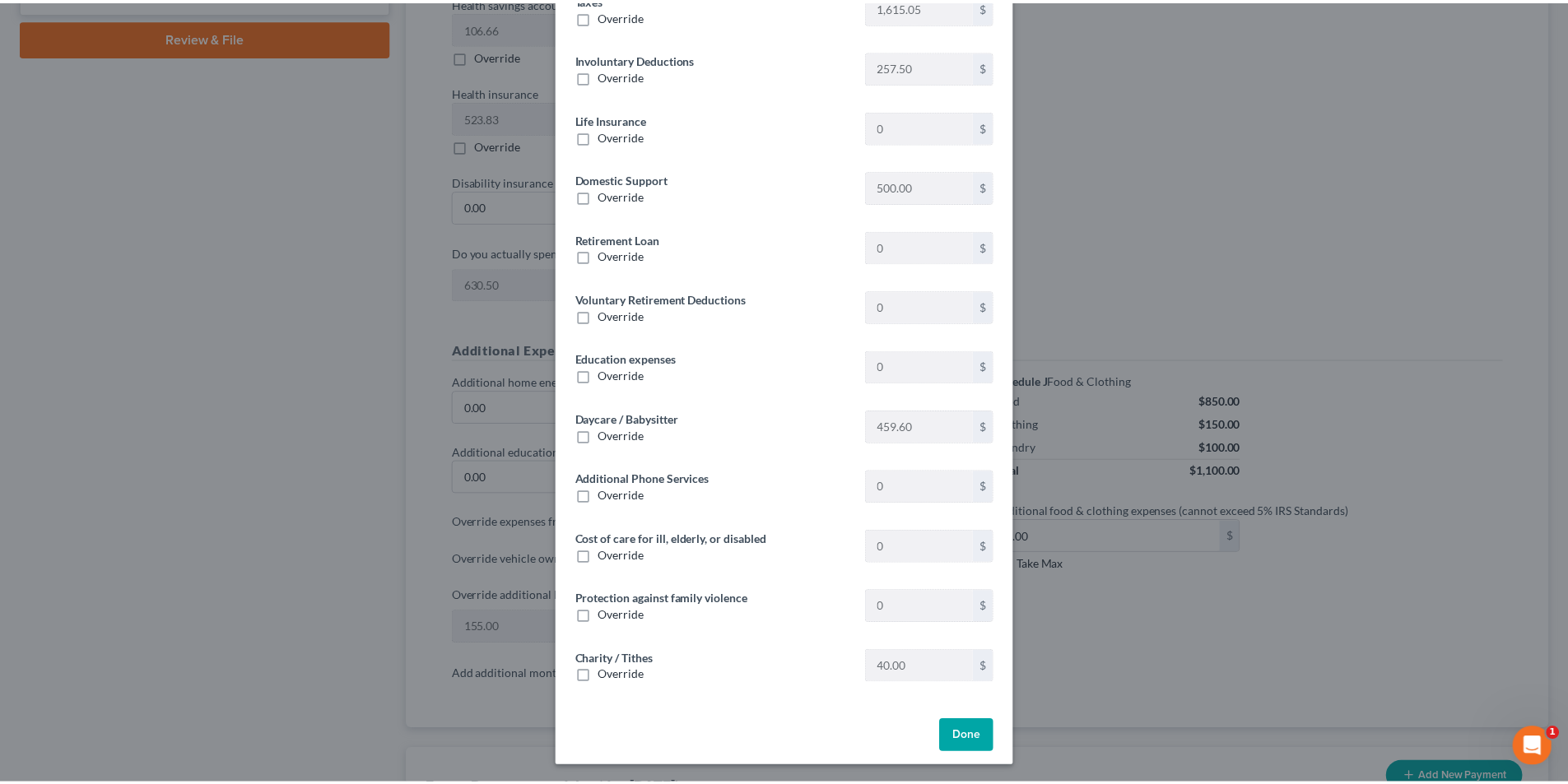
scroll to position [118, 0]
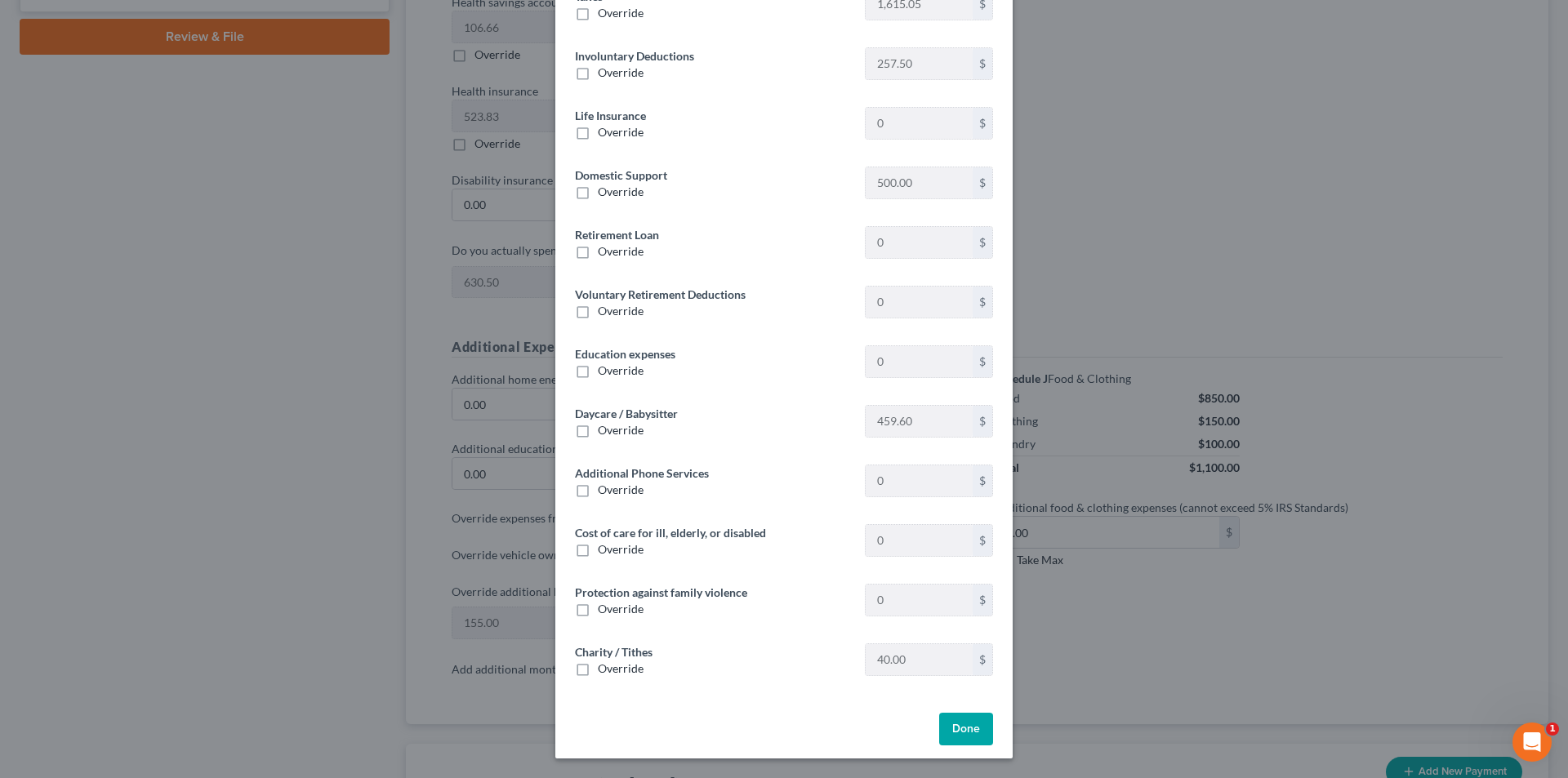
click at [985, 724] on button "Done" at bounding box center [966, 728] width 54 height 32
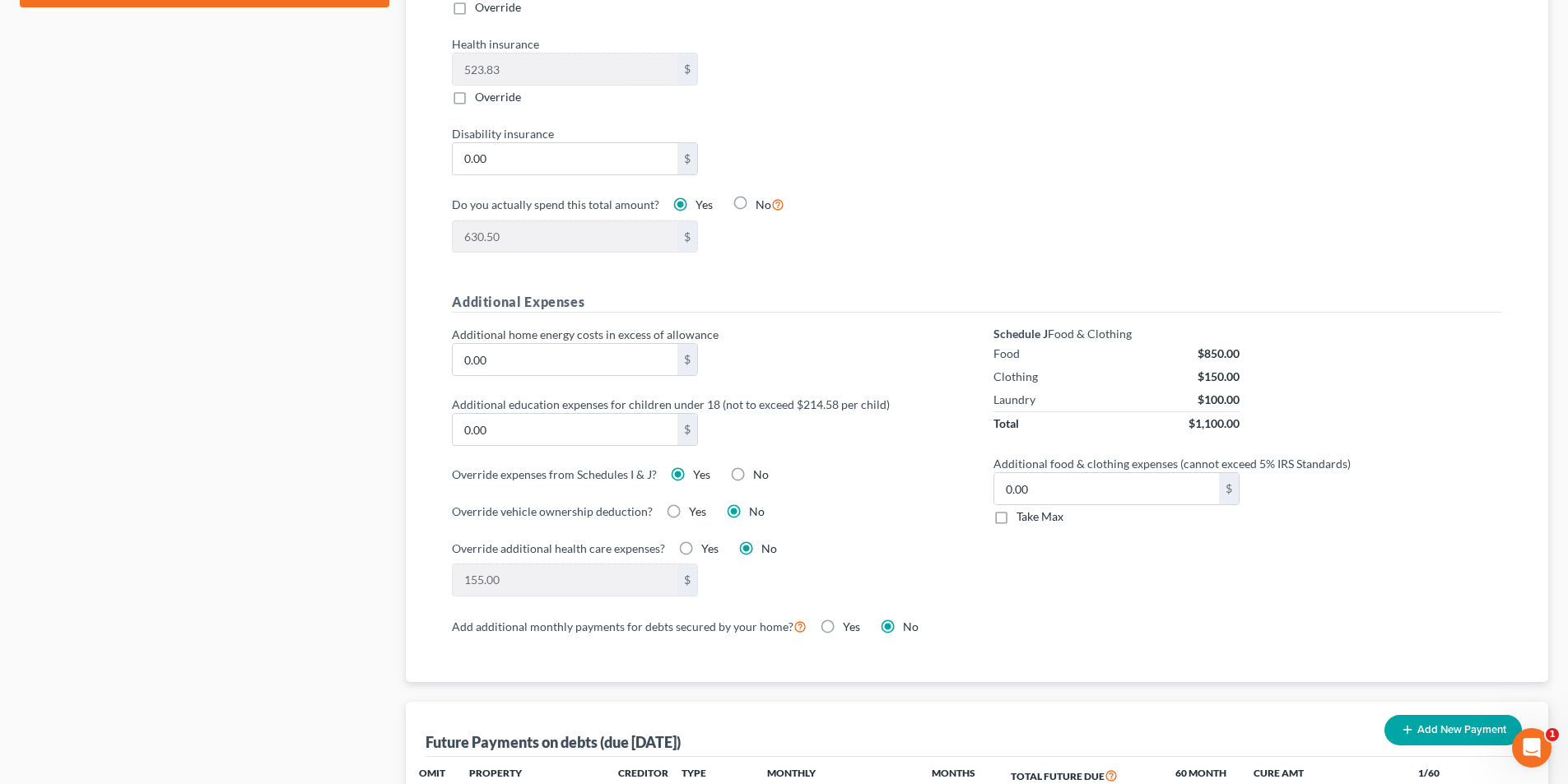
scroll to position [904, 0]
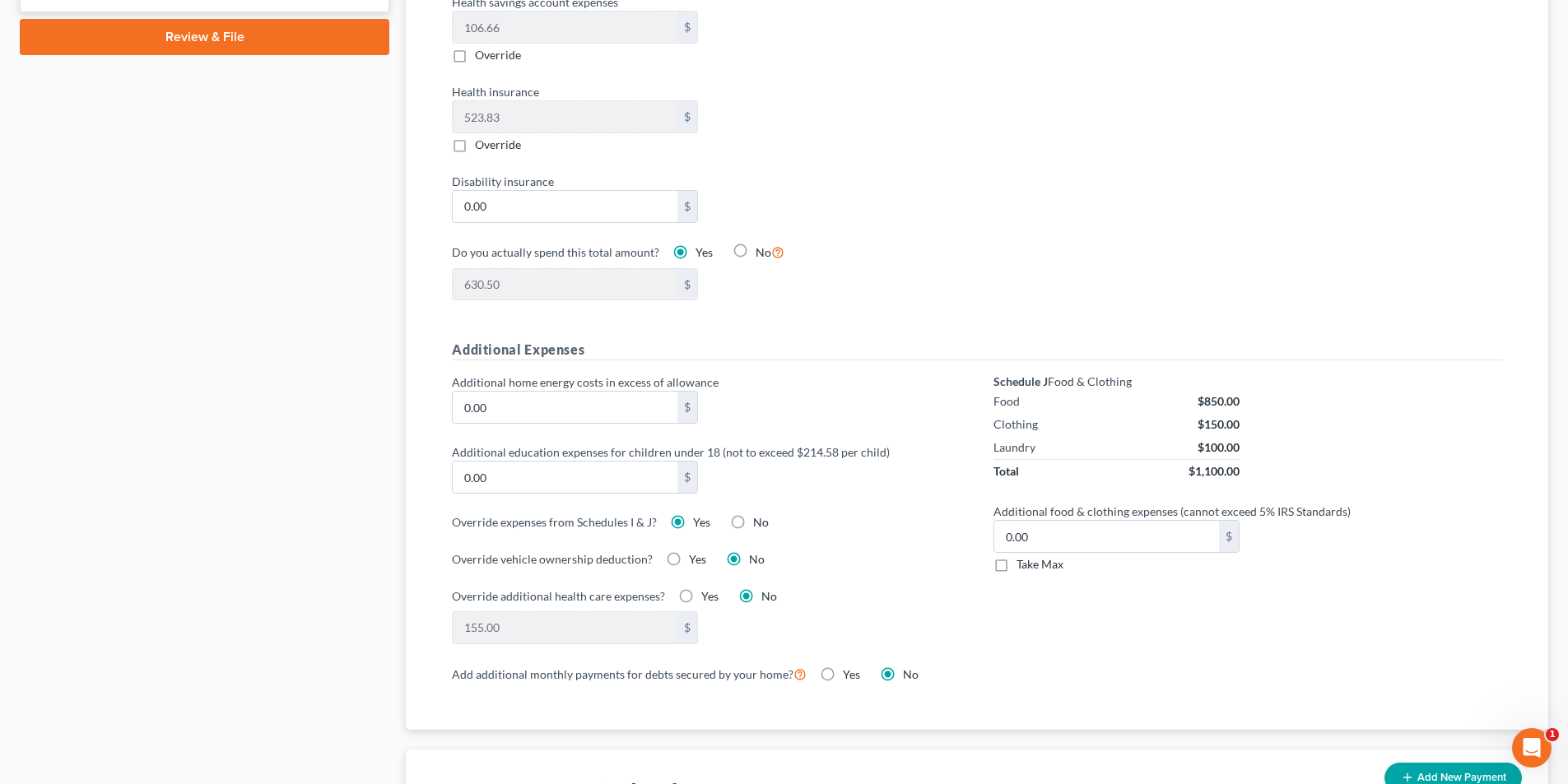
click at [693, 514] on label "Yes" at bounding box center [702, 522] width 17 height 16
click at [699, 514] on input "Yes" at bounding box center [704, 519] width 10 height 10
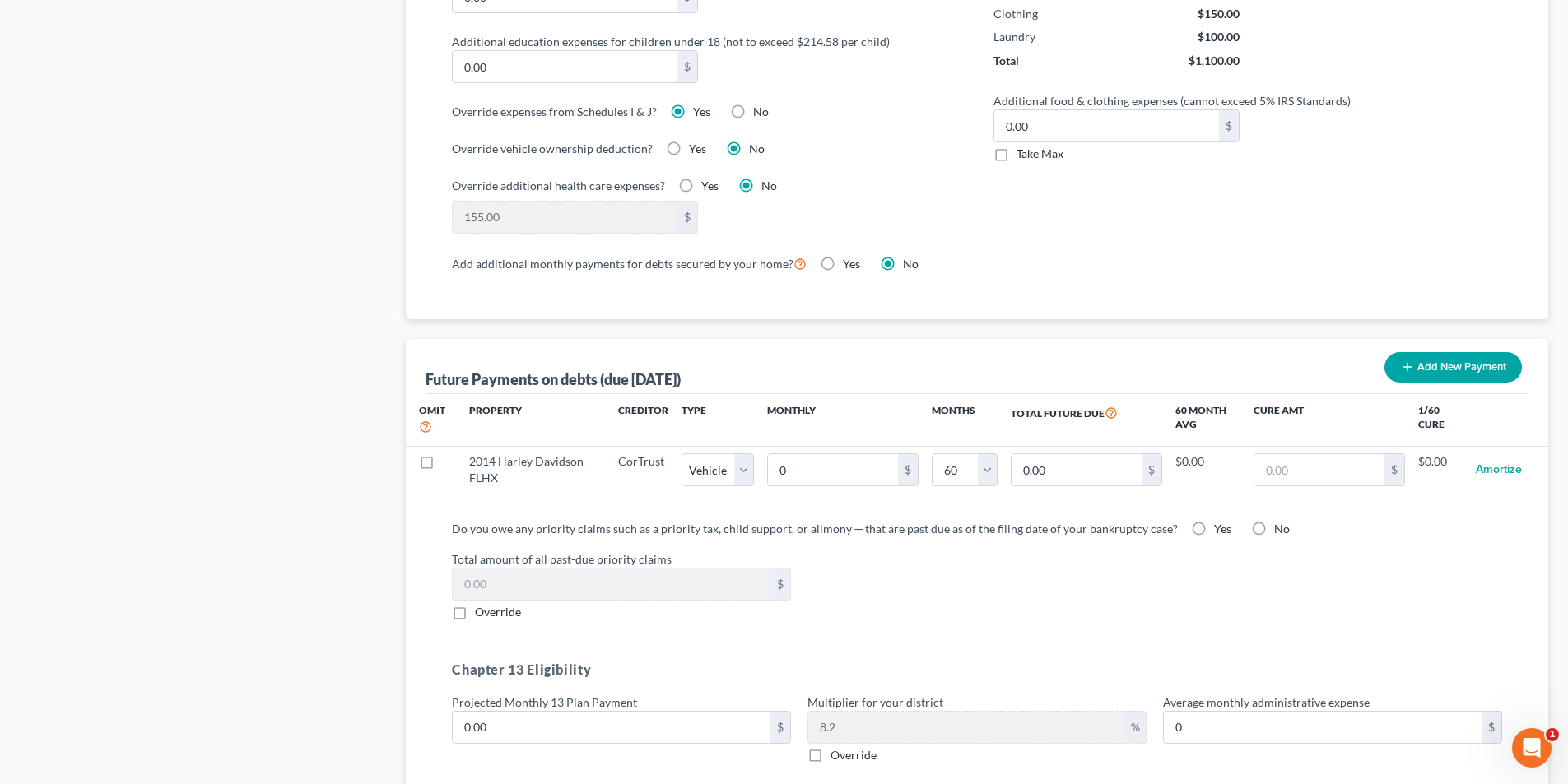
scroll to position [1316, 0]
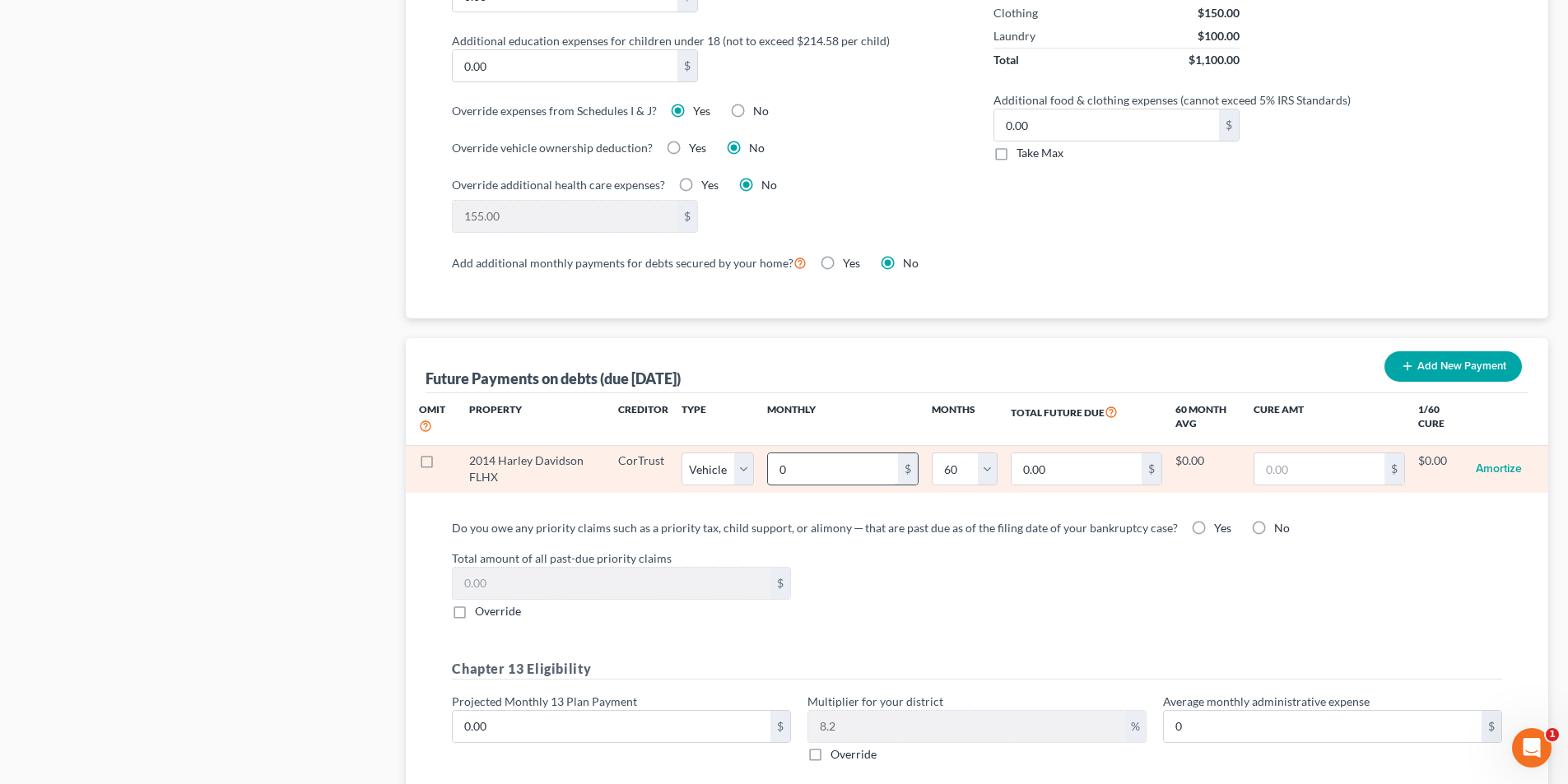
click at [869, 459] on input "0" at bounding box center [833, 469] width 130 height 31
type input "3"
type input "180.00"
type input "36"
type input "2,160.00"
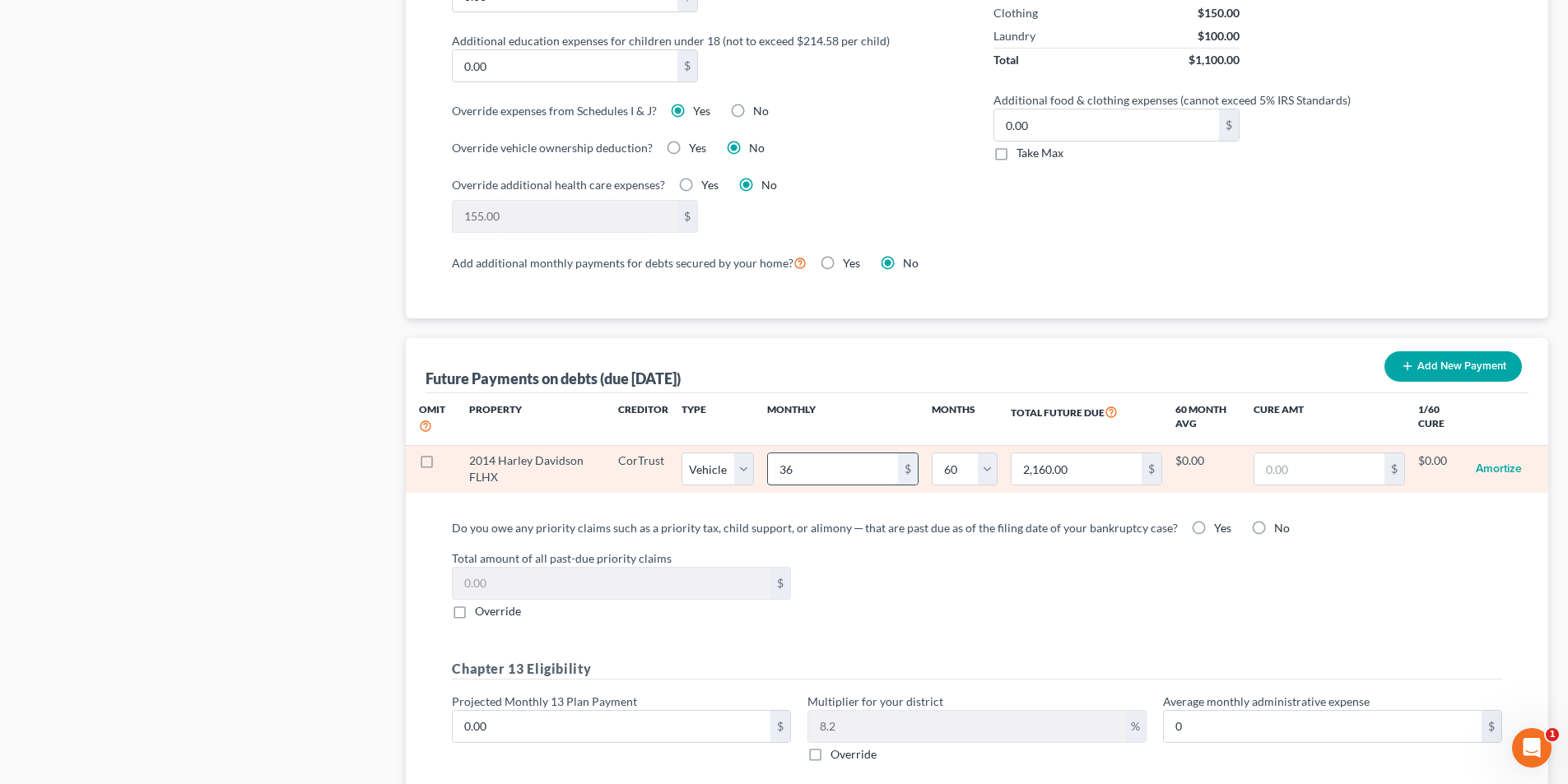
type input "366"
type input "21,960.00"
type input "366.9"
type input "22,014.00"
type input "366.99"
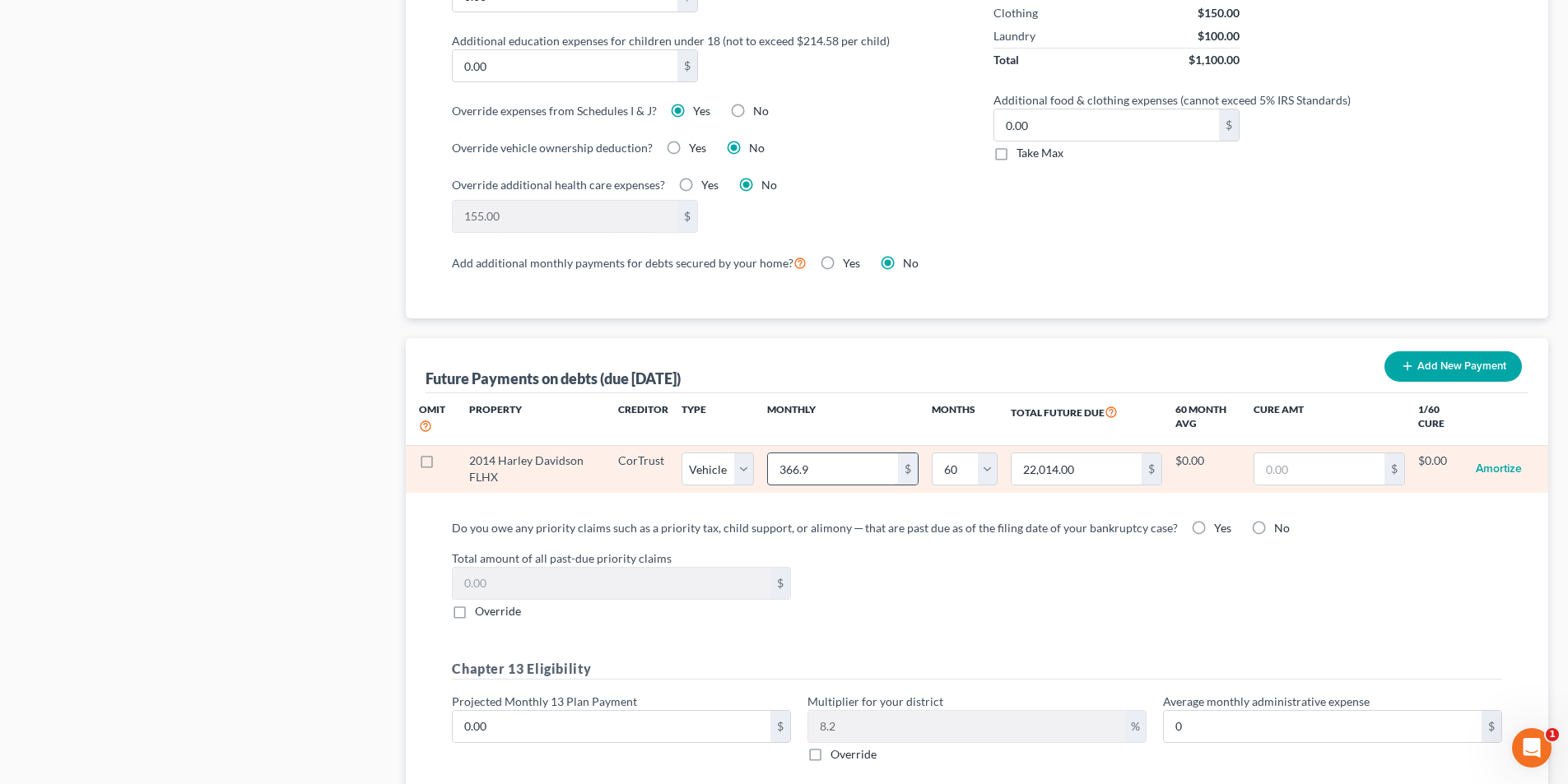
type input "22,019.40"
select select "1"
select select "60"
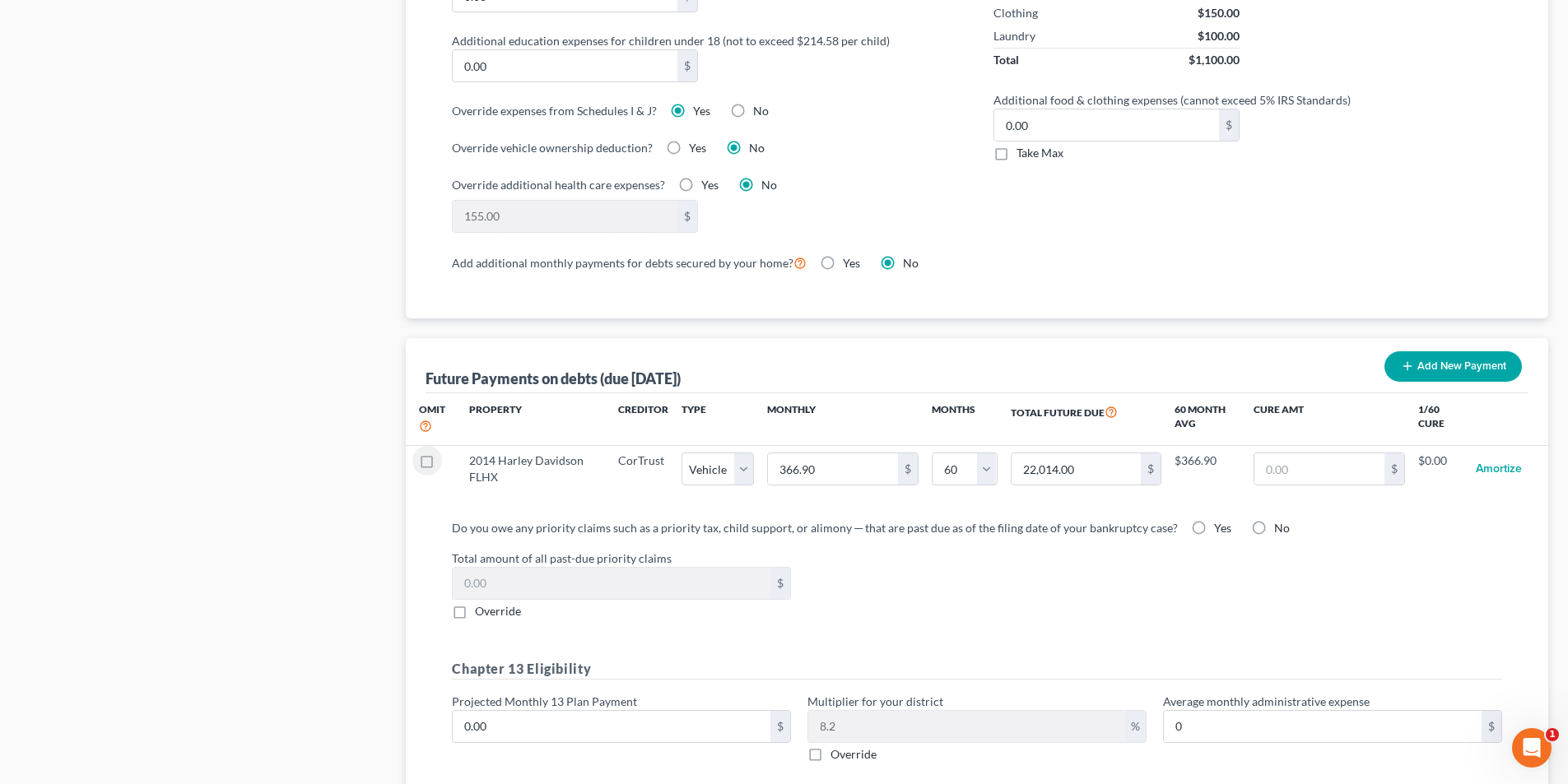
select select "1"
select select "60"
select select "1"
select select "60"
select select "1"
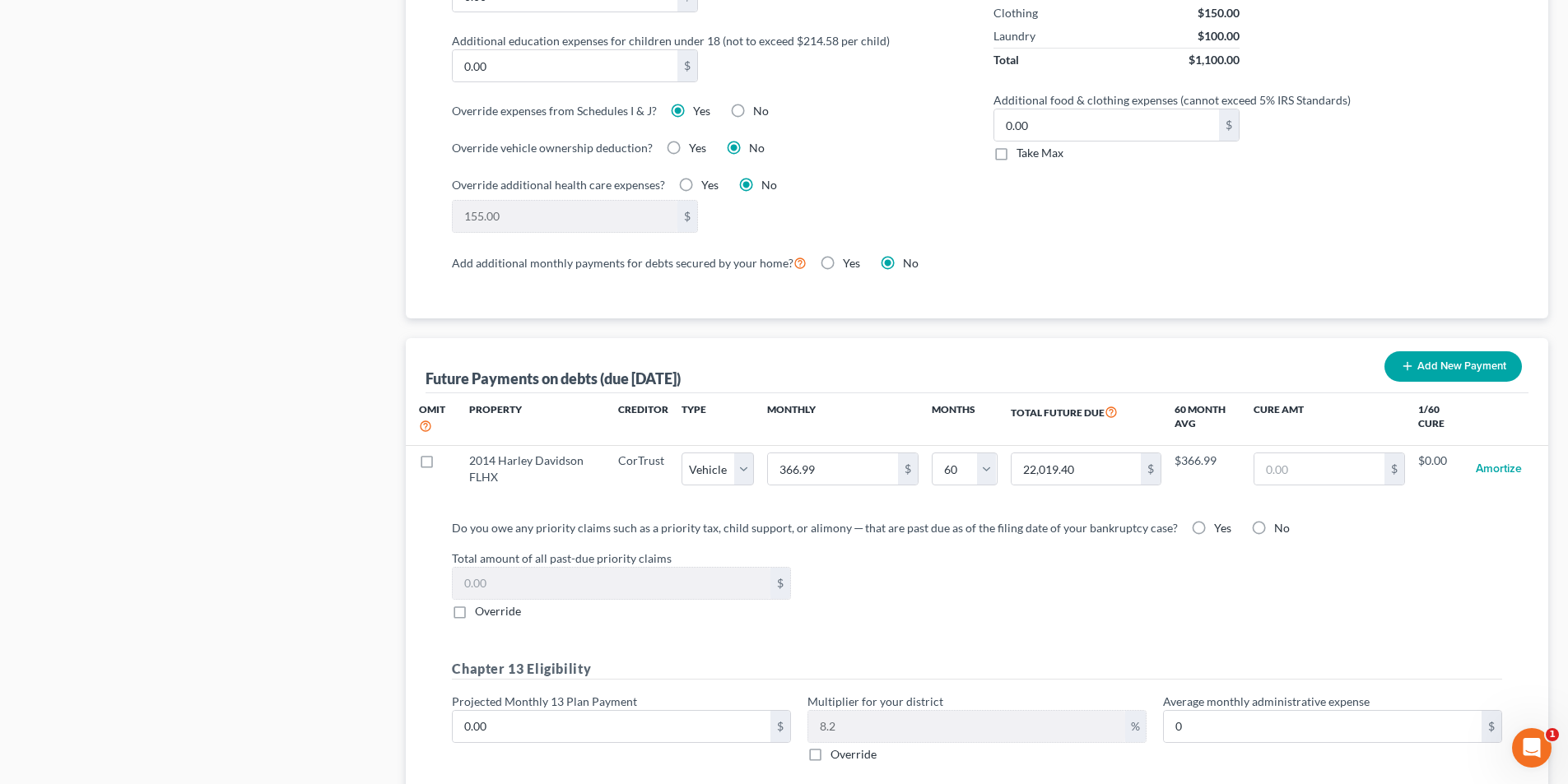
select select "60"
click at [1274, 520] on label "No" at bounding box center [1282, 528] width 15 height 16
click at [1280, 520] on input "No" at bounding box center [1286, 525] width 10 height 10
radio input "true"
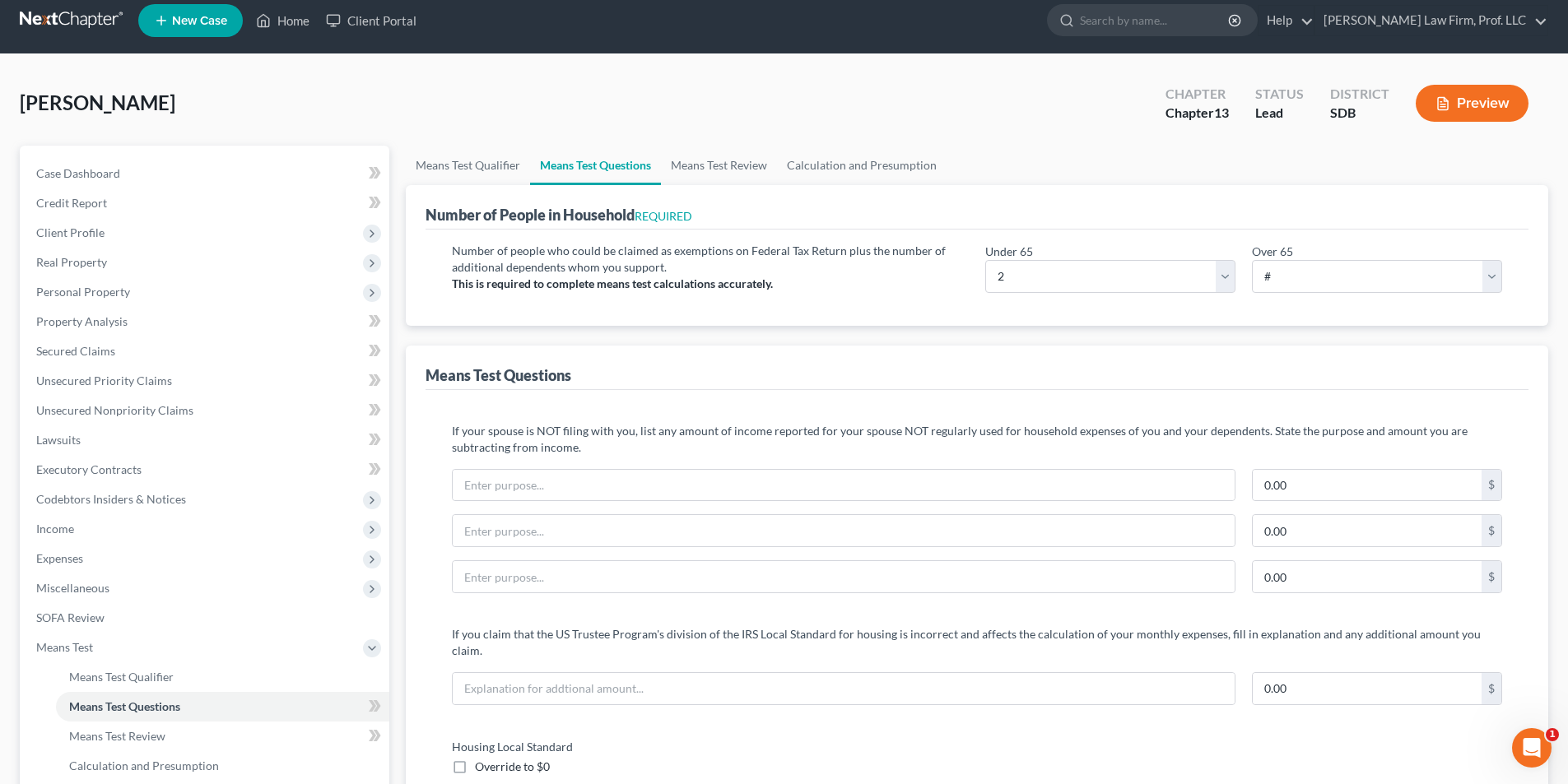
scroll to position [0, 0]
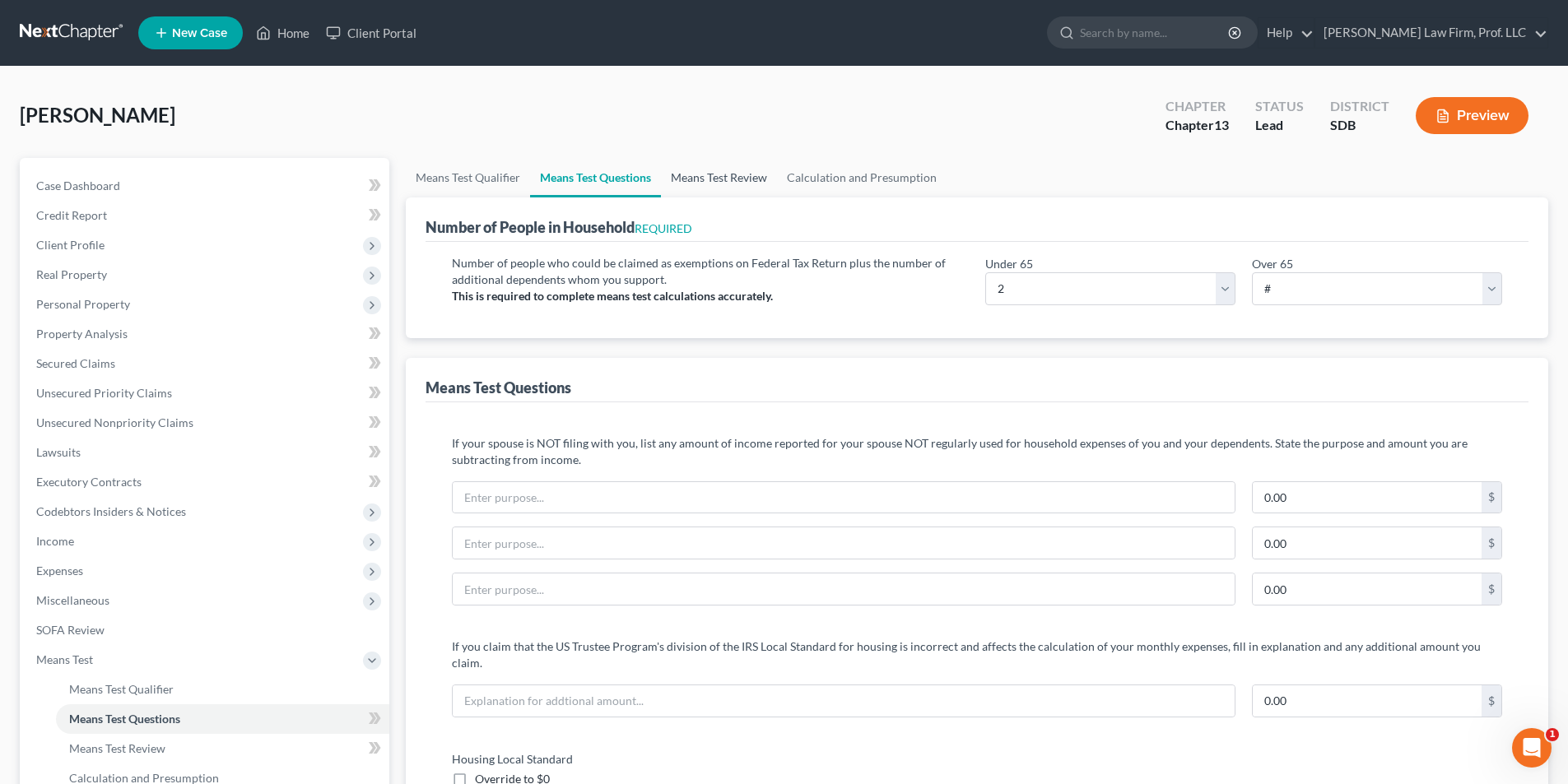
click at [724, 183] on link "Means Test Review" at bounding box center [718, 178] width 116 height 40
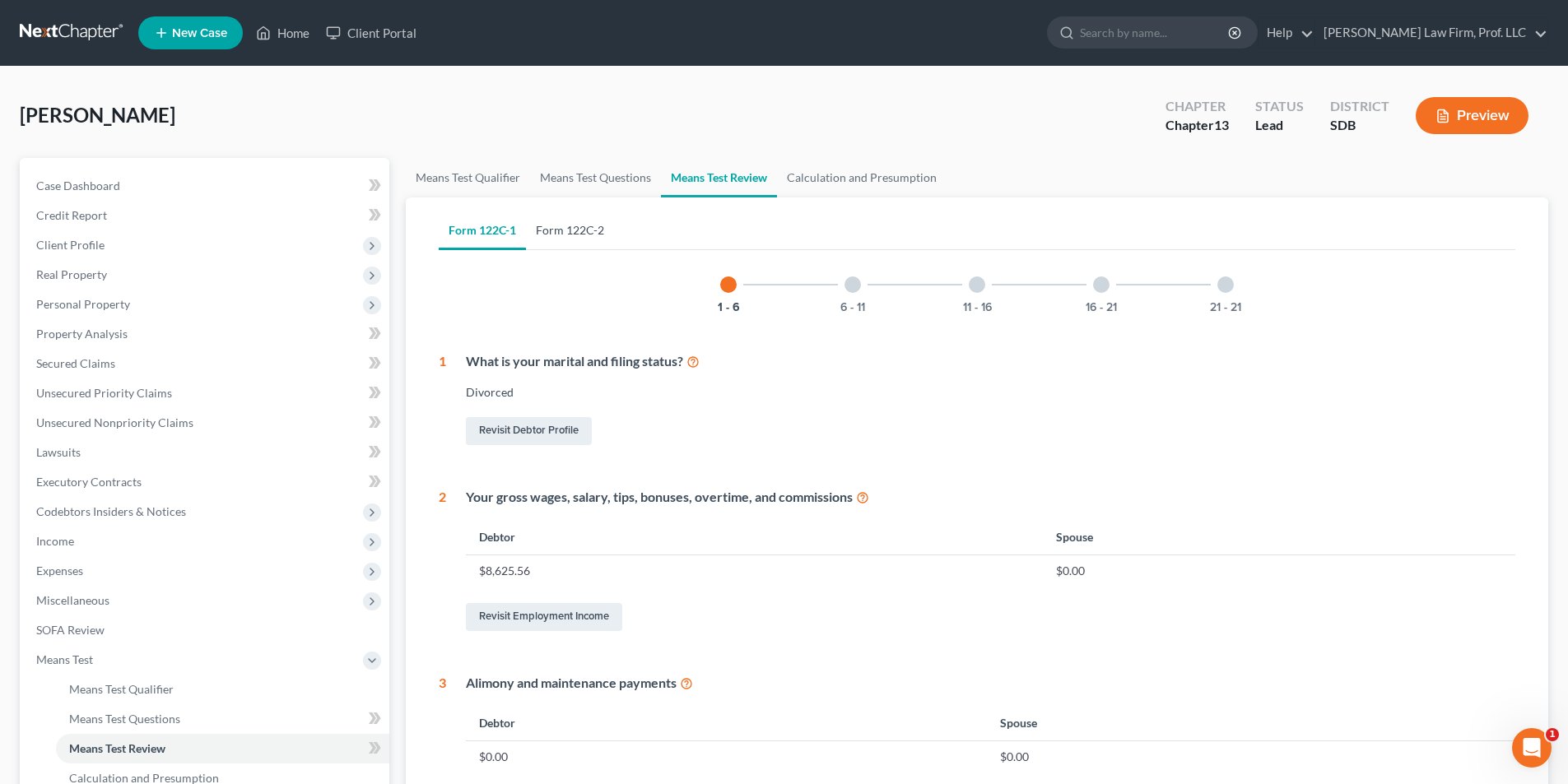
click at [587, 230] on link "Form 122C-2" at bounding box center [570, 231] width 88 height 40
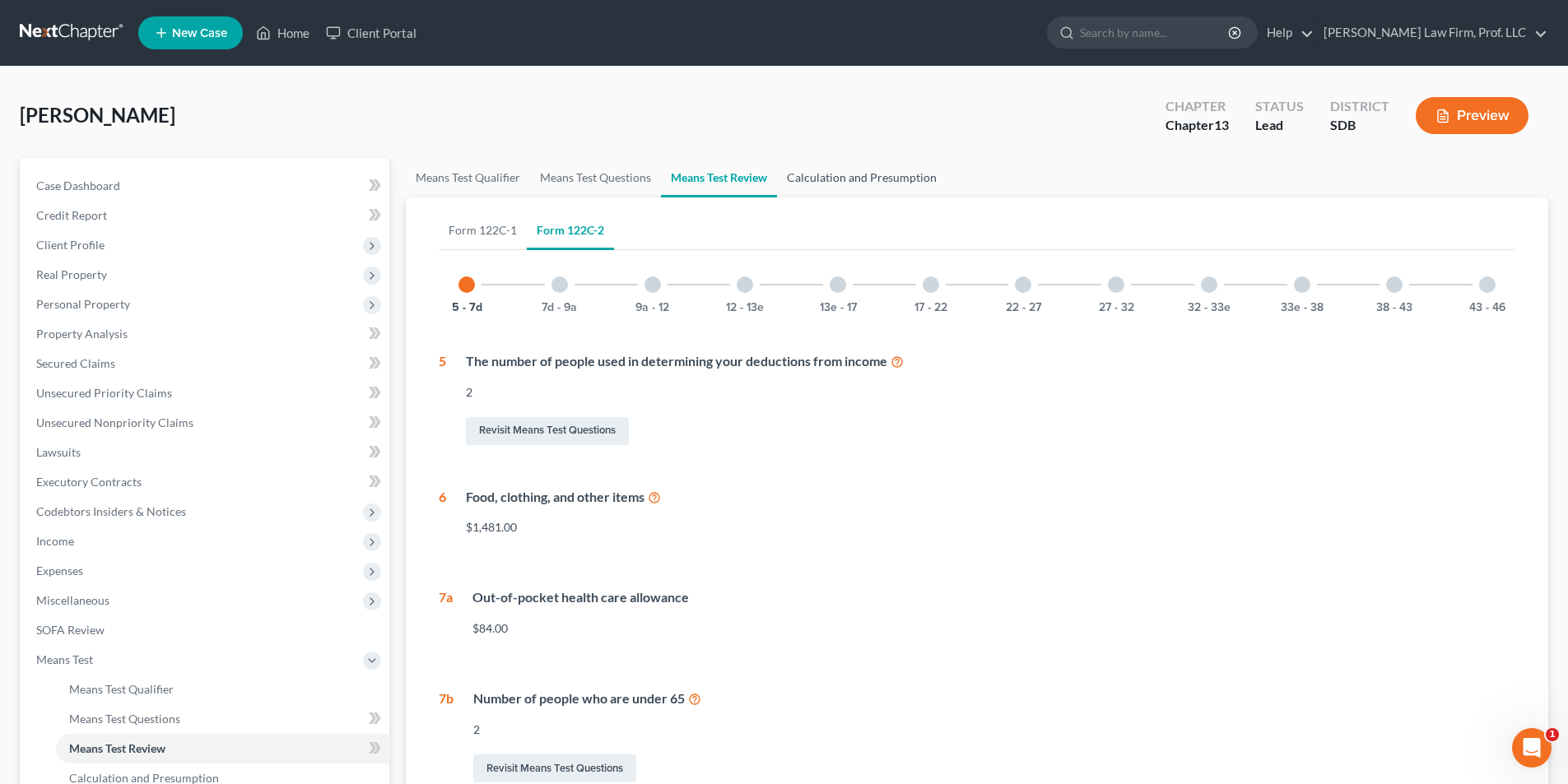
click at [827, 174] on link "Calculation and Presumption" at bounding box center [861, 178] width 170 height 40
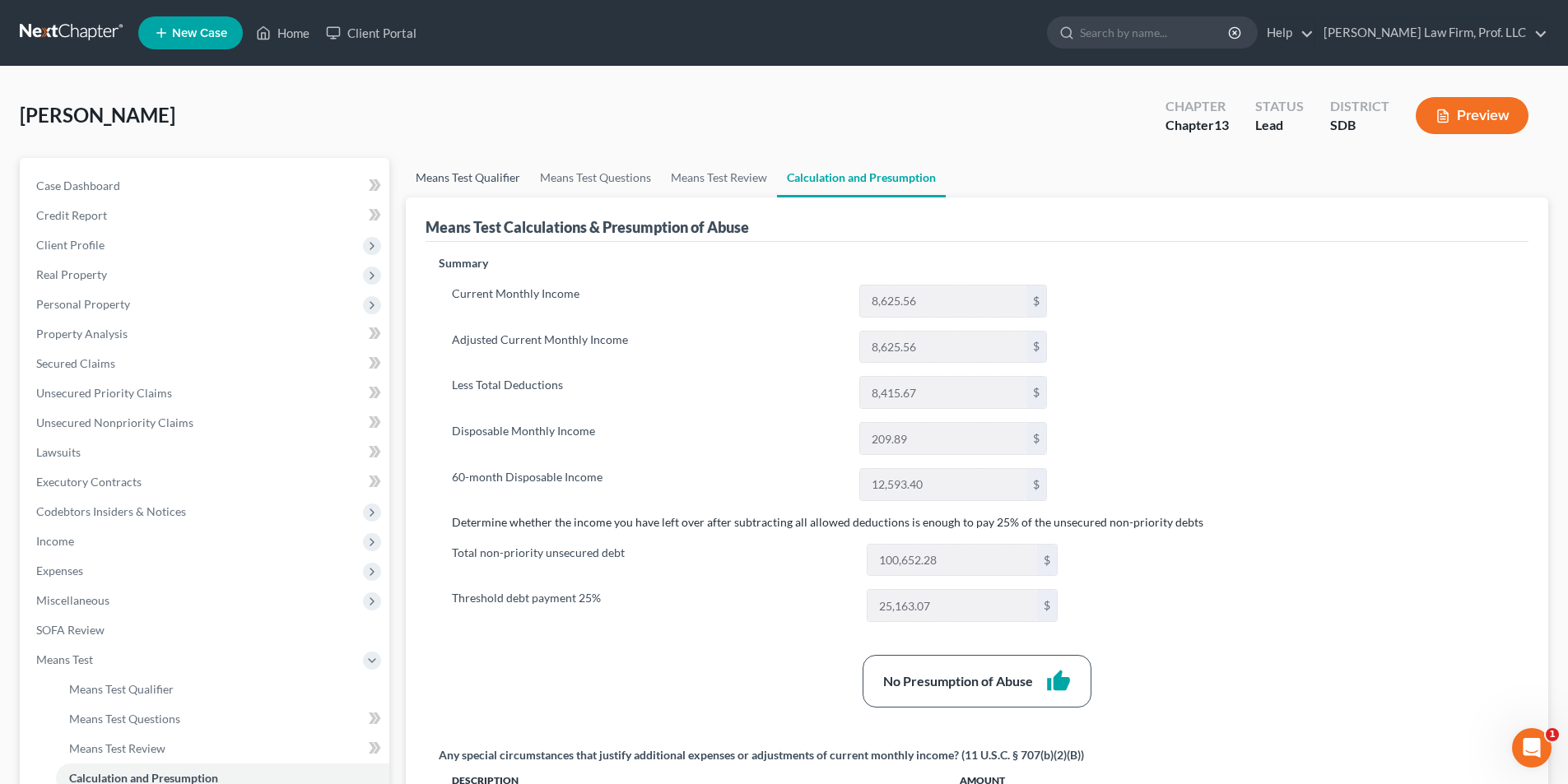
click at [511, 176] on link "Means Test Qualifier" at bounding box center [468, 178] width 124 height 40
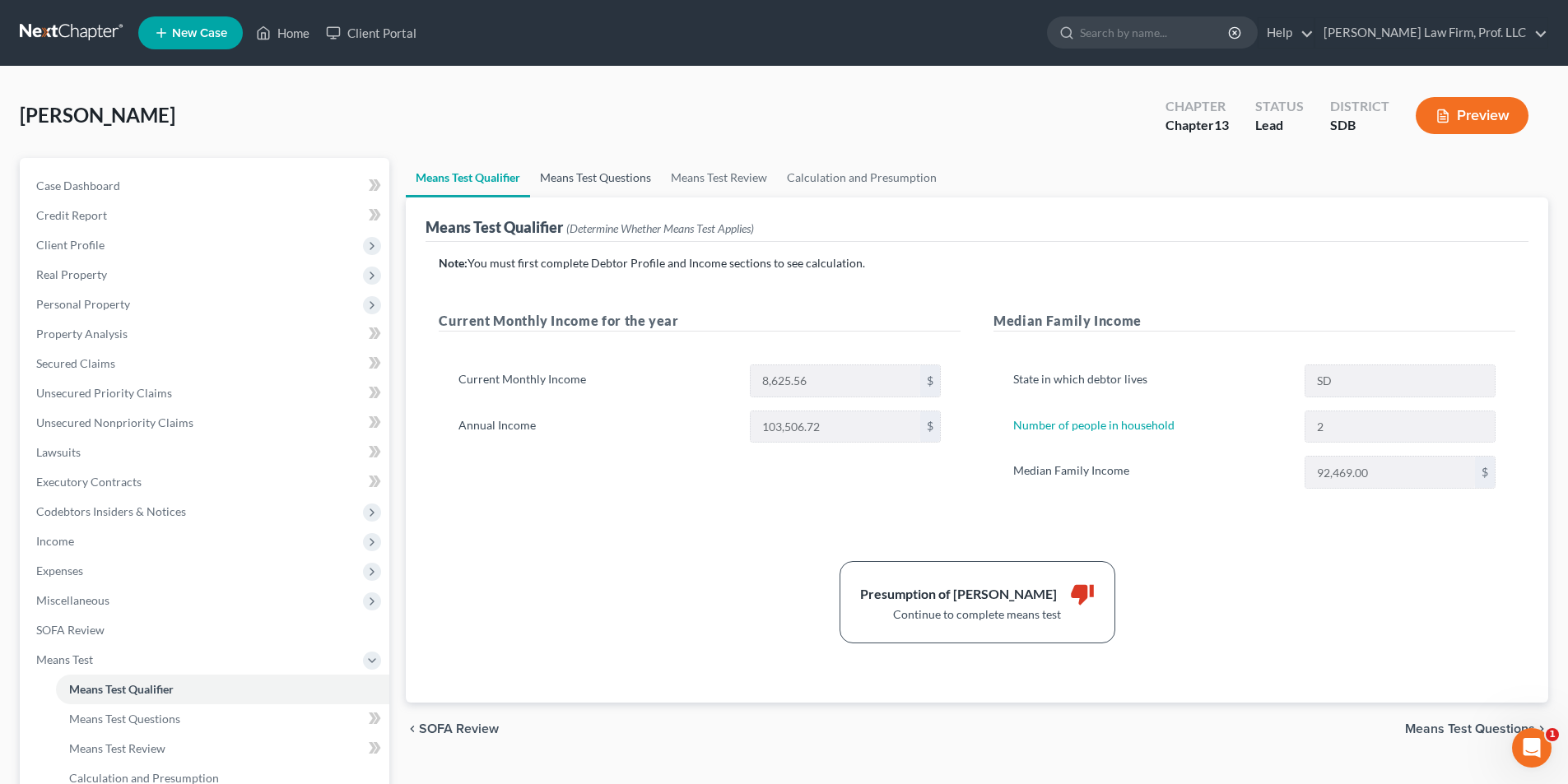
click at [628, 176] on link "Means Test Questions" at bounding box center [596, 178] width 131 height 40
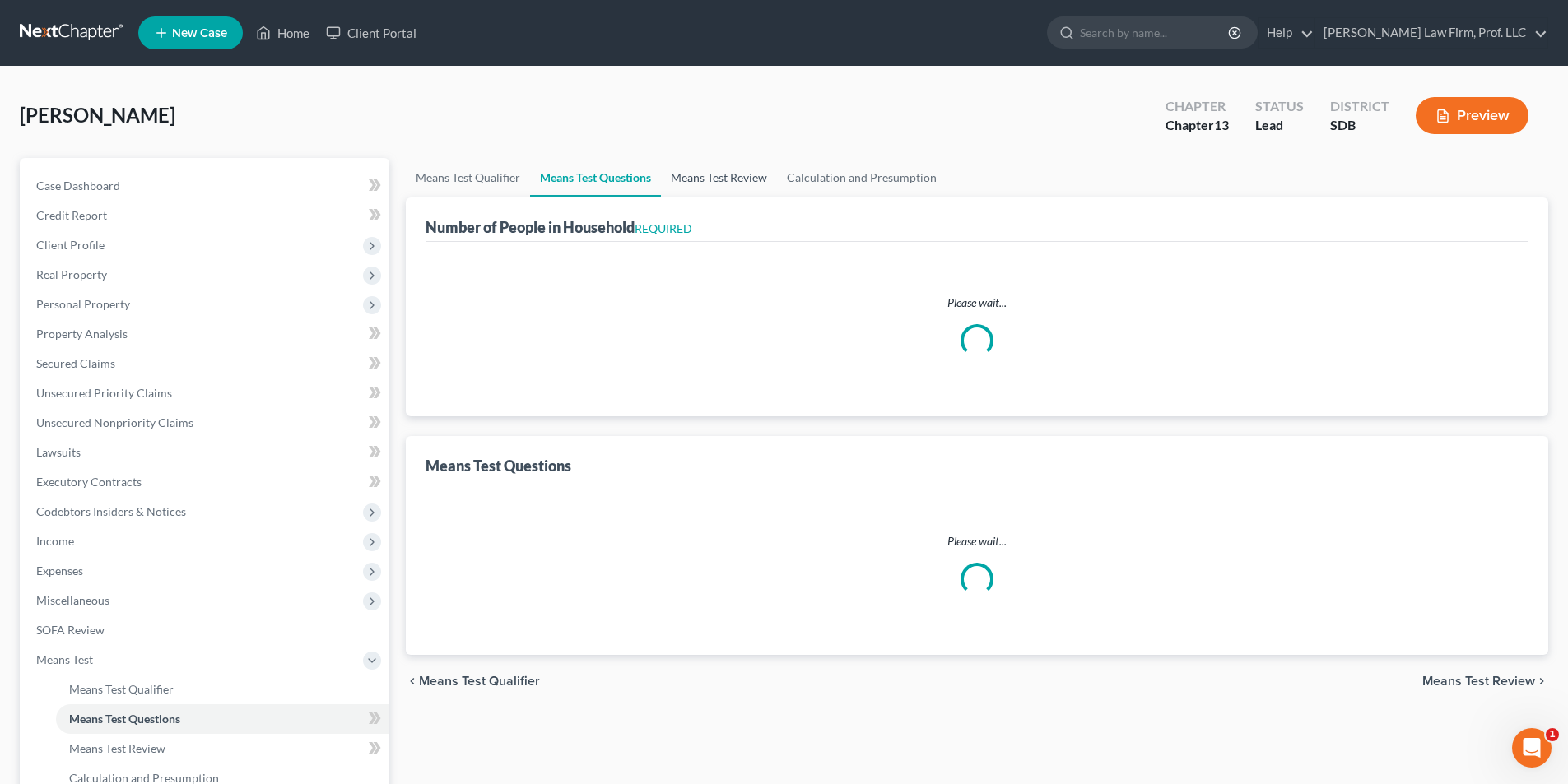
click at [710, 178] on link "Means Test Review" at bounding box center [718, 178] width 116 height 40
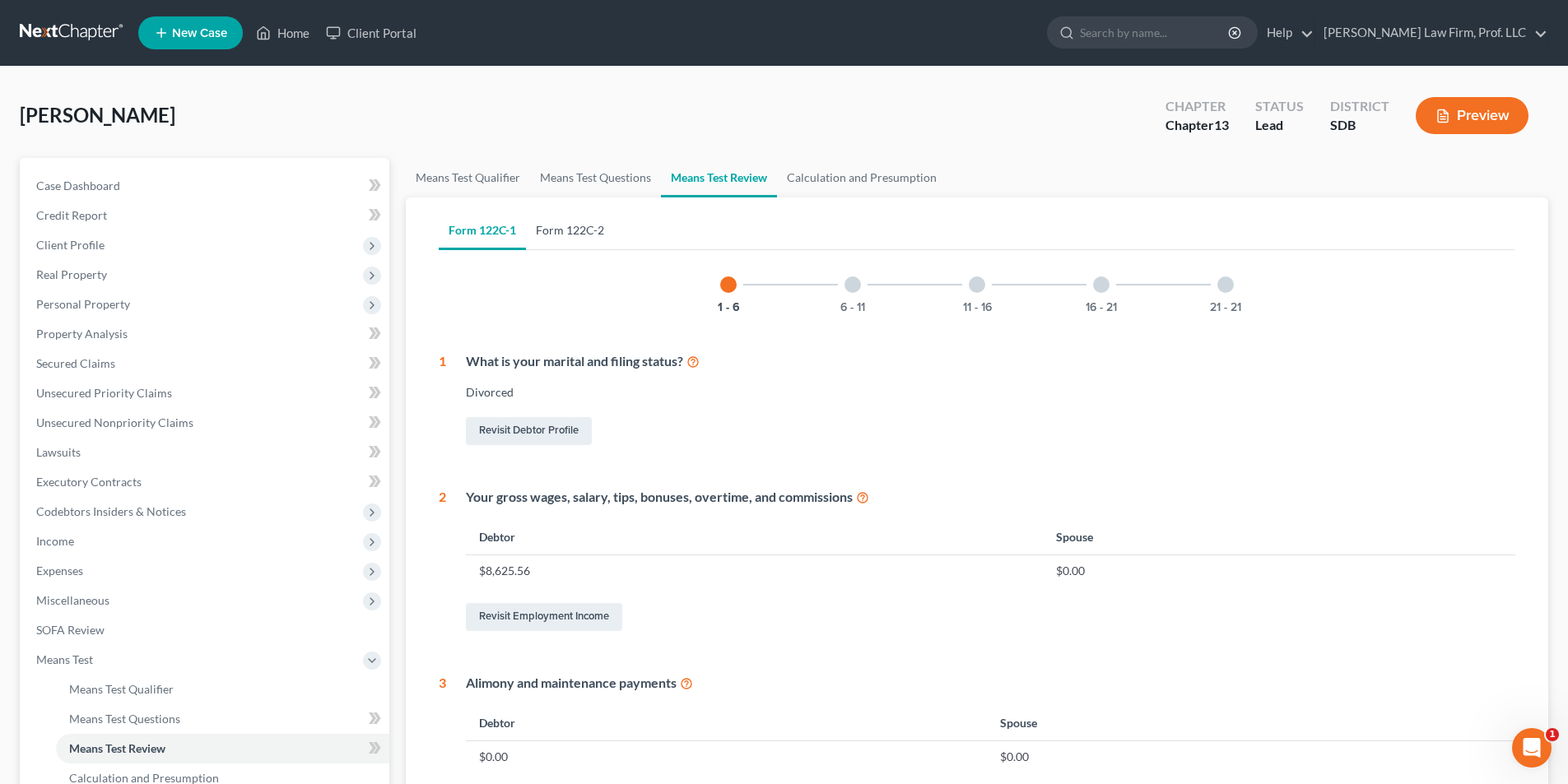
click at [576, 225] on link "Form 122C-2" at bounding box center [570, 231] width 88 height 40
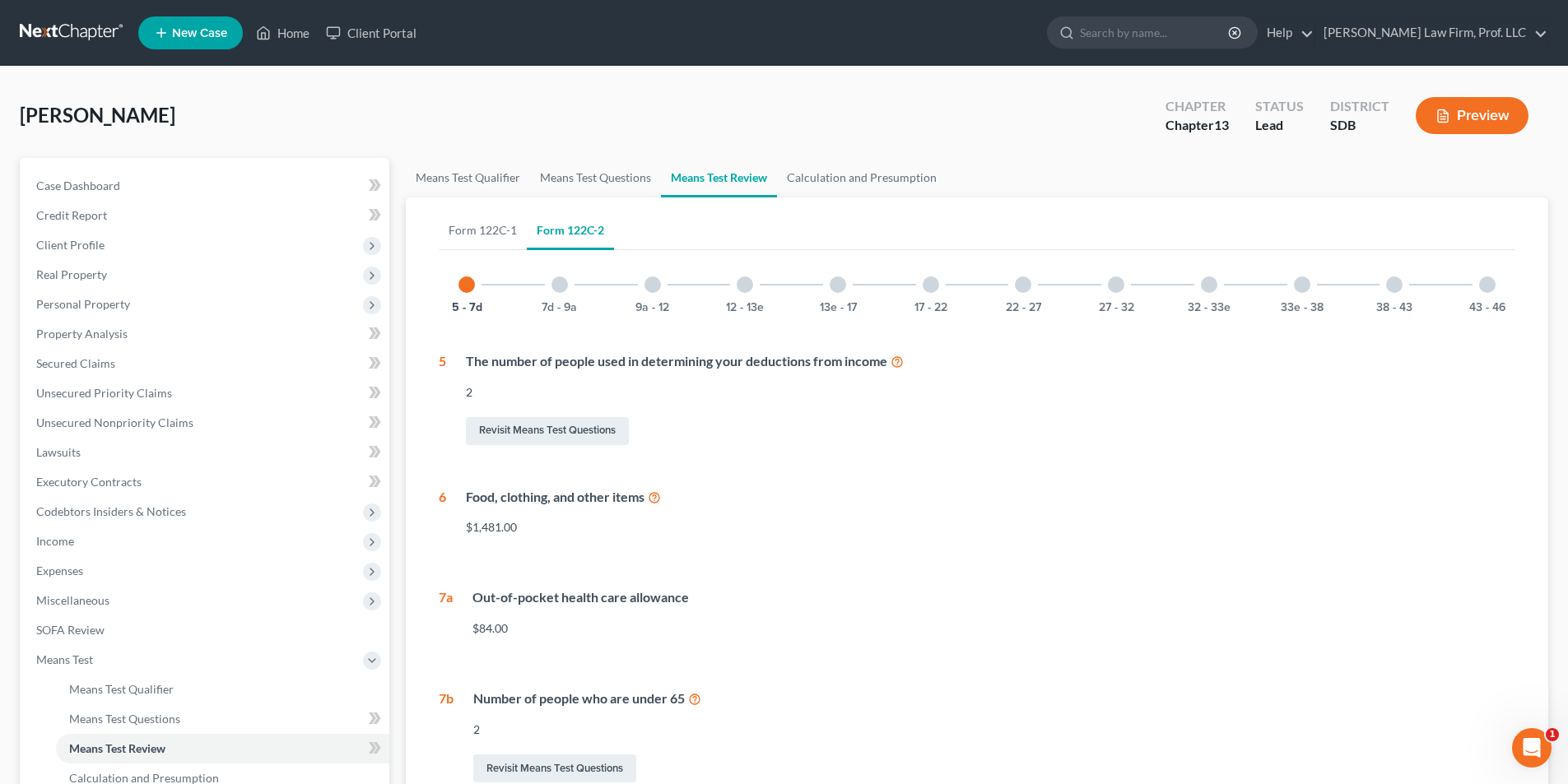
click at [567, 284] on div at bounding box center [559, 284] width 16 height 16
